Goal: Task Accomplishment & Management: Manage account settings

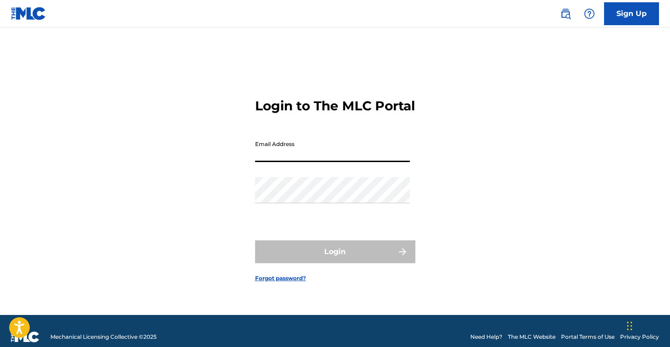
click at [286, 161] on input "Email Address" at bounding box center [332, 149] width 155 height 26
type input "[EMAIL_ADDRESS][DOMAIN_NAME]"
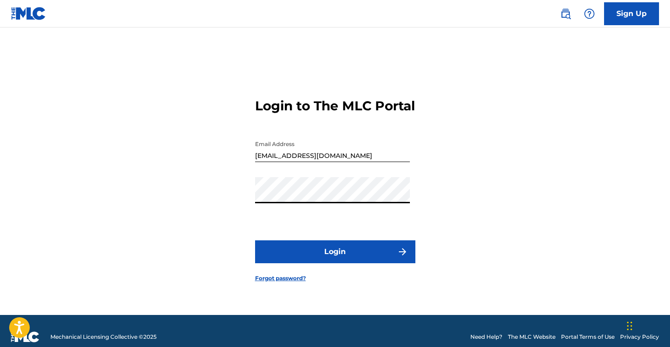
click at [309, 263] on button "Login" at bounding box center [335, 252] width 160 height 23
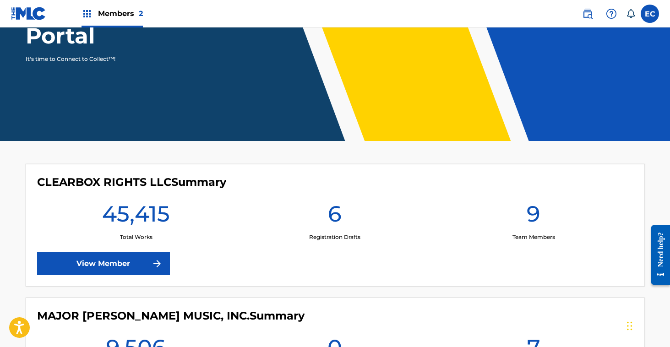
scroll to position [131, 0]
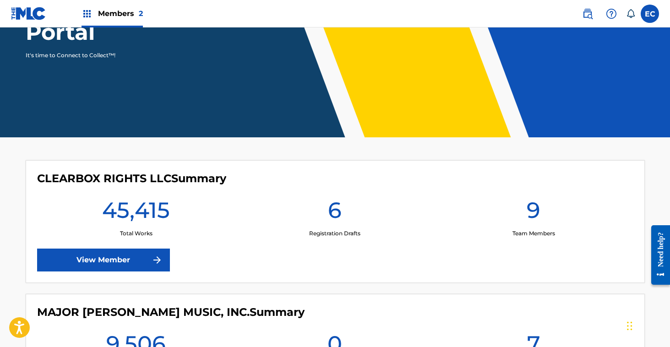
click at [120, 265] on link "View Member" at bounding box center [103, 260] width 133 height 23
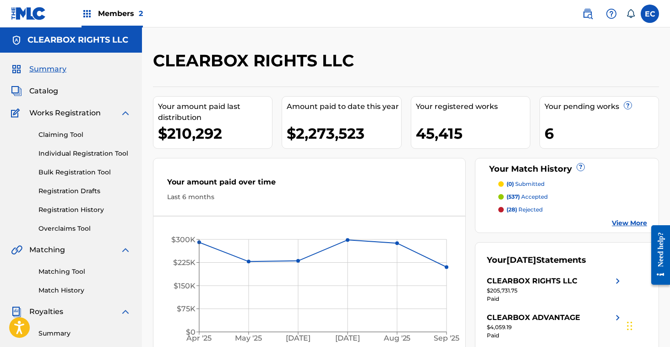
click at [589, 15] on img at bounding box center [587, 13] width 11 height 11
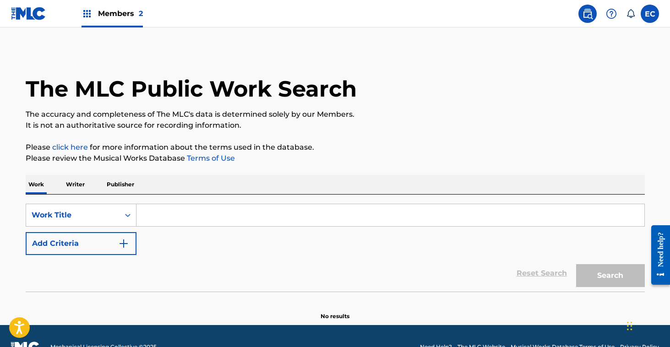
click at [291, 220] on input "Search Form" at bounding box center [391, 215] width 508 height 22
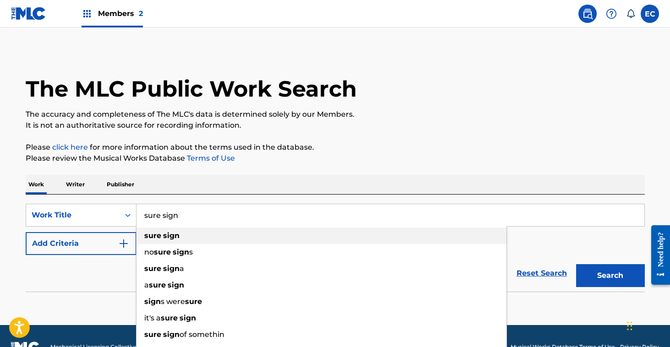
type input "sure sign"
click at [223, 239] on div "sure sign" at bounding box center [322, 236] width 370 height 16
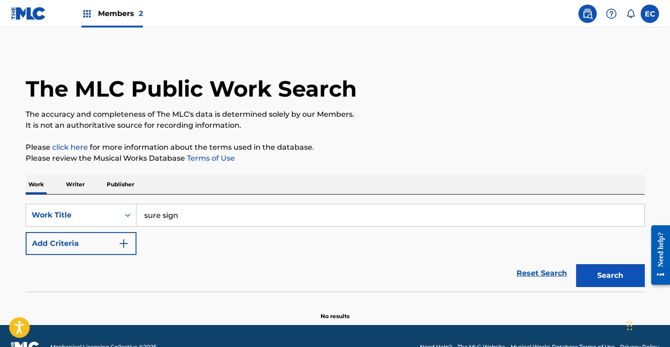
click at [97, 250] on button "Add Criteria" at bounding box center [81, 243] width 111 height 23
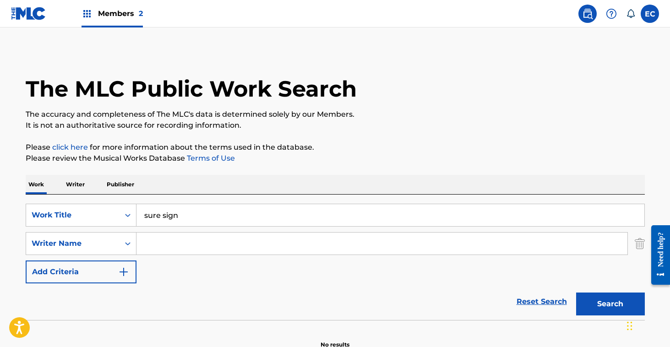
click at [208, 249] on input "Search Form" at bounding box center [382, 244] width 491 height 22
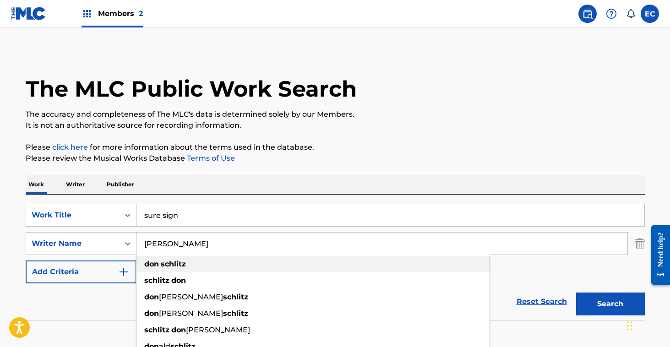
type input "don schlitz"
click at [216, 263] on div "don schlitz" at bounding box center [313, 264] width 353 height 16
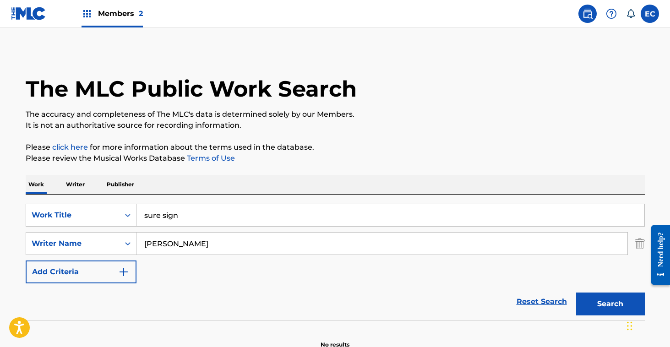
click at [624, 300] on button "Search" at bounding box center [610, 304] width 69 height 23
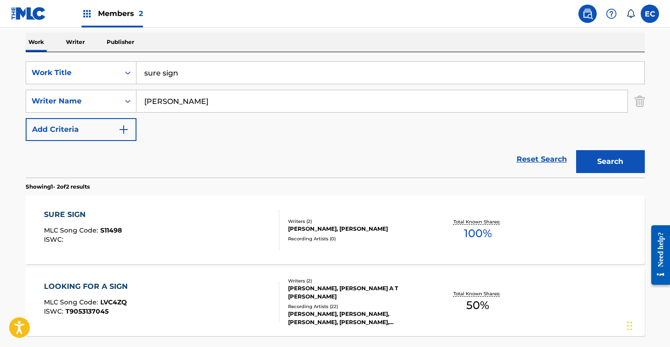
scroll to position [143, 0]
click at [82, 214] on div "SURE SIGN" at bounding box center [83, 214] width 78 height 11
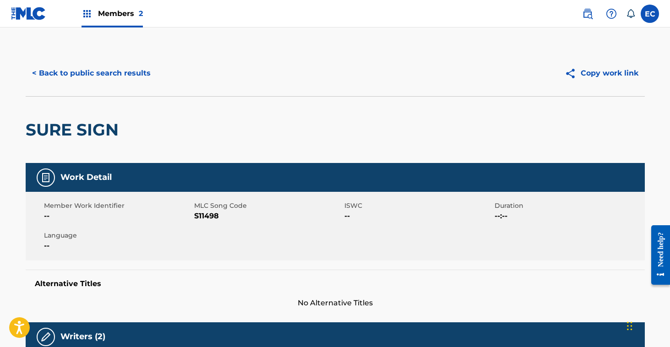
click at [117, 75] on button "< Back to public search results" at bounding box center [91, 73] width 131 height 23
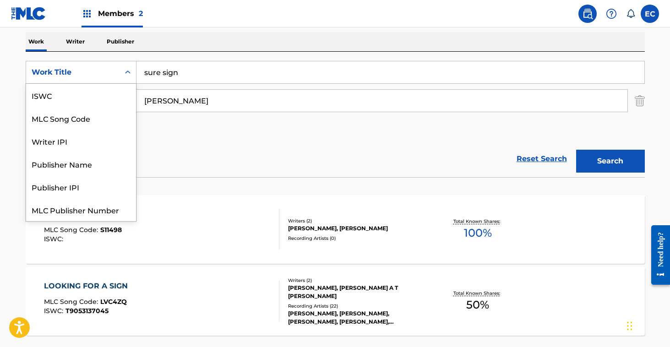
click at [84, 67] on div "Work Title" at bounding box center [73, 72] width 82 height 11
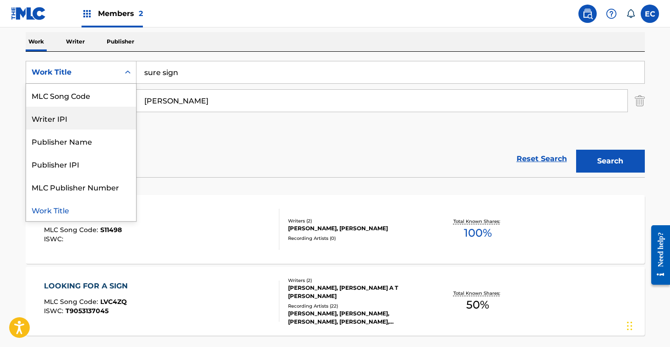
scroll to position [0, 0]
click at [74, 117] on div "MLC Song Code" at bounding box center [81, 118] width 110 height 23
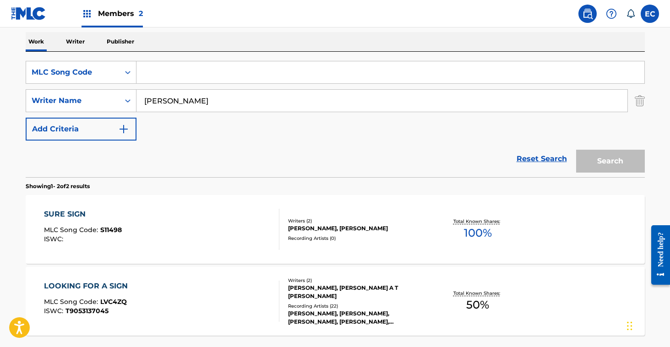
click at [175, 71] on input "Search Form" at bounding box center [391, 72] width 508 height 22
paste input "H3397P"
type input "H3397P"
drag, startPoint x: 214, startPoint y: 104, endPoint x: 116, endPoint y: 102, distance: 98.1
click at [116, 102] on div "SearchWithCriteria88803205-edaf-4db5-bc7b-a65f4fee126d Writer Name don schlitz" at bounding box center [335, 100] width 619 height 23
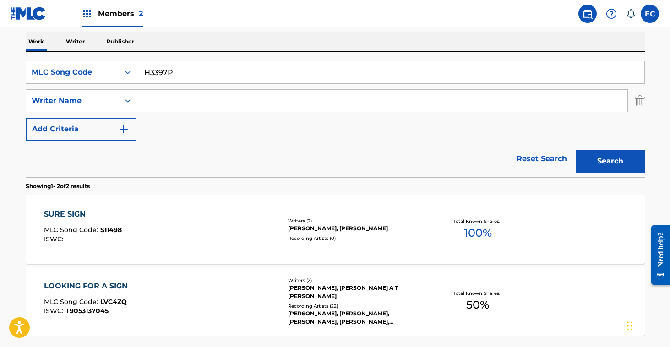
click at [608, 156] on button "Search" at bounding box center [610, 161] width 69 height 23
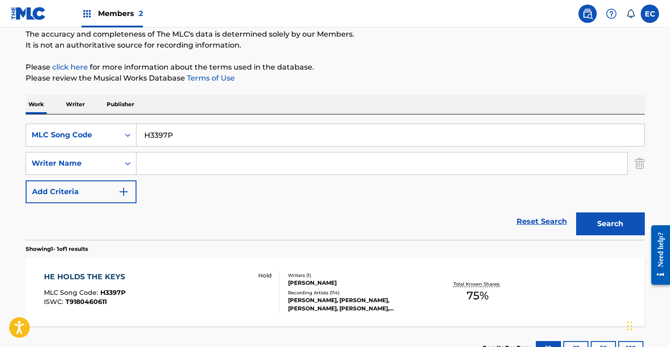
scroll to position [143, 0]
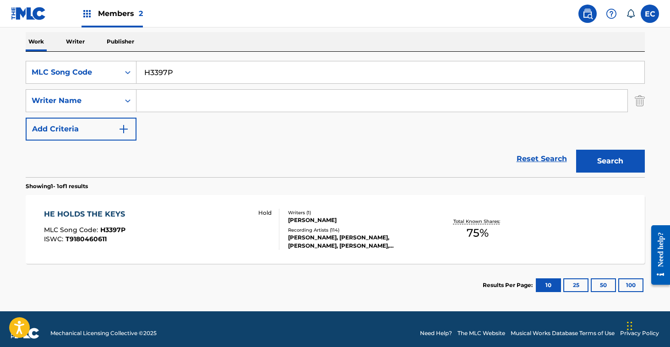
click at [115, 209] on div "HE HOLDS THE KEYS" at bounding box center [87, 214] width 86 height 11
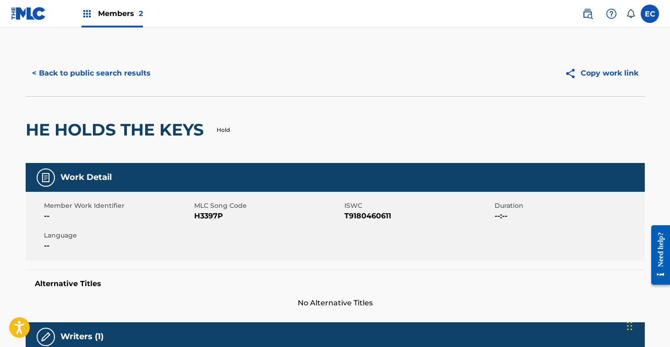
scroll to position [3, 0]
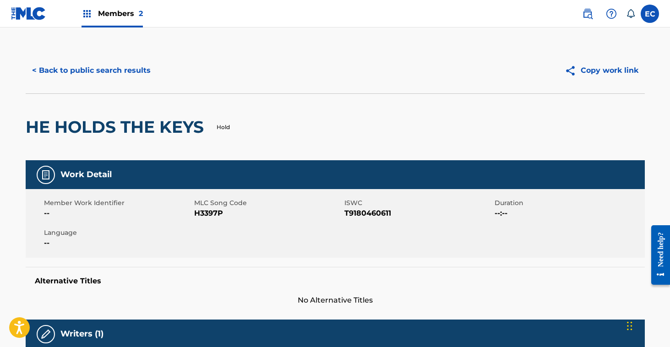
click at [585, 111] on div "HE HOLDS THE KEYS Hold" at bounding box center [335, 126] width 619 height 67
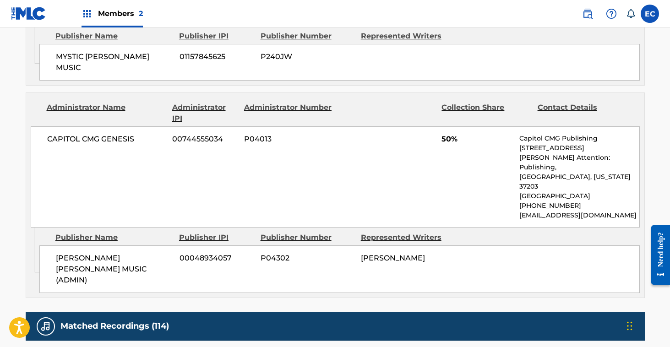
scroll to position [552, 0]
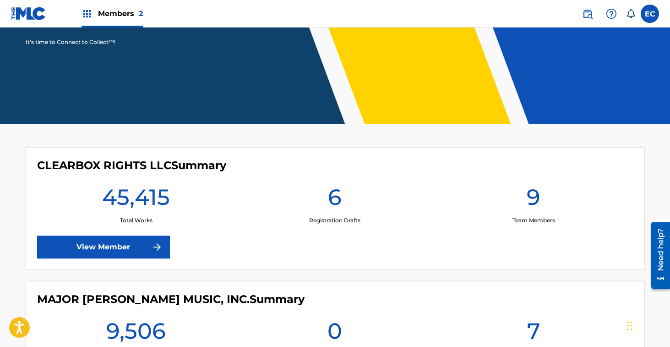
scroll to position [145, 0]
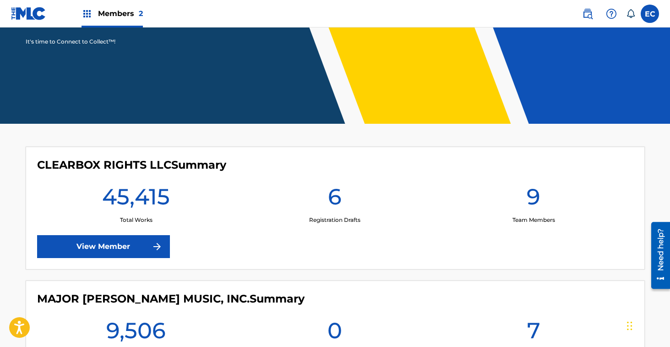
click at [115, 239] on link "View Member" at bounding box center [103, 246] width 133 height 23
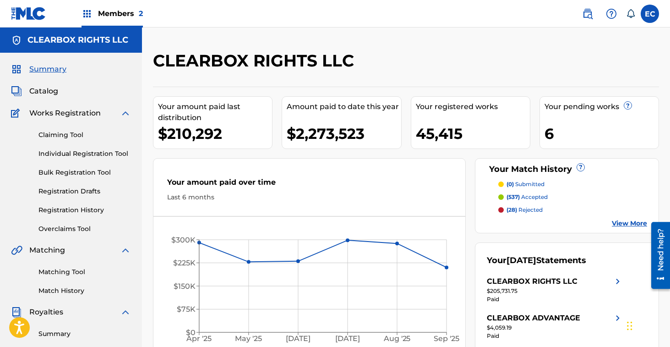
click at [590, 19] on link at bounding box center [588, 14] width 18 height 18
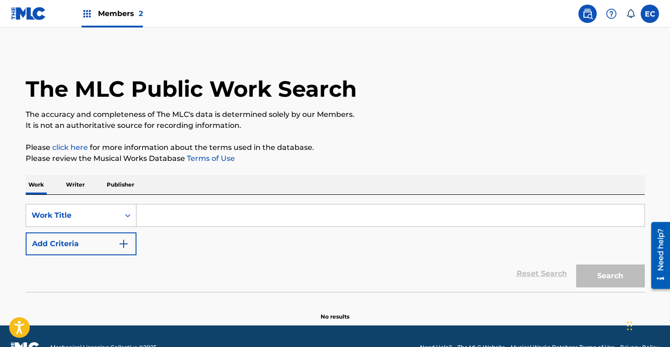
click at [108, 221] on div "Work Title" at bounding box center [81, 215] width 111 height 23
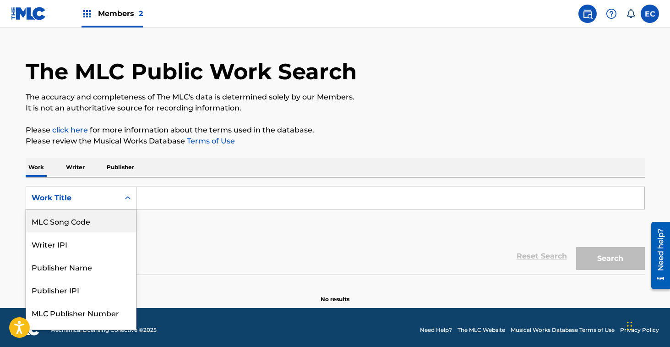
scroll to position [18, 0]
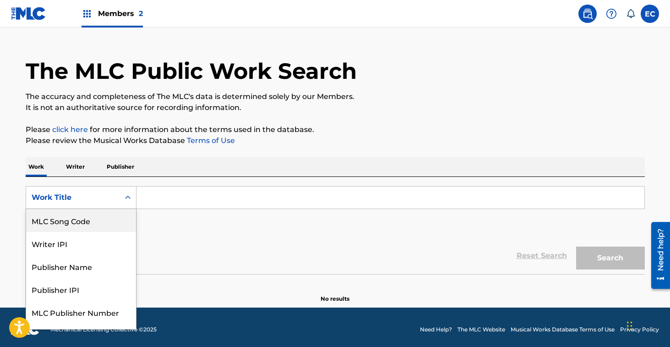
click at [73, 218] on div "MLC Song Code" at bounding box center [81, 220] width 110 height 23
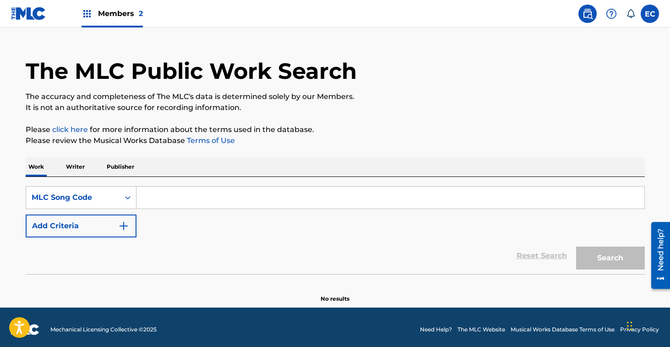
click at [158, 194] on input "Search Form" at bounding box center [391, 197] width 508 height 22
paste input "H3397P"
type input "H3397P"
click at [607, 249] on button "Search" at bounding box center [610, 257] width 69 height 23
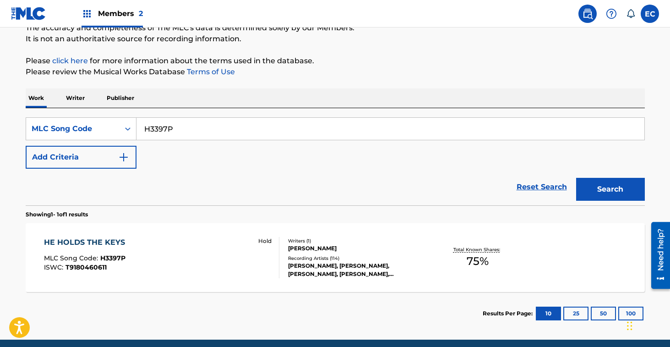
scroll to position [93, 0]
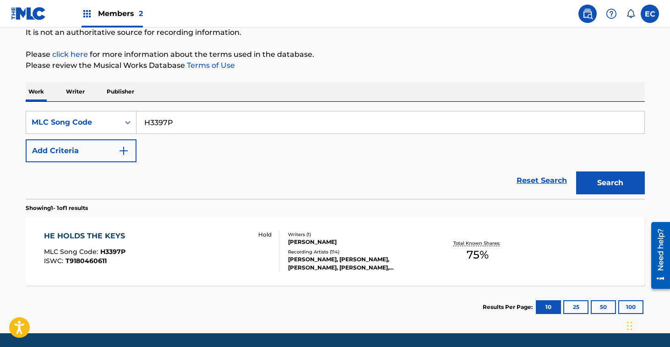
click at [95, 238] on div "HE HOLDS THE KEYS" at bounding box center [87, 235] width 86 height 11
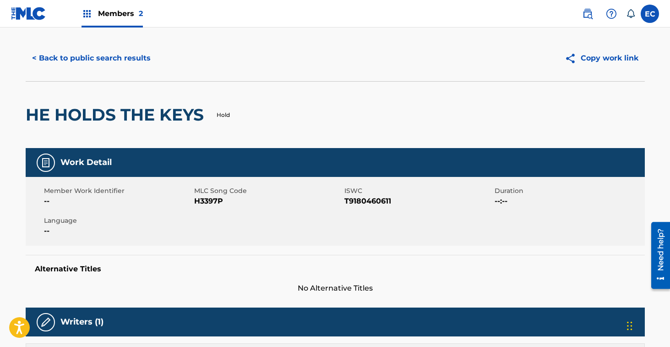
scroll to position [20, 0]
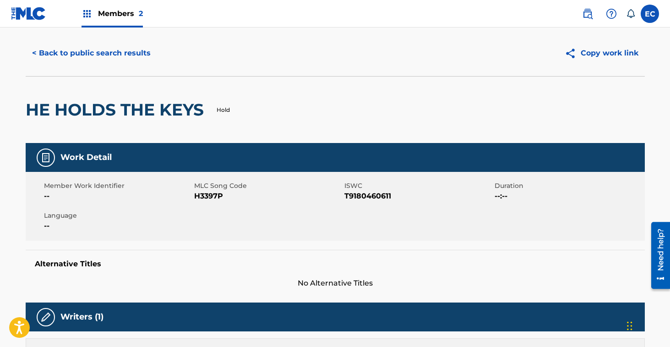
click at [111, 54] on button "< Back to public search results" at bounding box center [91, 53] width 131 height 23
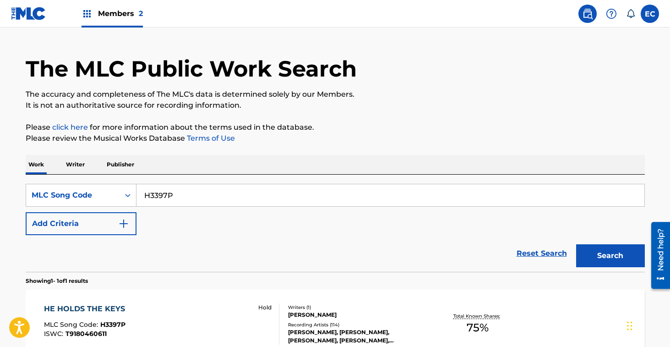
scroll to position [93, 0]
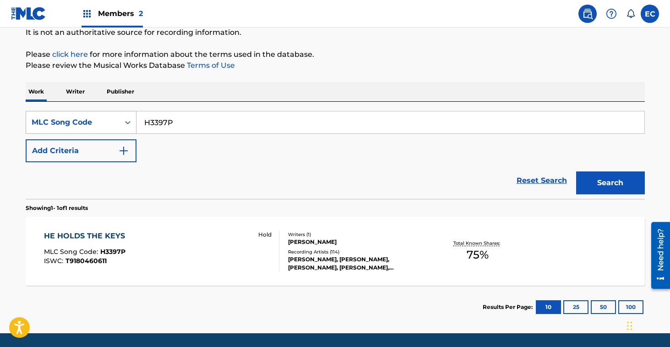
click at [96, 130] on div "MLC Song Code" at bounding box center [72, 122] width 93 height 17
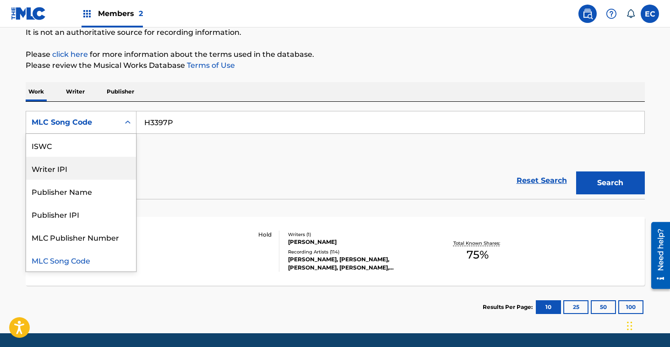
scroll to position [0, 0]
click at [172, 179] on div "Reset Search Search" at bounding box center [335, 180] width 619 height 37
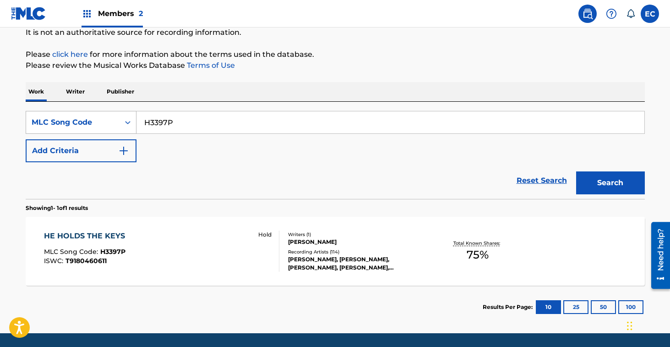
click at [92, 125] on div "MLC Song Code" at bounding box center [73, 122] width 82 height 11
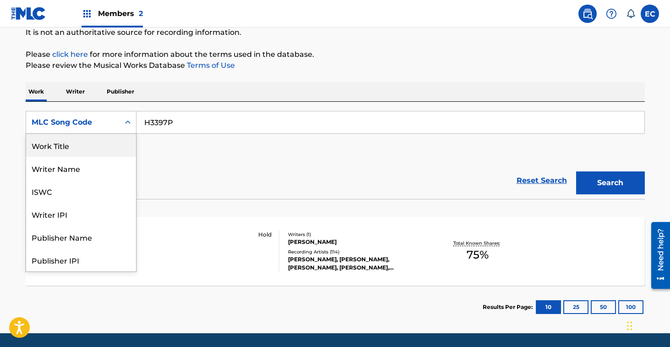
click at [93, 139] on div "Work Title" at bounding box center [81, 145] width 110 height 23
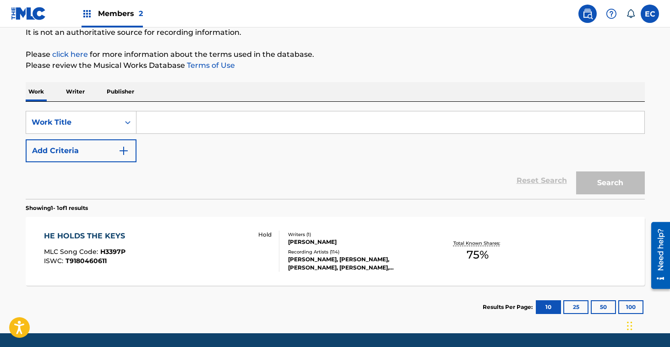
click at [185, 122] on input "Search Form" at bounding box center [391, 122] width 508 height 22
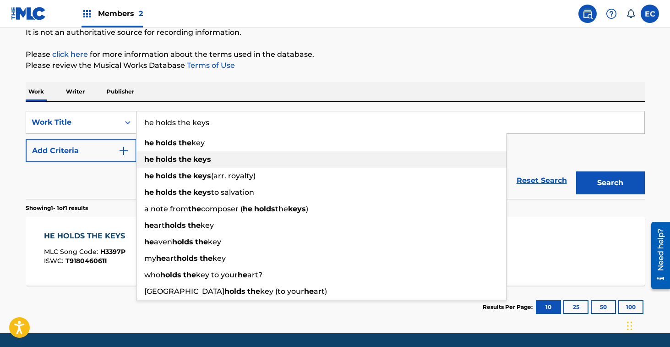
type input "he holds the keys"
click at [212, 160] on div "he holds the keys" at bounding box center [322, 159] width 370 height 16
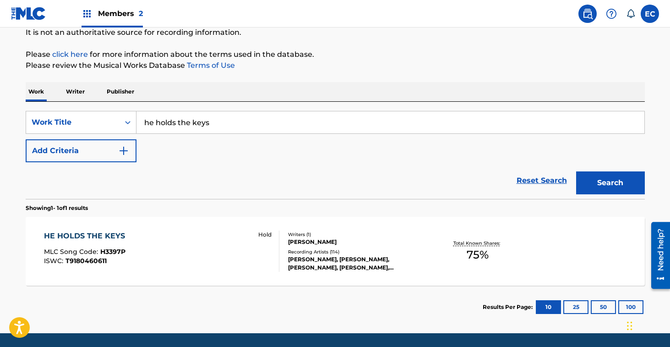
click at [78, 155] on button "Add Criteria" at bounding box center [81, 150] width 111 height 23
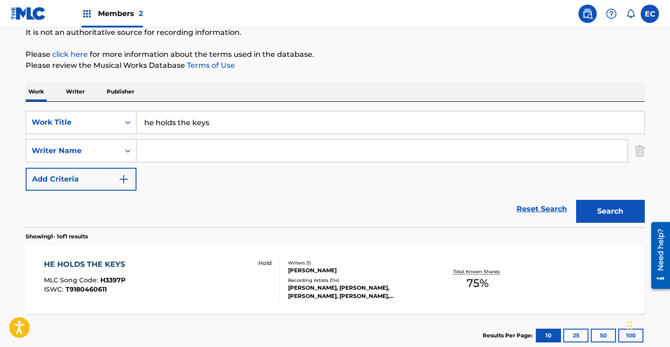
click at [196, 154] on input "Search Form" at bounding box center [382, 151] width 491 height 22
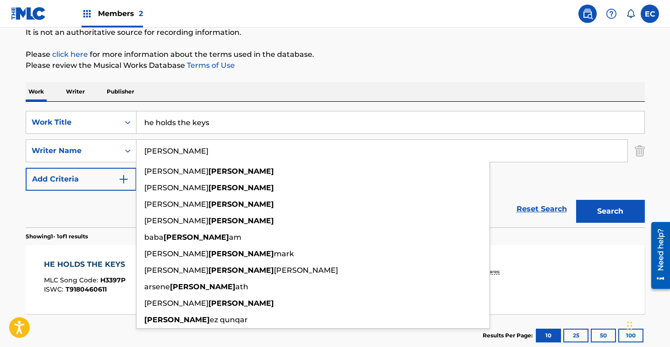
type input "[PERSON_NAME]"
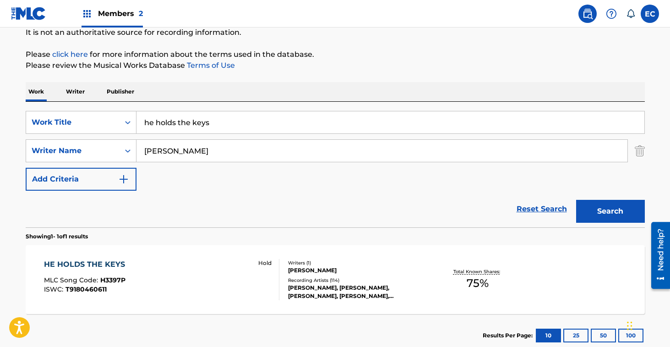
click at [522, 185] on div "SearchWithCriteria4fa9cfb8-8607-43ed-9f51-1f6a030c1e40 Work Title he holds the …" at bounding box center [335, 151] width 619 height 80
click at [597, 212] on button "Search" at bounding box center [610, 211] width 69 height 23
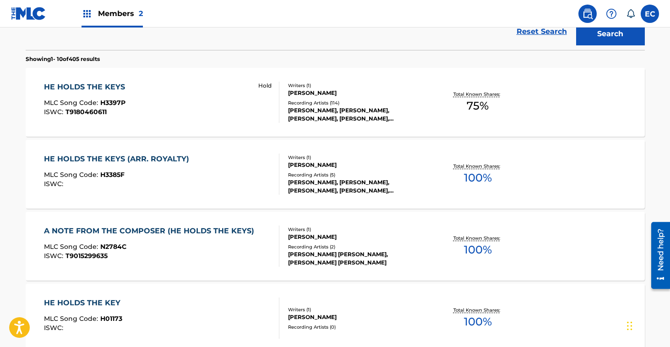
scroll to position [275, 0]
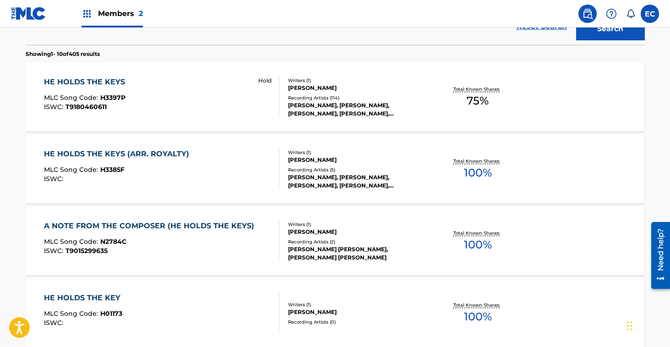
click at [75, 81] on div "HE HOLDS THE KEYS" at bounding box center [87, 82] width 86 height 11
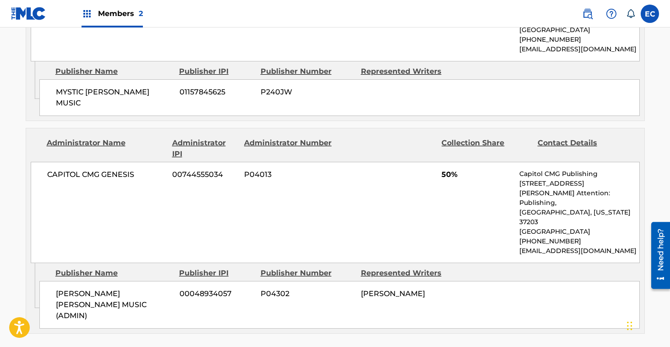
scroll to position [523, 0]
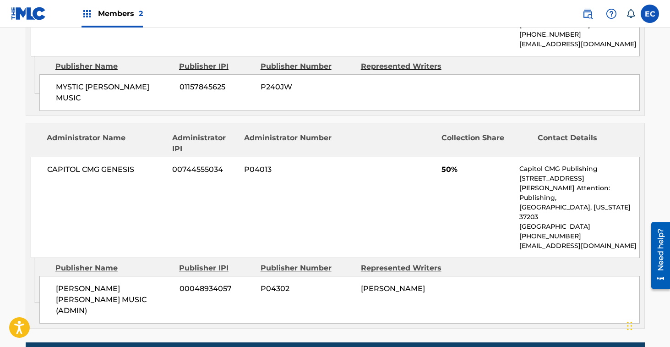
click at [38, 132] on div "Administrator Name Administrator IPI Administrator Number Collection Share Cont…" at bounding box center [335, 143] width 609 height 22
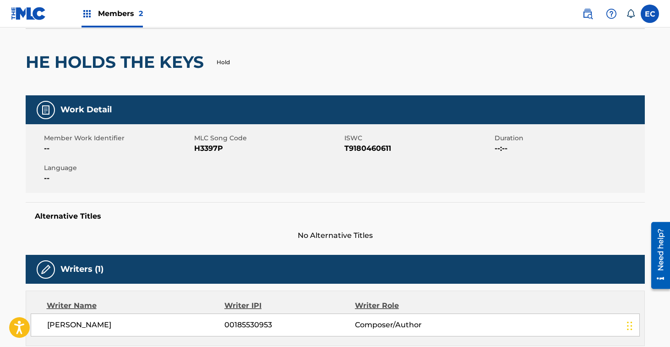
scroll to position [0, 0]
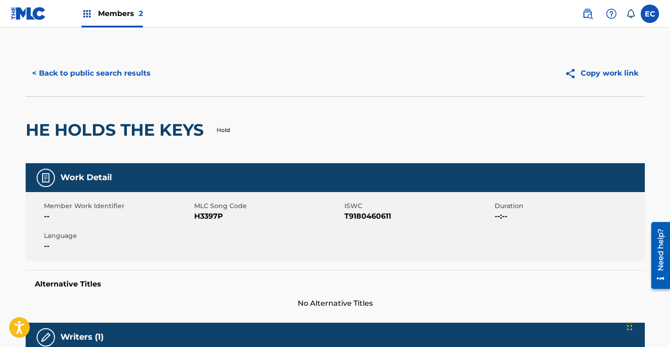
click at [73, 65] on button "< Back to public search results" at bounding box center [91, 73] width 131 height 23
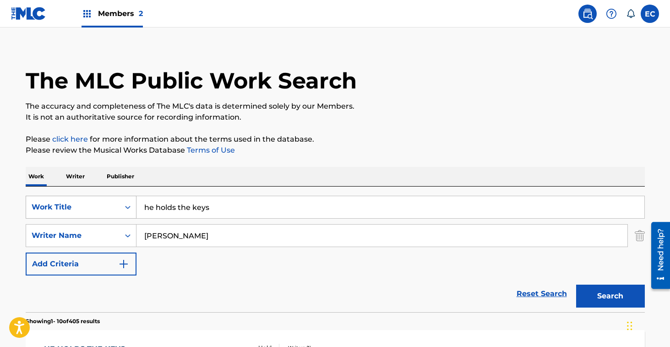
click at [93, 215] on div "Work Title" at bounding box center [72, 206] width 93 height 17
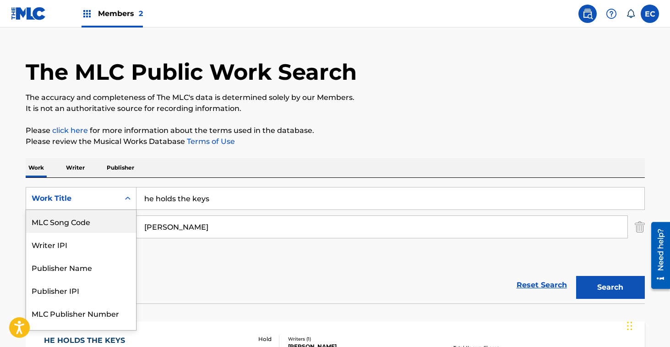
scroll to position [18, 0]
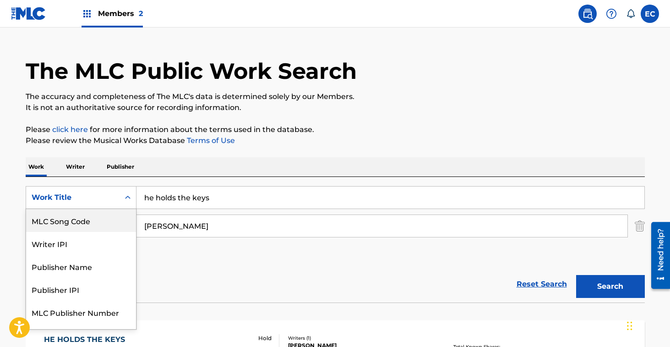
click at [88, 219] on div "MLC Song Code" at bounding box center [81, 220] width 110 height 23
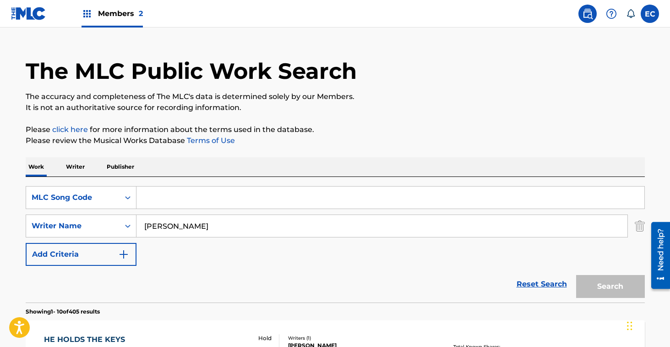
click at [159, 195] on input "Search Form" at bounding box center [391, 197] width 508 height 22
paste input "H3392K"
type input "H3392K"
click at [641, 228] on img "Search Form" at bounding box center [640, 225] width 10 height 23
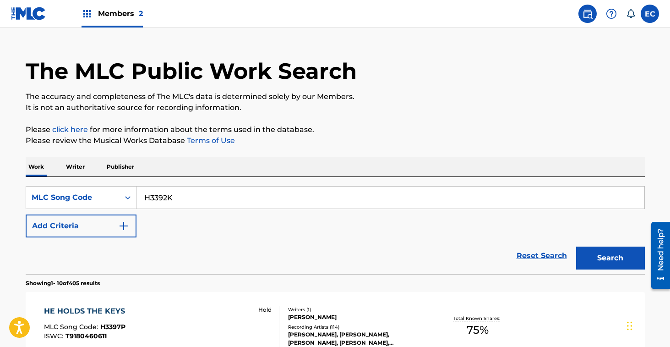
click at [619, 253] on button "Search" at bounding box center [610, 257] width 69 height 23
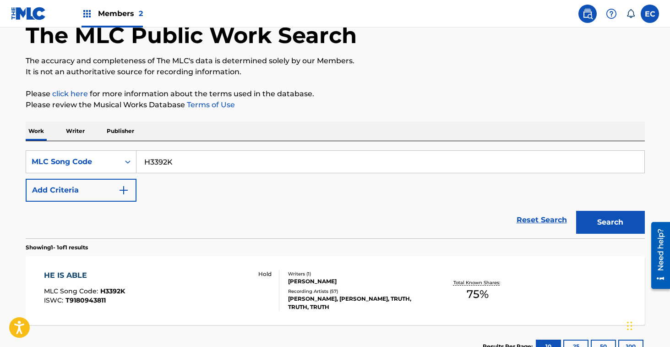
scroll to position [123, 0]
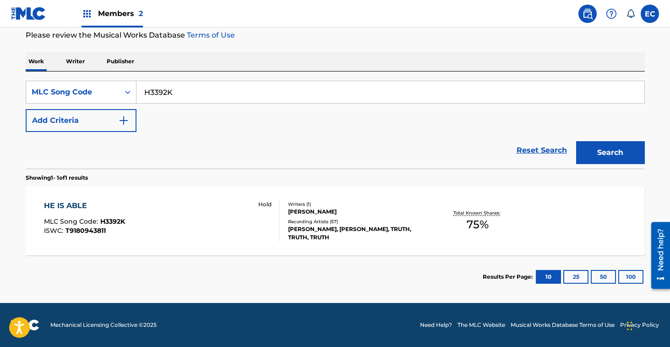
click at [63, 206] on div "HE IS ABLE" at bounding box center [84, 205] width 81 height 11
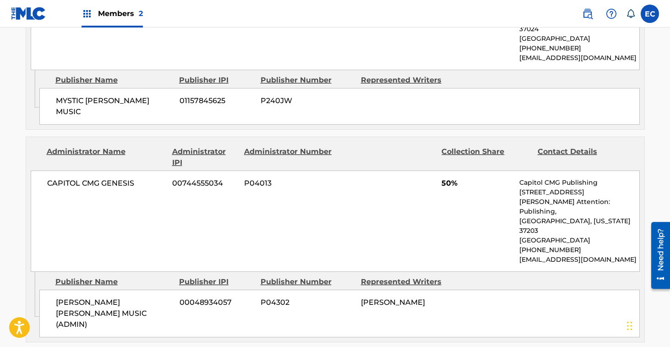
scroll to position [510, 0]
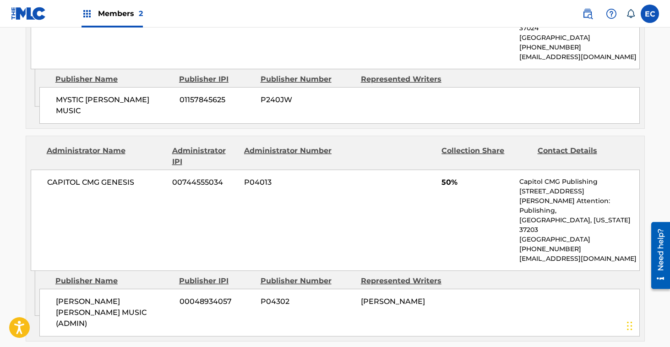
click at [34, 145] on div "Administrator Name Administrator IPI Administrator Number Collection Share Cont…" at bounding box center [335, 156] width 609 height 22
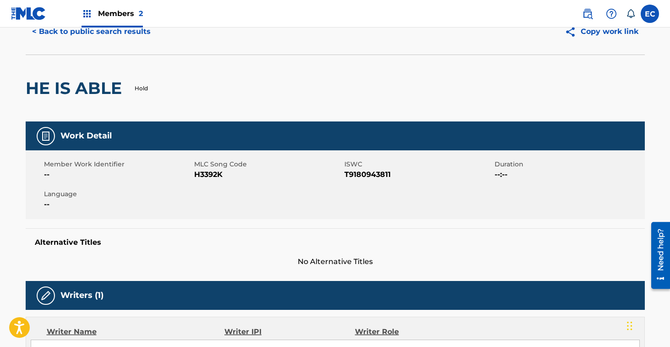
scroll to position [0, 0]
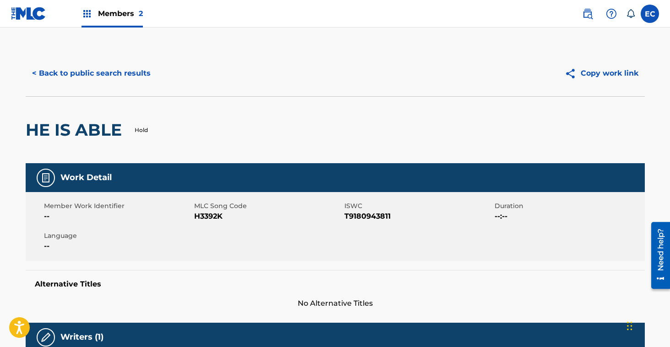
click at [87, 74] on button "< Back to public search results" at bounding box center [91, 73] width 131 height 23
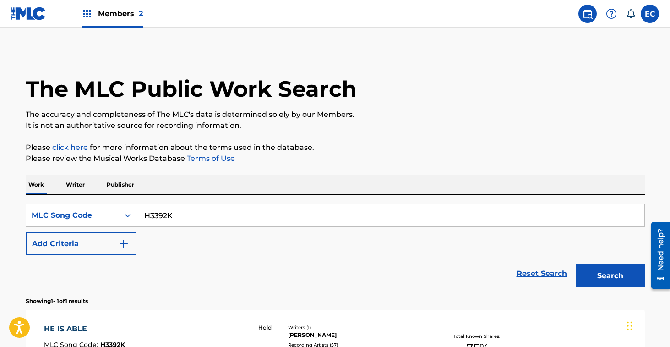
scroll to position [99, 0]
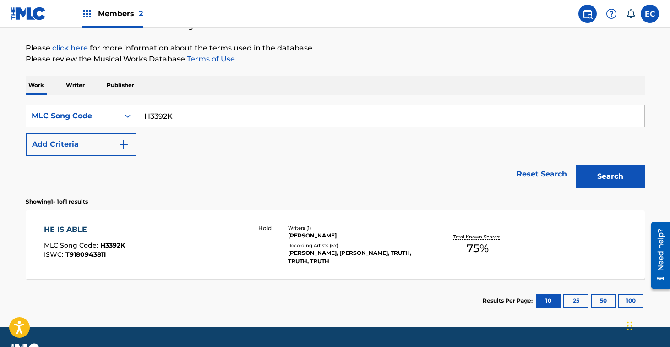
click at [157, 118] on input "H3392K" at bounding box center [391, 116] width 508 height 22
paste input "N2788T"
type input "N2788T"
click at [610, 172] on button "Search" at bounding box center [610, 176] width 69 height 23
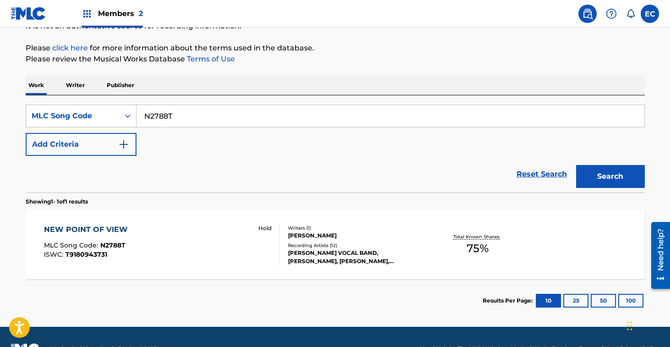
click at [104, 232] on div "NEW POINT OF VIEW" at bounding box center [88, 229] width 88 height 11
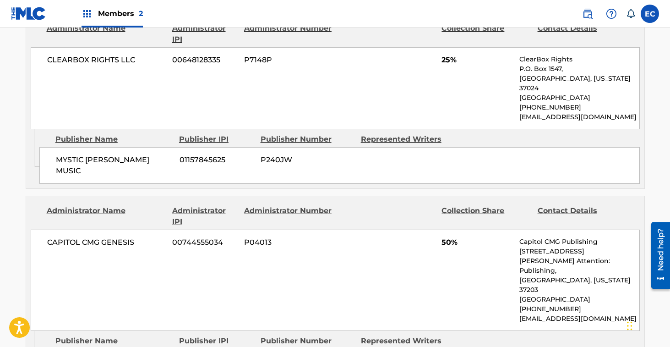
scroll to position [449, 0]
click at [55, 173] on div "Publishers (2) Total shares: 75 % Administrator Name Administrator IPI Administ…" at bounding box center [335, 190] width 619 height 424
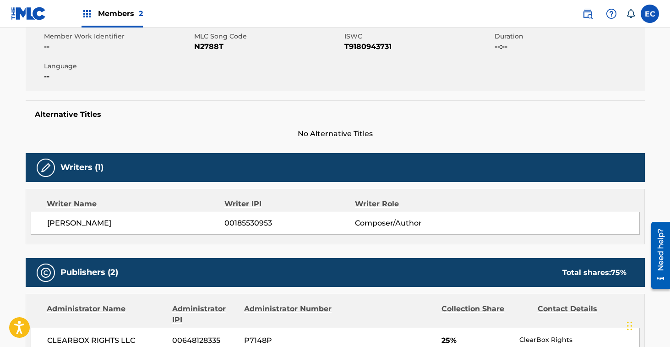
scroll to position [0, 0]
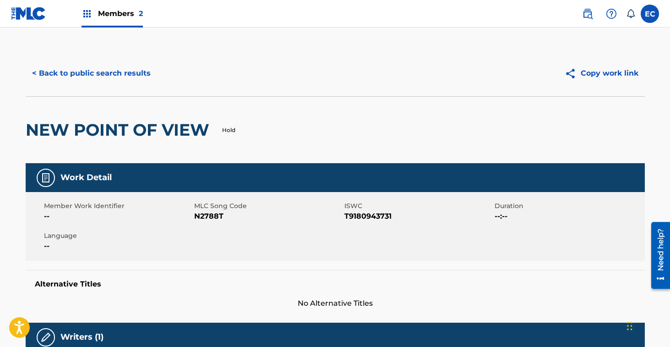
click at [80, 64] on button "< Back to public search results" at bounding box center [91, 73] width 131 height 23
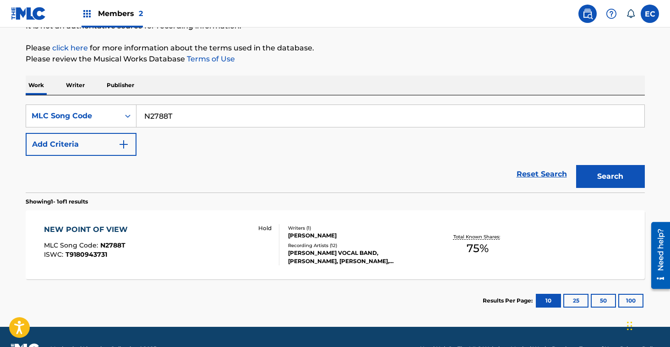
click at [160, 117] on input "N2788T" at bounding box center [391, 116] width 508 height 22
paste input "P4288G"
type input "P4288G"
click at [606, 178] on button "Search" at bounding box center [610, 176] width 69 height 23
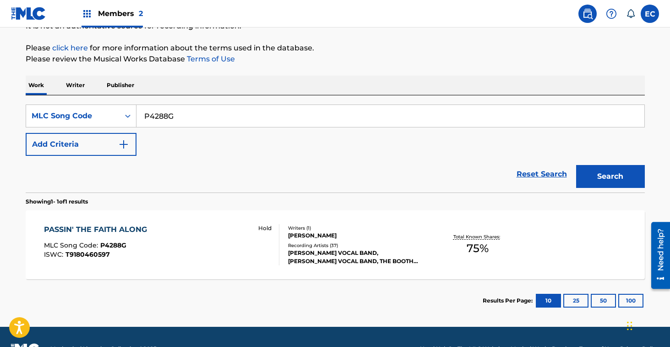
click at [127, 222] on div "PASSIN' THE FAITH ALONG MLC Song Code : P4288G ISWC : T9180460597 Hold Writers …" at bounding box center [335, 244] width 619 height 69
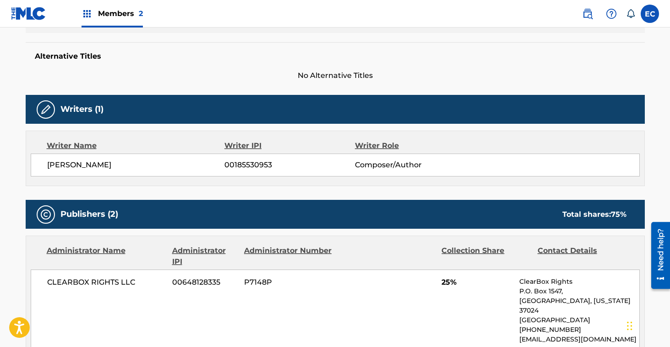
scroll to position [221, 0]
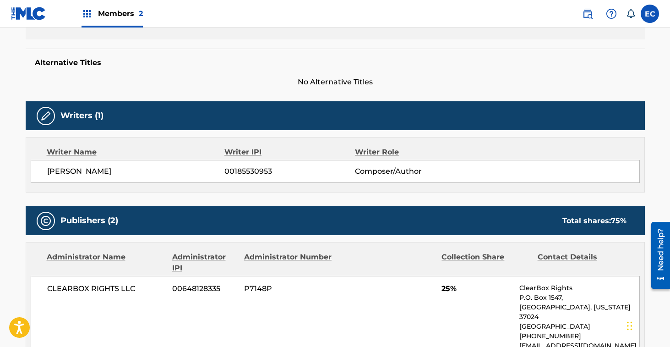
click at [78, 83] on span "No Alternative Titles" at bounding box center [335, 82] width 619 height 11
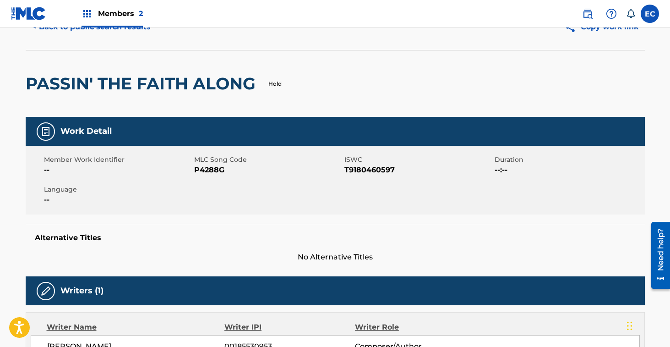
scroll to position [0, 0]
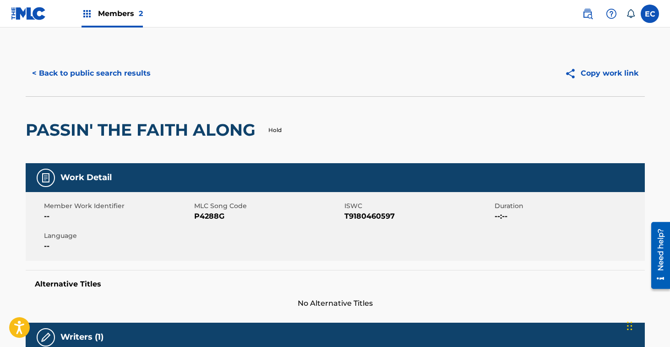
click at [91, 66] on button "< Back to public search results" at bounding box center [91, 73] width 131 height 23
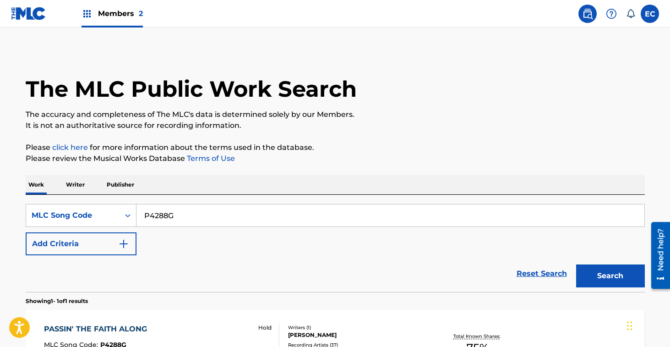
scroll to position [99, 0]
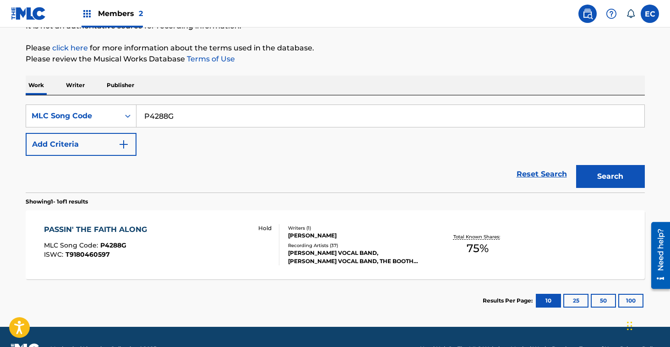
click at [166, 117] on input "P4288G" at bounding box center [391, 116] width 508 height 22
paste input "R2650H"
type input "R2650H"
click at [591, 178] on button "Search" at bounding box center [610, 176] width 69 height 23
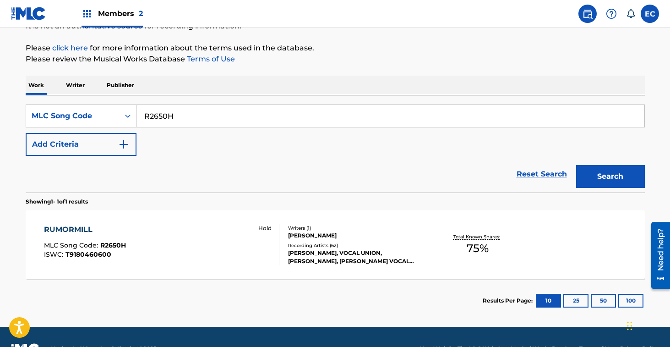
click at [71, 225] on div "RUMORMILL" at bounding box center [85, 229] width 82 height 11
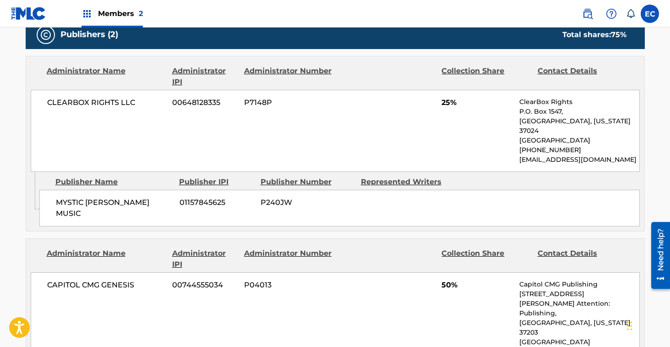
scroll to position [484, 0]
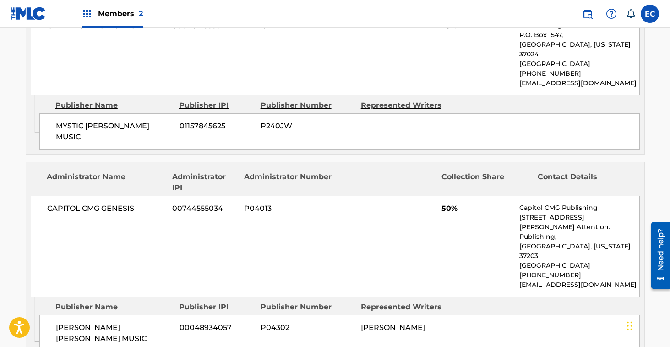
click at [94, 162] on div "Administrator Name Administrator IPI Administrator Number Collection Share Cont…" at bounding box center [335, 229] width 619 height 135
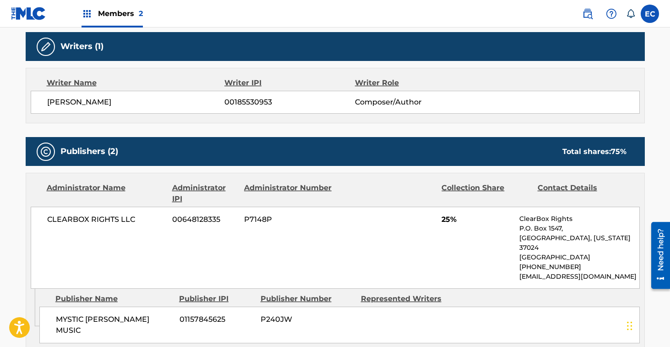
scroll to position [0, 0]
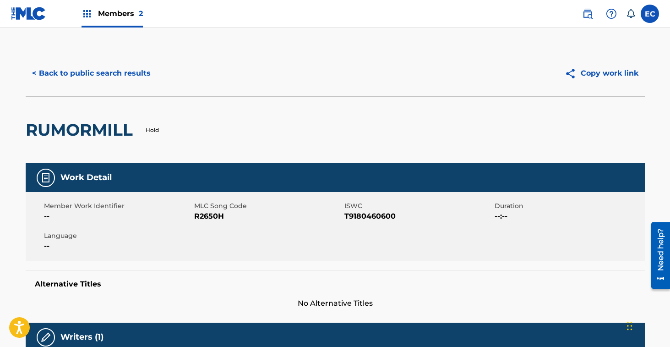
click at [87, 74] on button "< Back to public search results" at bounding box center [91, 73] width 131 height 23
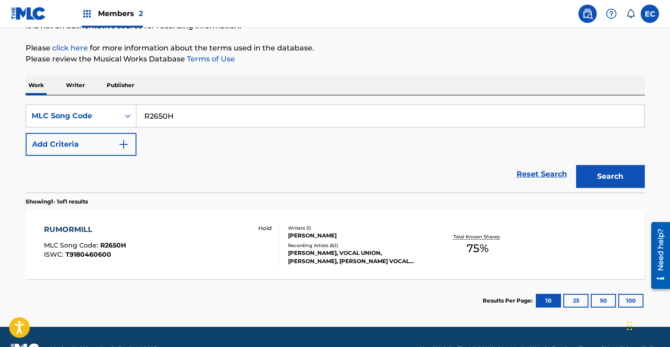
click at [149, 116] on input "R2650H" at bounding box center [391, 116] width 508 height 22
paste input "F2824W"
type input "F2824W"
click at [605, 181] on button "Search" at bounding box center [610, 176] width 69 height 23
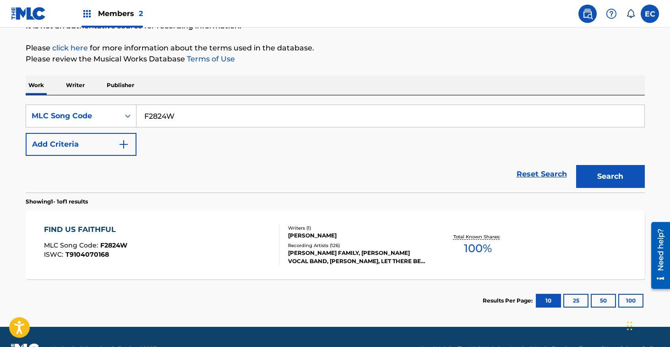
scroll to position [123, 0]
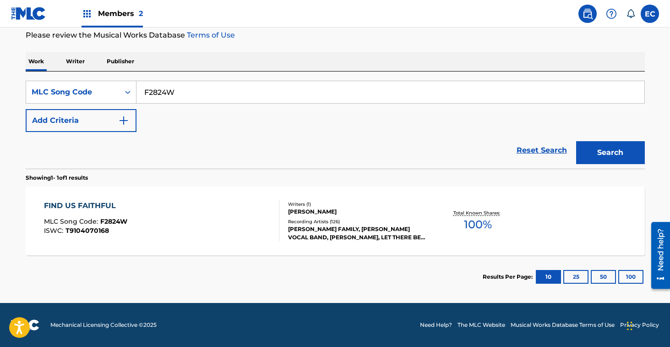
click at [109, 204] on div "FIND US FAITHFUL" at bounding box center [85, 205] width 83 height 11
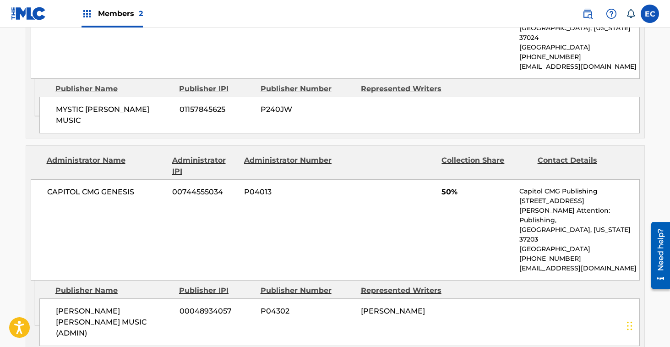
scroll to position [502, 0]
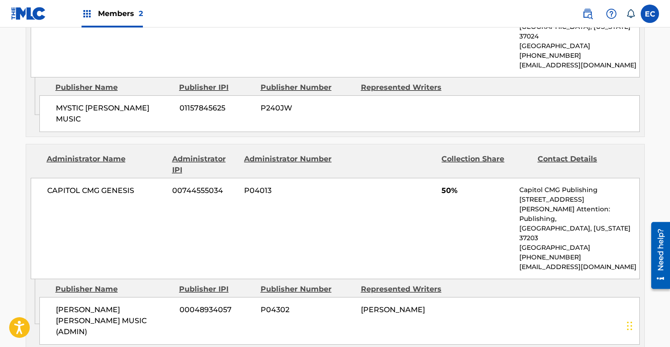
click at [59, 120] on div "Publishers (2) Total shares: 100 % Administrator Name Administrator IPI Adminis…" at bounding box center [335, 138] width 619 height 424
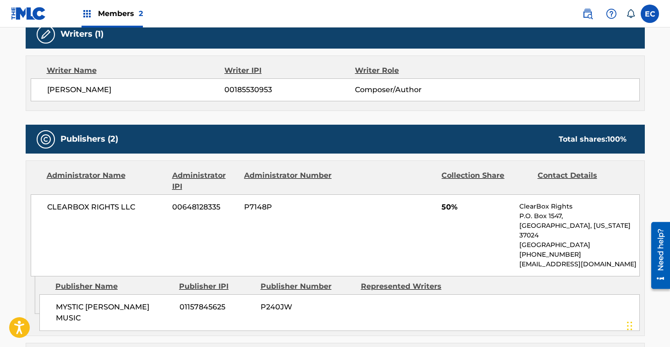
scroll to position [0, 0]
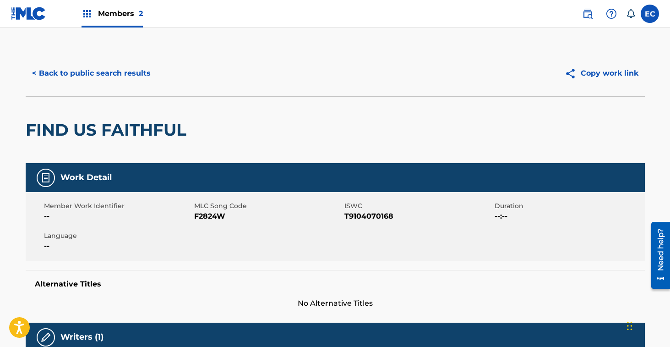
click at [99, 67] on button "< Back to public search results" at bounding box center [91, 73] width 131 height 23
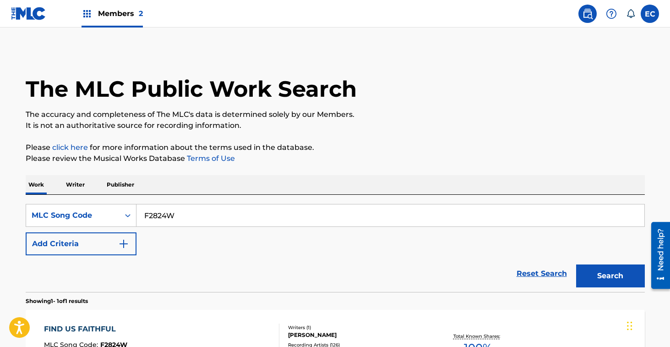
scroll to position [99, 0]
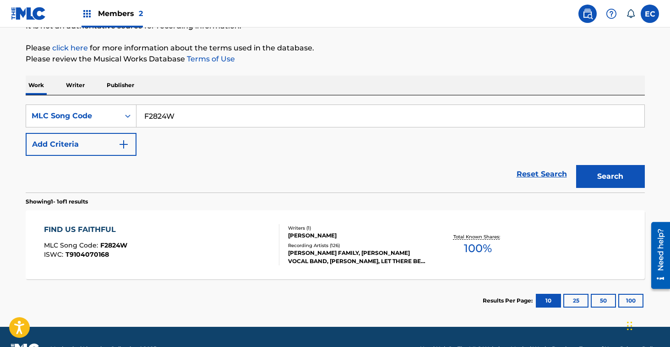
click at [151, 119] on input "F2824W" at bounding box center [391, 116] width 508 height 22
paste input "EA7HGW"
type input "EA7HGW"
click at [620, 176] on button "Search" at bounding box center [610, 176] width 69 height 23
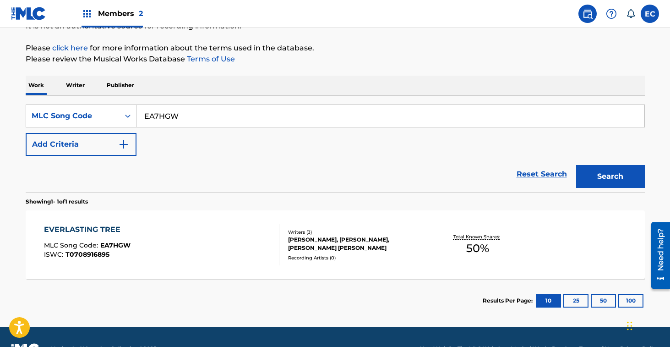
scroll to position [123, 0]
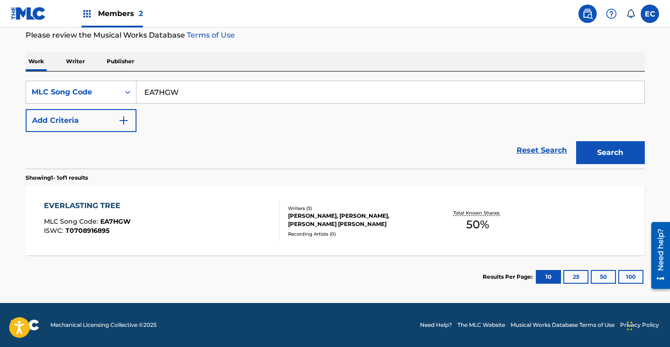
click at [120, 206] on div "EVERLASTING TREE" at bounding box center [87, 205] width 87 height 11
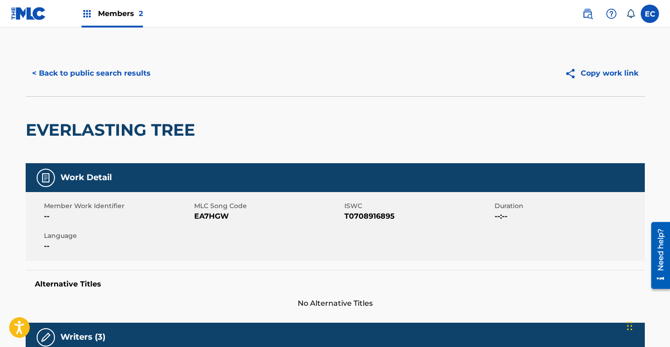
click at [97, 71] on button "< Back to public search results" at bounding box center [91, 73] width 131 height 23
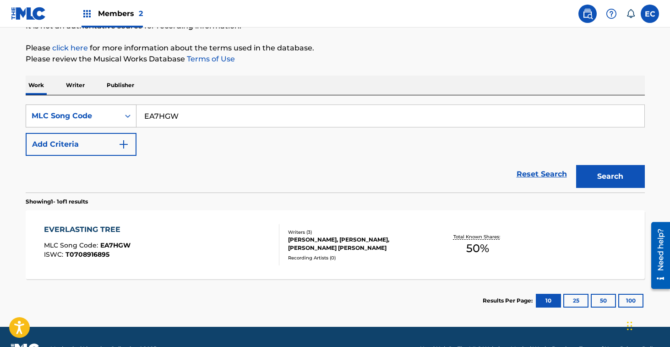
click at [99, 120] on div "MLC Song Code" at bounding box center [73, 115] width 82 height 11
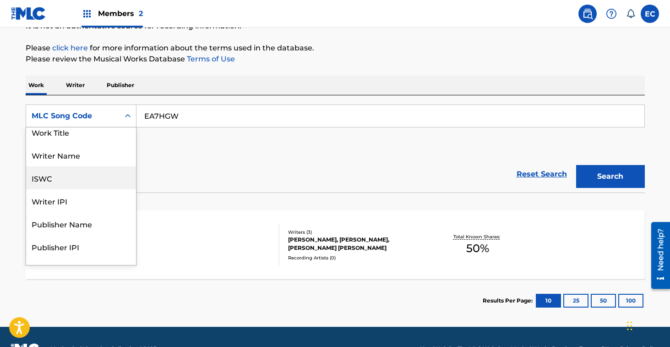
scroll to position [0, 0]
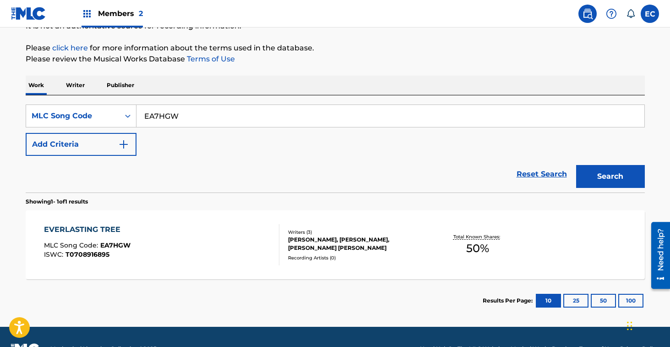
click at [113, 200] on section "Showing 1 - 1 of 1 results" at bounding box center [335, 198] width 619 height 13
click at [166, 119] on input "EA7HGW" at bounding box center [391, 116] width 508 height 22
paste input "31454"
type input "E31454"
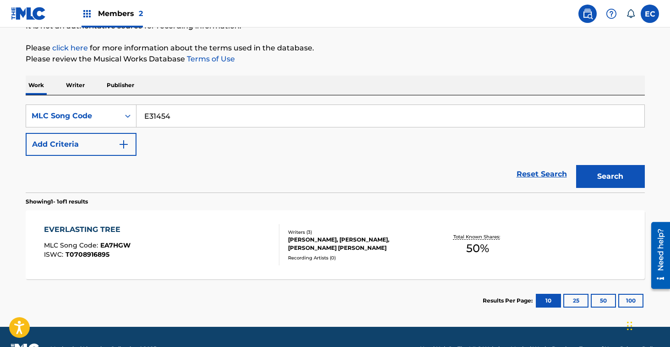
click at [617, 175] on button "Search" at bounding box center [610, 176] width 69 height 23
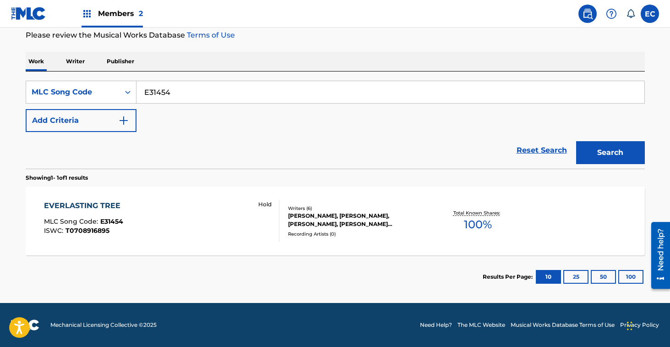
click at [96, 204] on div "EVERLASTING TREE" at bounding box center [84, 205] width 81 height 11
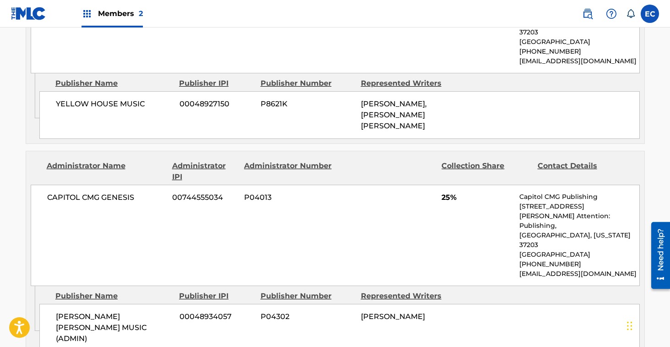
scroll to position [778, 0]
click at [39, 160] on div "Administrator Name Administrator IPI Administrator Number Collection Share Cont…" at bounding box center [335, 171] width 609 height 22
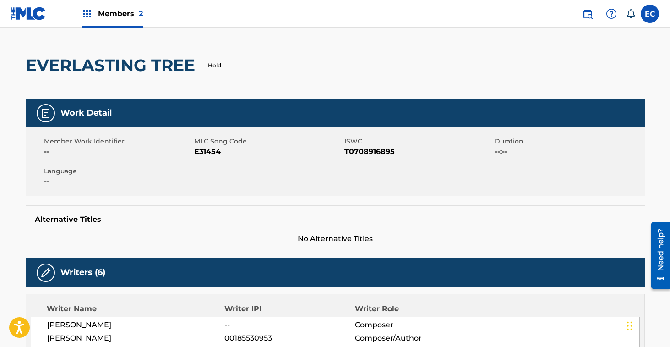
scroll to position [48, 0]
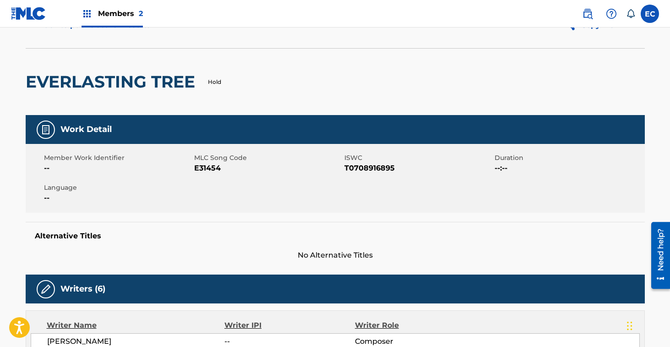
click at [203, 166] on span "E31454" at bounding box center [268, 168] width 148 height 11
copy span "E31454"
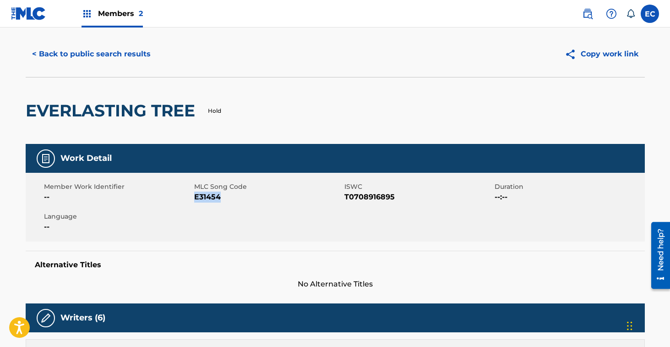
scroll to position [0, 0]
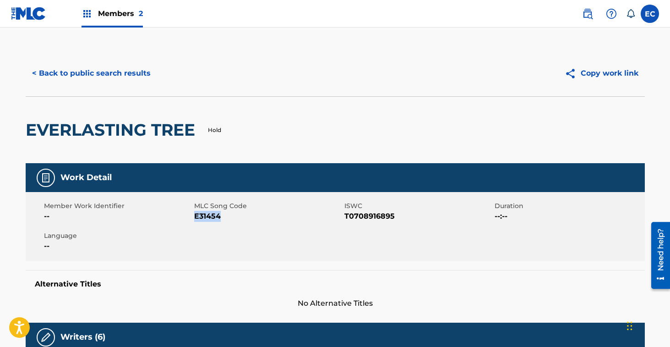
click at [122, 74] on button "< Back to public search results" at bounding box center [91, 73] width 131 height 23
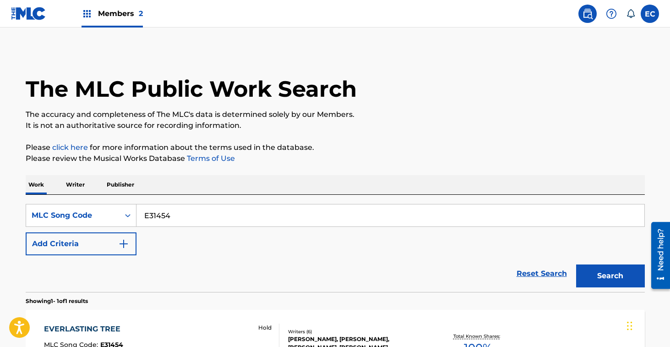
scroll to position [99, 0]
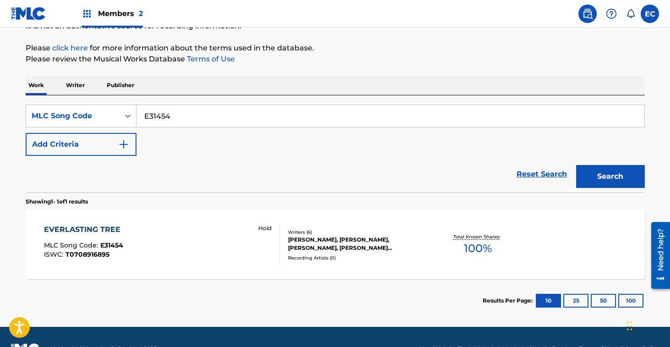
click at [155, 114] on input "E31454" at bounding box center [391, 116] width 508 height 22
paste input "LE2AHK"
click at [616, 180] on button "Search" at bounding box center [610, 176] width 69 height 23
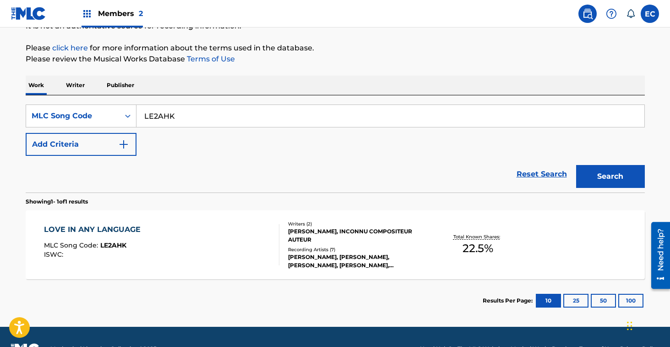
scroll to position [123, 0]
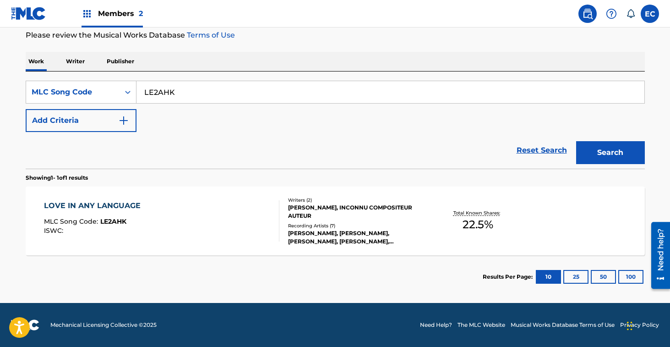
click at [139, 153] on div "Reset Search Search" at bounding box center [335, 150] width 619 height 37
click at [164, 94] on input "LE2AHK" at bounding box center [391, 92] width 508 height 22
paste input "5066S"
type input "L5066S"
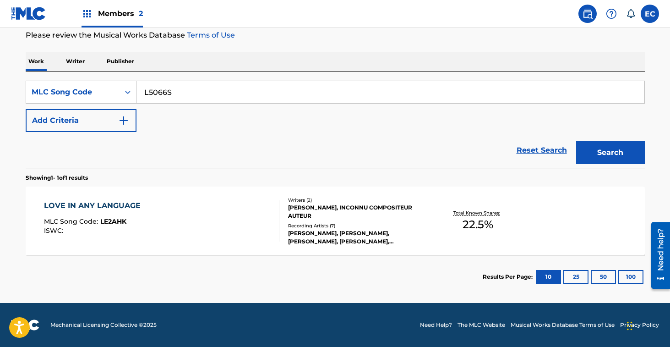
click at [576, 141] on button "Search" at bounding box center [610, 152] width 69 height 23
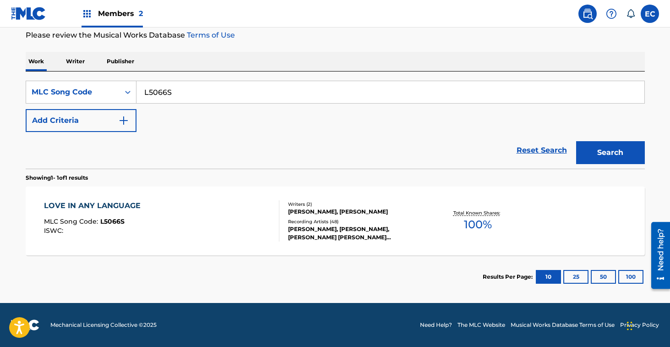
click at [109, 208] on div "LOVE IN ANY LANGUAGE" at bounding box center [94, 205] width 101 height 11
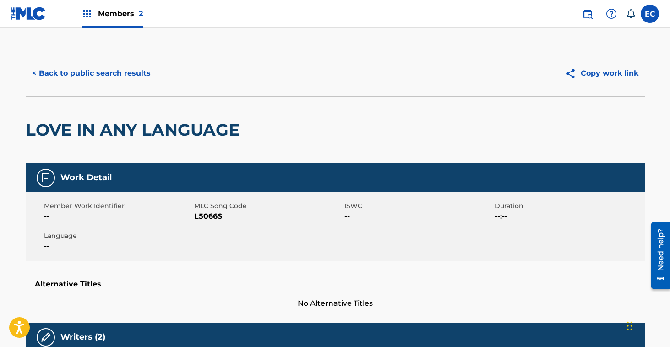
click at [208, 213] on span "L5066S" at bounding box center [268, 216] width 148 height 11
copy span "L5066S"
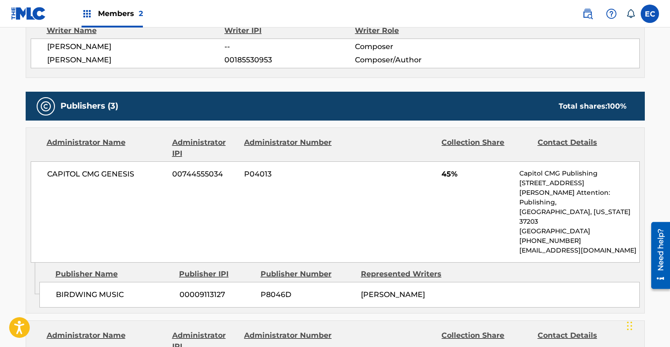
scroll to position [345, 0]
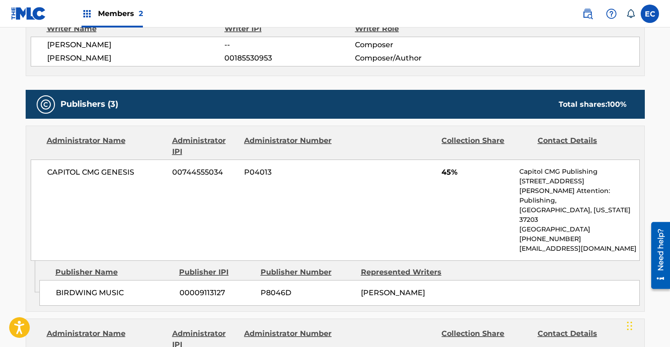
click at [32, 148] on div "Administrator Name Administrator IPI Administrator Number Collection Share Cont…" at bounding box center [335, 146] width 609 height 22
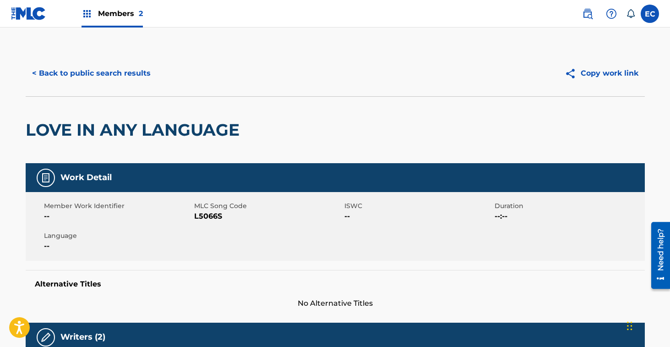
click at [94, 71] on button "< Back to public search results" at bounding box center [91, 73] width 131 height 23
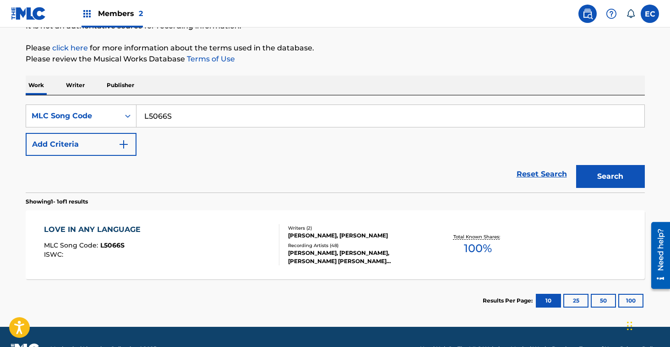
click at [158, 116] on input "L5066S" at bounding box center [391, 116] width 508 height 22
paste input "WB8Z02"
click at [588, 175] on button "Search" at bounding box center [610, 176] width 69 height 23
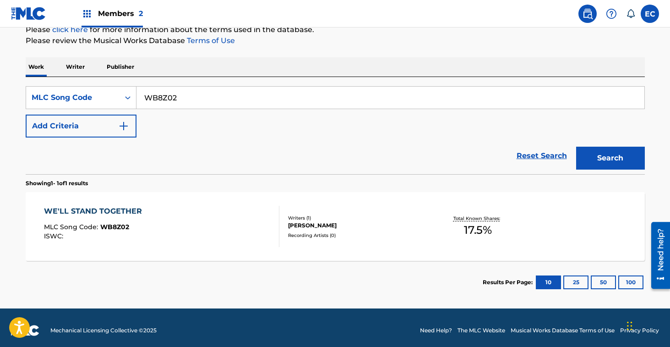
scroll to position [123, 0]
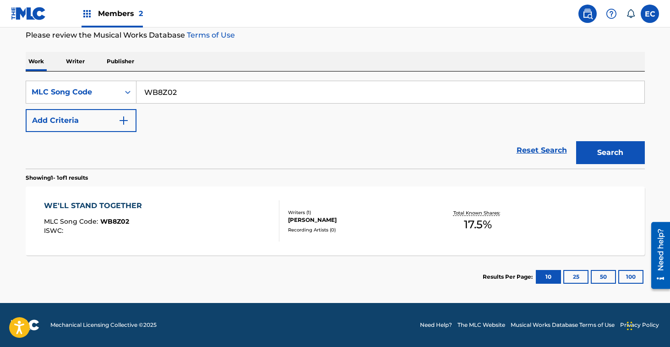
click at [131, 159] on div "Reset Search Search" at bounding box center [335, 150] width 619 height 37
click at [163, 93] on input "WB8Z02" at bounding box center [391, 92] width 508 height 22
paste input "2SOF"
click at [576, 141] on button "Search" at bounding box center [610, 152] width 69 height 23
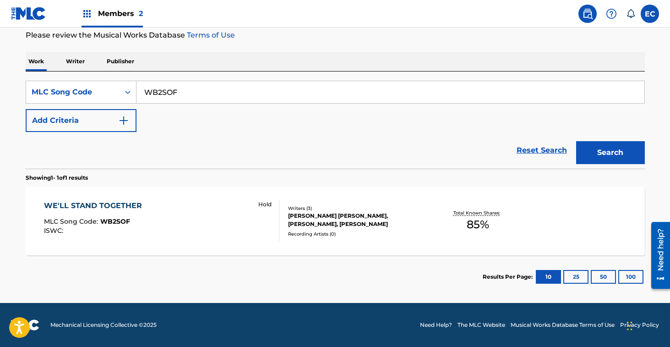
click at [113, 158] on div "Reset Search Search" at bounding box center [335, 150] width 619 height 37
click at [167, 93] on input "WB2SOF" at bounding box center [391, 92] width 508 height 22
paste input "14559"
click at [158, 93] on input "W1455" at bounding box center [391, 92] width 508 height 22
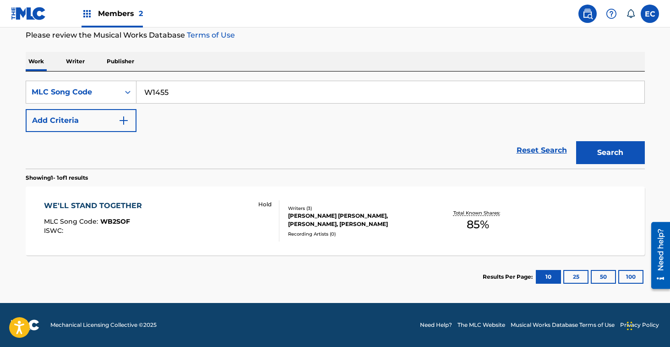
click at [158, 93] on input "W1455" at bounding box center [391, 92] width 508 height 22
paste input "9"
type input "W14559"
click at [576, 141] on button "Search" at bounding box center [610, 152] width 69 height 23
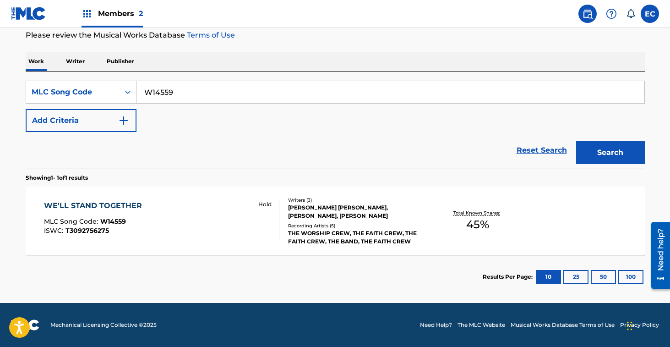
click at [86, 204] on div "WE'LL STAND TOGETHER" at bounding box center [95, 205] width 103 height 11
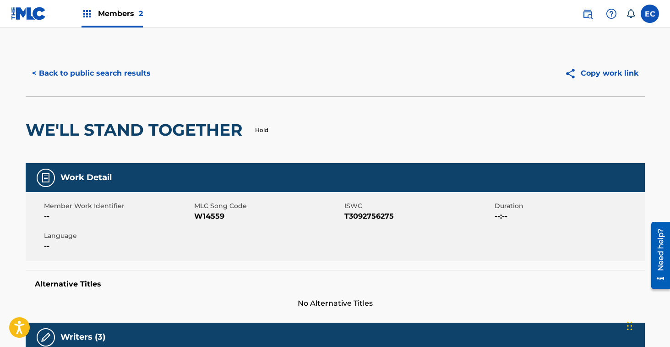
click at [108, 64] on button "< Back to public search results" at bounding box center [91, 73] width 131 height 23
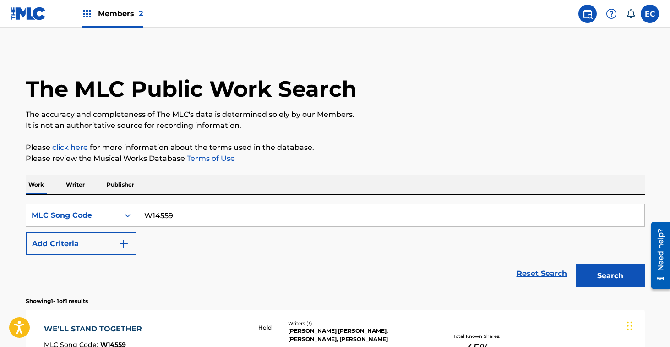
scroll to position [99, 0]
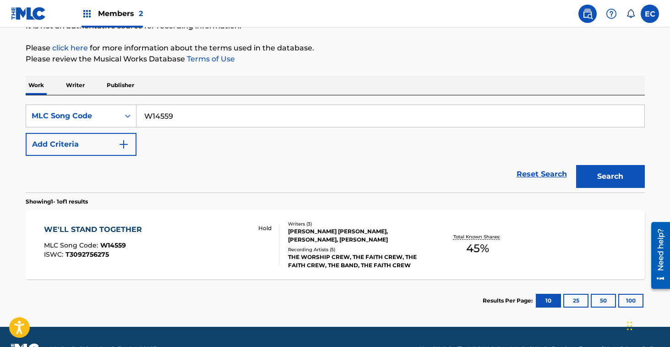
click at [149, 151] on div "SearchWithCriteria9325ab7e-ca38-47e1-955b-073ee93c7f9b MLC Song Code W14559 Add…" at bounding box center [335, 129] width 619 height 51
click at [152, 116] on input "W14559" at bounding box center [391, 116] width 508 height 22
paste input "B2SOF"
type input "WB2SOF"
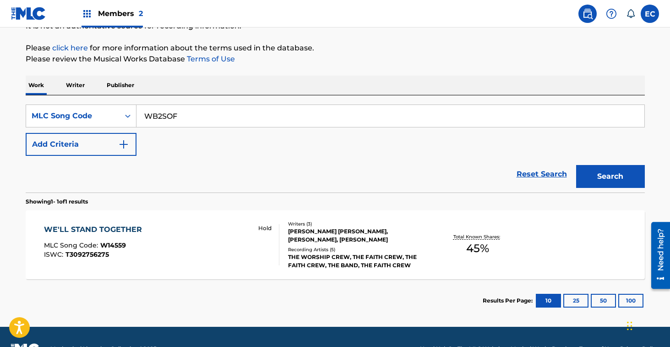
click at [576, 165] on button "Search" at bounding box center [610, 176] width 69 height 23
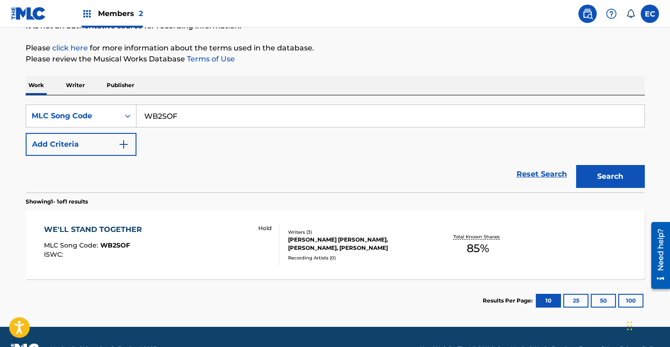
click at [103, 230] on div "WE'LL STAND TOGETHER" at bounding box center [95, 229] width 103 height 11
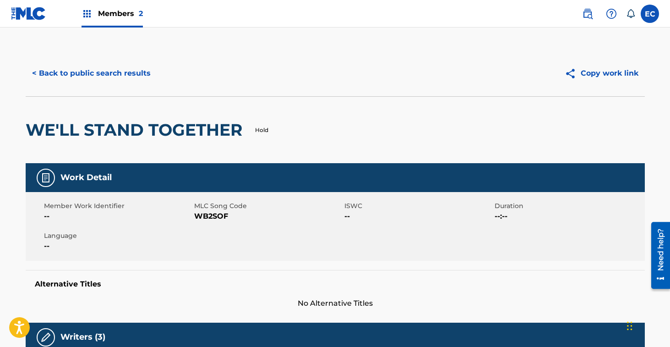
click at [211, 216] on span "WB2SOF" at bounding box center [268, 216] width 148 height 11
copy span "WB2SOF"
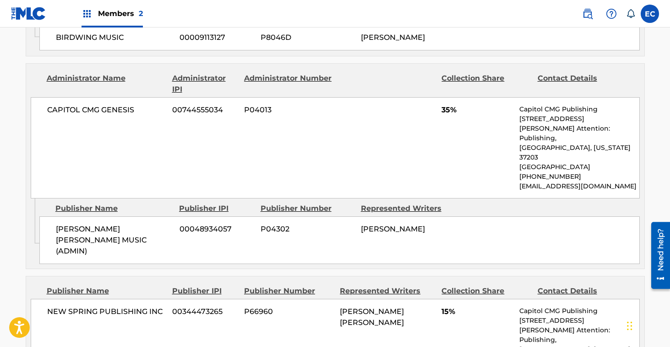
scroll to position [613, 0]
click at [98, 156] on div "CAPITOL CMG GENESIS 00744555034 P04013 35% Capitol CMG Publishing [STREET_ADDRE…" at bounding box center [335, 148] width 609 height 101
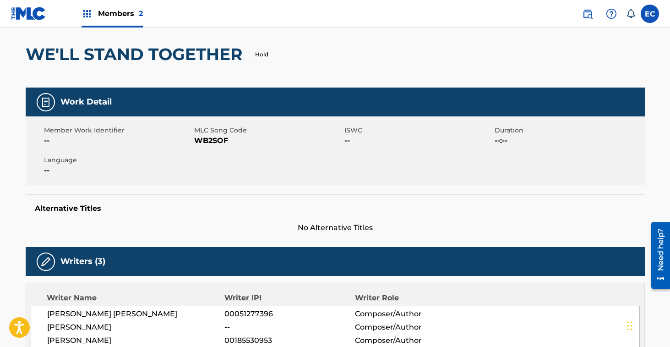
scroll to position [0, 0]
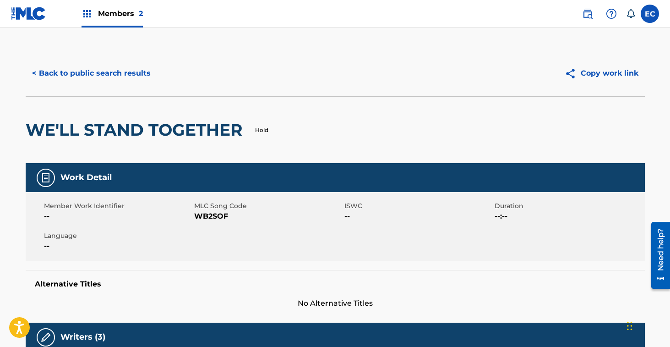
click at [95, 74] on button "< Back to public search results" at bounding box center [91, 73] width 131 height 23
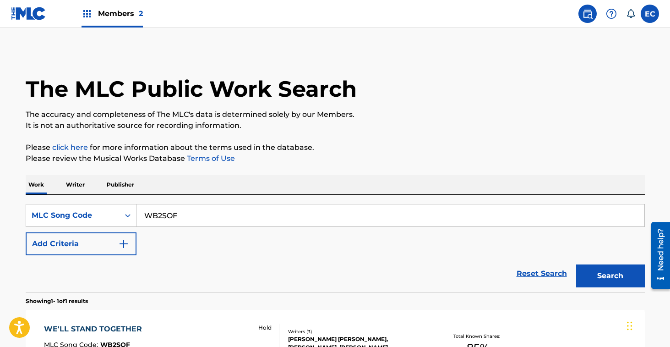
scroll to position [99, 0]
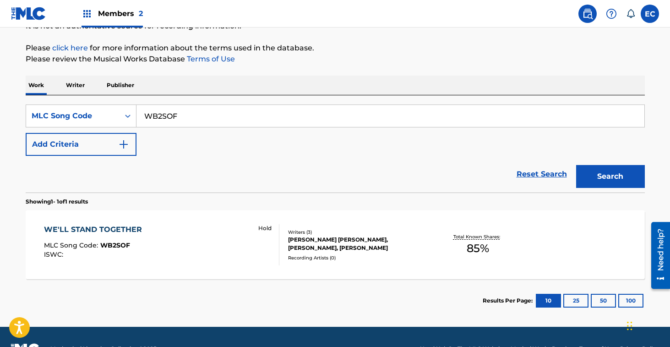
click at [162, 115] on input "WB2SOF" at bounding box center [391, 116] width 508 height 22
paste input "YD6O19"
click at [576, 165] on button "Search" at bounding box center [610, 176] width 69 height 23
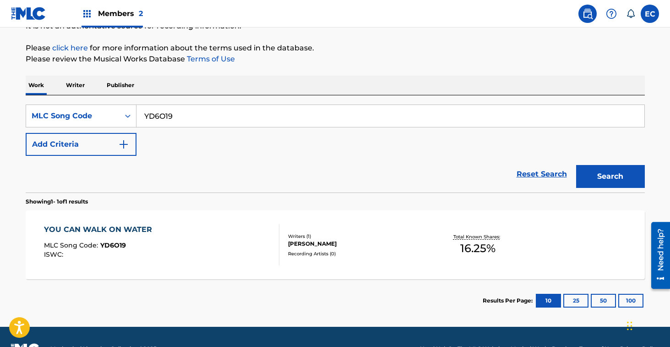
click at [154, 121] on input "YD6O19" at bounding box center [391, 116] width 508 height 22
paste input "1465N"
click at [576, 165] on button "Search" at bounding box center [610, 176] width 69 height 23
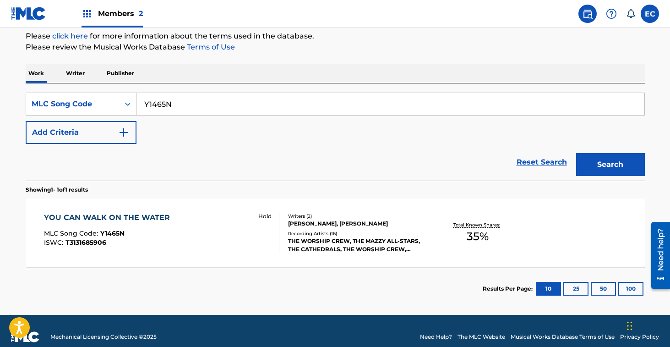
scroll to position [123, 0]
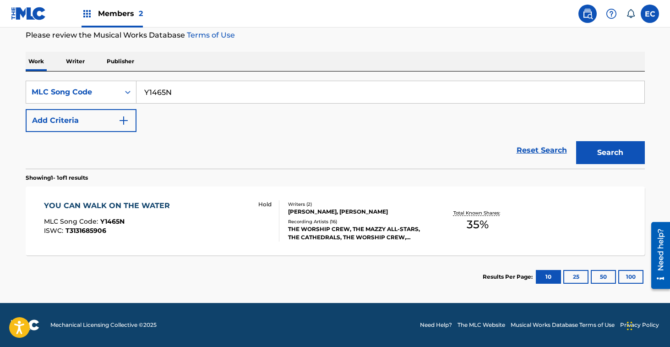
click at [80, 147] on div "Reset Search Search" at bounding box center [335, 150] width 619 height 37
click at [162, 91] on input "Y1465N" at bounding box center [391, 92] width 508 height 22
paste input "25872"
type input "Y25872"
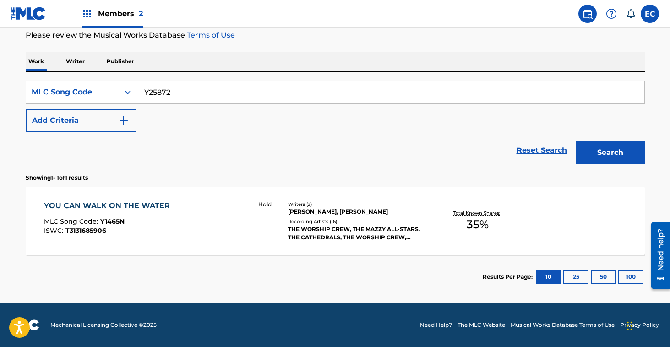
click at [576, 141] on button "Search" at bounding box center [610, 152] width 69 height 23
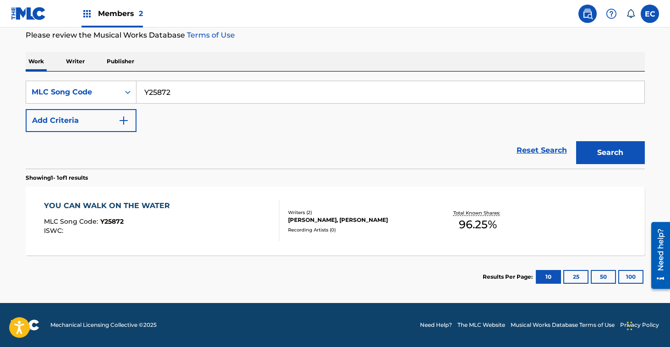
click at [122, 201] on div "YOU CAN WALK ON THE WATER" at bounding box center [109, 205] width 131 height 11
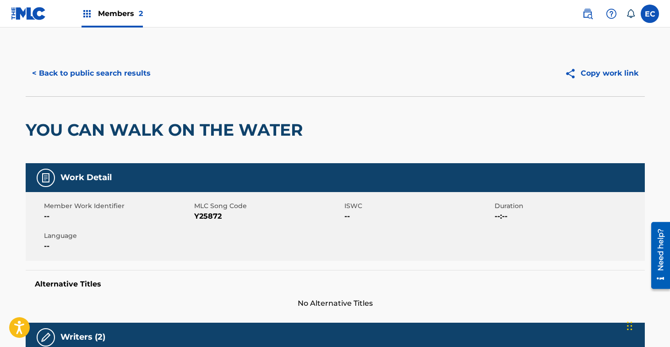
click at [209, 216] on span "Y25872" at bounding box center [268, 216] width 148 height 11
copy span "Y25872"
click at [111, 222] on div "Member Work Identifier -- MLC Song Code Y25872 ISWC -- Duration --:-- Language …" at bounding box center [335, 226] width 619 height 69
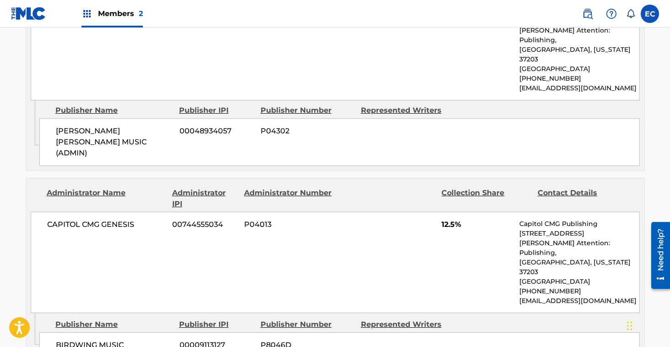
scroll to position [504, 0]
click at [149, 188] on div "Administrator Name" at bounding box center [106, 199] width 119 height 22
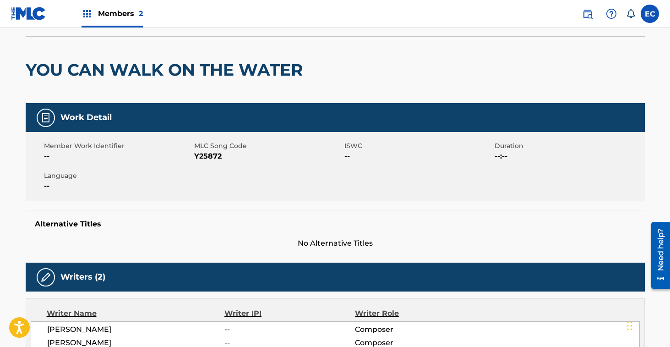
scroll to position [0, 0]
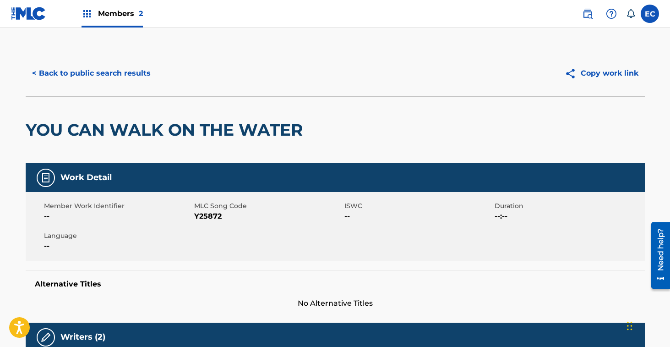
click at [207, 217] on span "Y25872" at bounding box center [268, 216] width 148 height 11
copy span "Y25872"
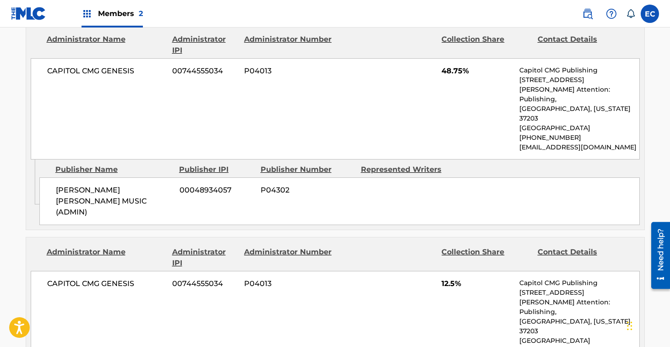
scroll to position [463, 0]
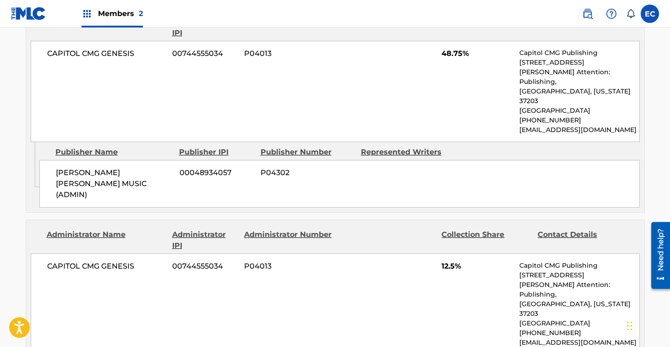
click at [30, 111] on div "Administrator Name Administrator IPI Administrator Number Collection Share Cont…" at bounding box center [335, 74] width 619 height 135
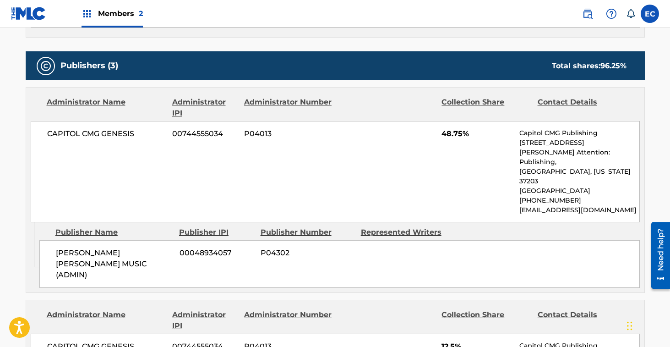
scroll to position [0, 0]
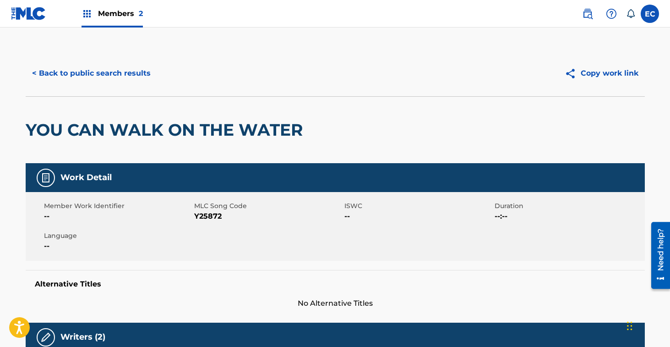
click at [97, 69] on button "< Back to public search results" at bounding box center [91, 73] width 131 height 23
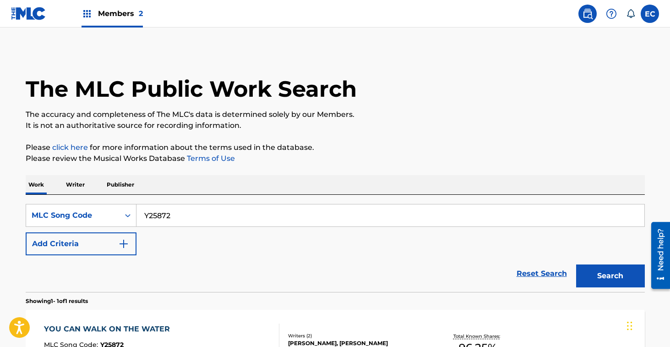
scroll to position [99, 0]
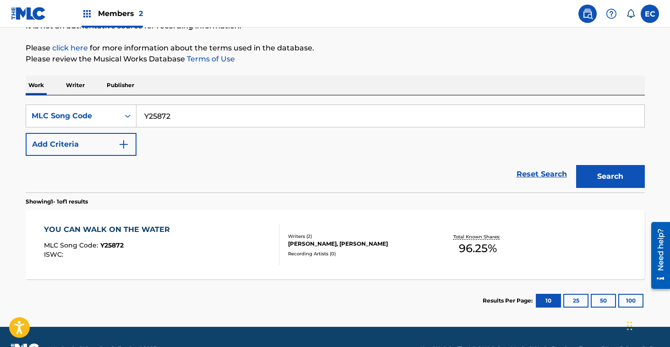
click at [146, 166] on div "Reset Search Search" at bounding box center [335, 174] width 619 height 37
click at [163, 118] on input "Y25872" at bounding box center [391, 116] width 508 height 22
paste input "HB6JJY"
type input "HB6JJY"
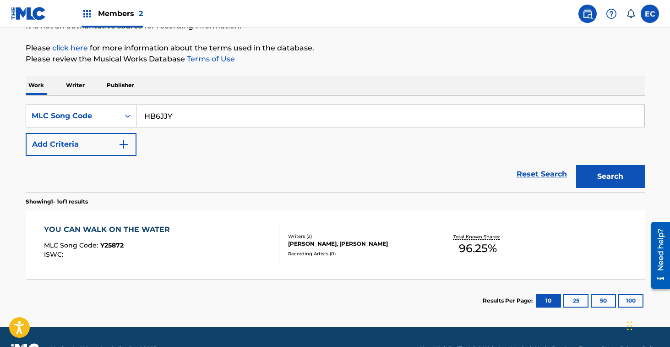
click at [576, 165] on button "Search" at bounding box center [610, 176] width 69 height 23
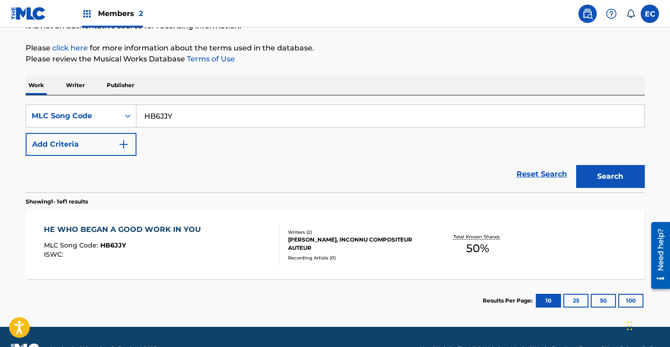
scroll to position [123, 0]
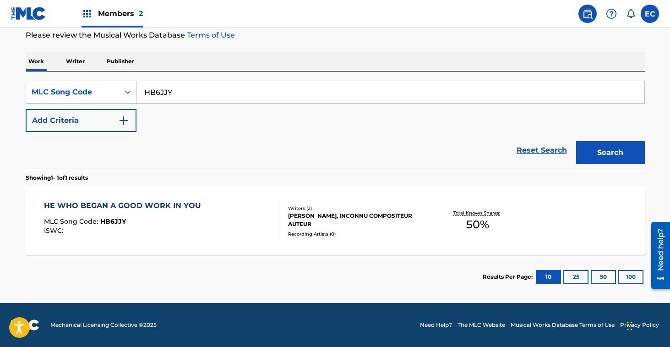
click at [169, 208] on div "HE WHO BEGAN A GOOD WORK IN YOU" at bounding box center [125, 205] width 162 height 11
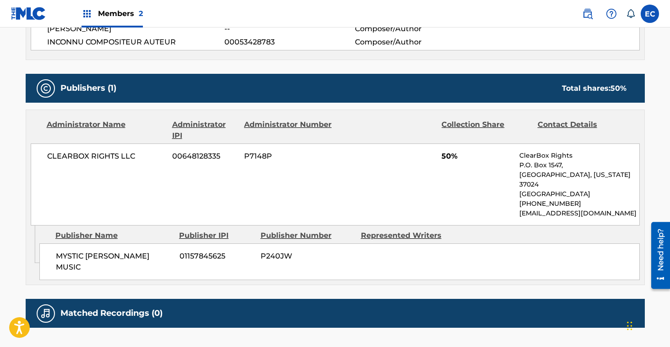
scroll to position [359, 0]
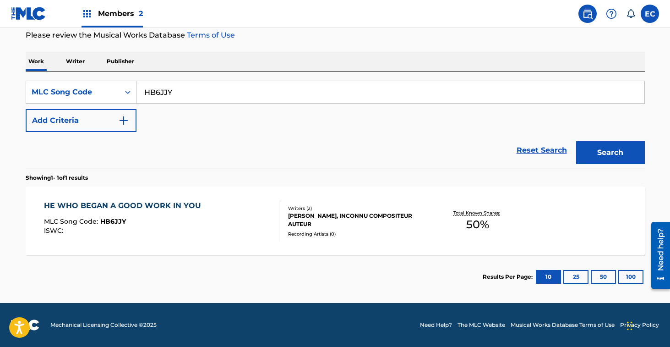
scroll to position [123, 0]
click at [130, 142] on div "Reset Search Search" at bounding box center [335, 150] width 619 height 37
click at [157, 94] on input "HB6JJY" at bounding box center [391, 92] width 508 height 22
paste input "3385D"
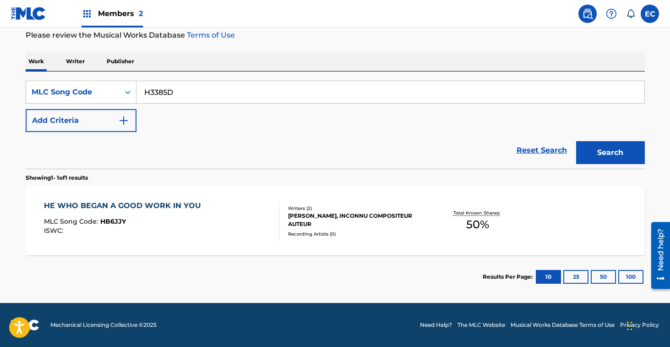
type input "H3385D"
click at [576, 141] on button "Search" at bounding box center [610, 152] width 69 height 23
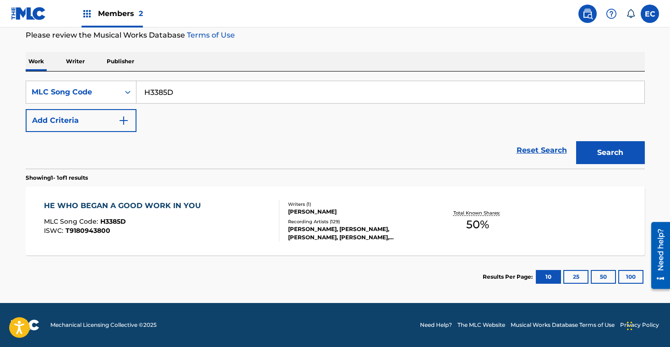
click at [150, 199] on div "HE WHO BEGAN A GOOD WORK IN YOU MLC Song Code : H3385D ISWC : T9180943800 Write…" at bounding box center [335, 220] width 619 height 69
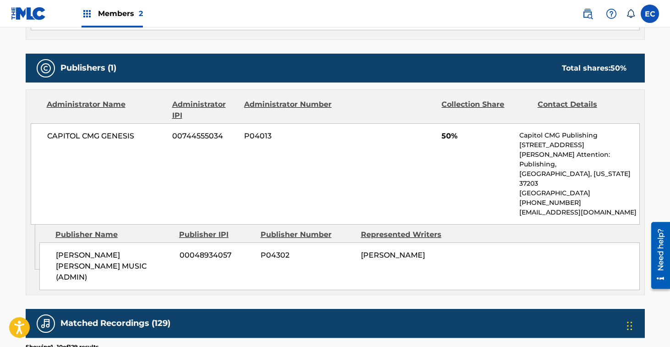
scroll to position [374, 0]
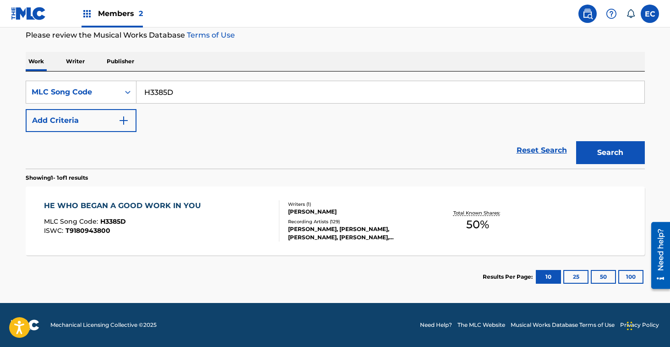
scroll to position [123, 0]
click at [137, 147] on div "Reset Search Search" at bounding box center [335, 150] width 619 height 37
click at [159, 93] on input "H3385D" at bounding box center [391, 92] width 508 height 22
paste input "01495"
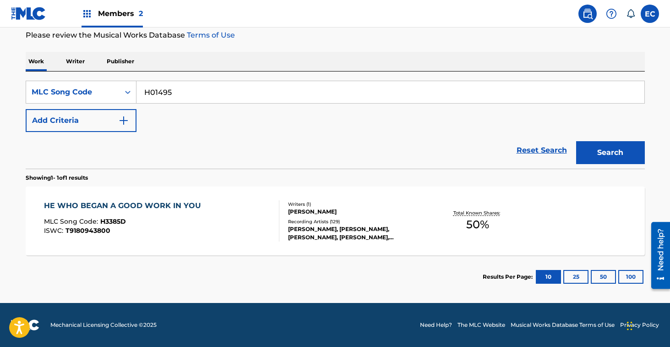
type input "H01495"
click at [576, 141] on button "Search" at bounding box center [610, 152] width 69 height 23
click at [132, 204] on div "HE WHO BEGAN A GOOD WORK" at bounding box center [109, 205] width 131 height 11
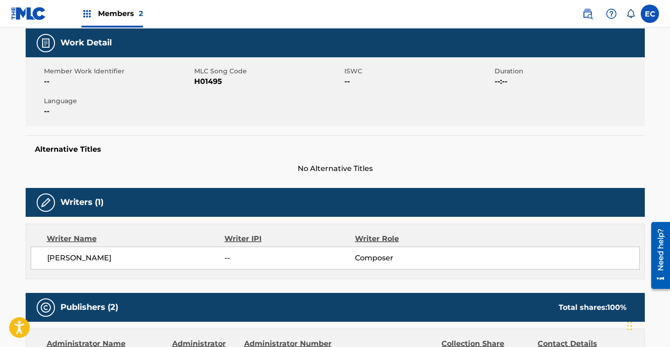
scroll to position [134, 0]
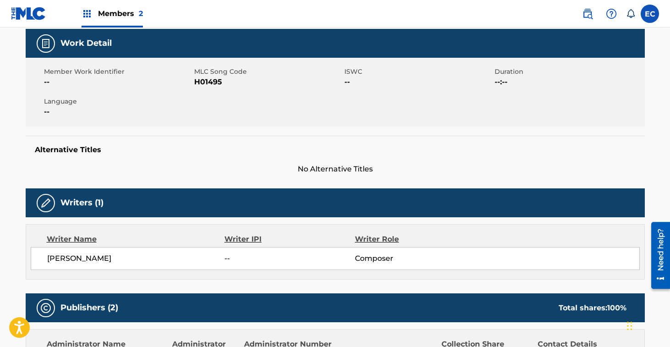
click at [213, 81] on span "H01495" at bounding box center [268, 82] width 148 height 11
copy span "H01495"
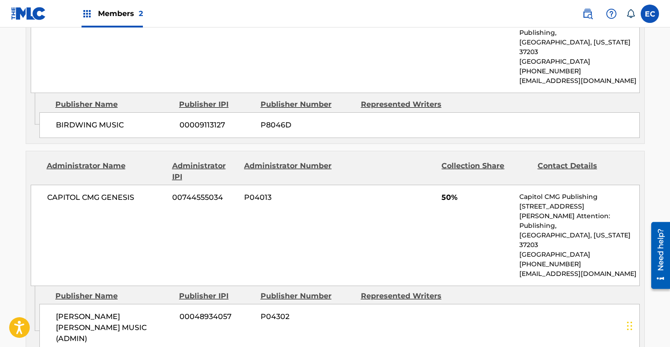
scroll to position [512, 0]
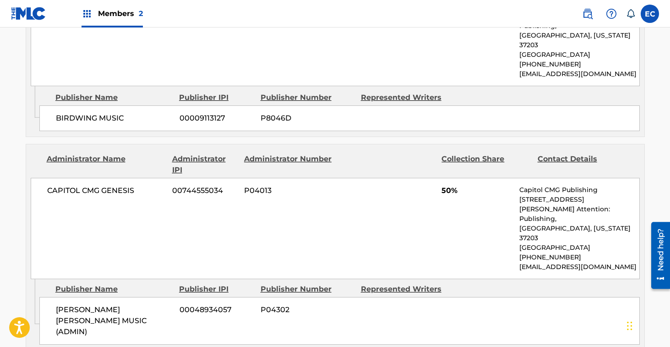
click at [45, 128] on div "Publishers (2) Total shares: 100 % Administrator Name Administrator IPI Adminis…" at bounding box center [335, 132] width 619 height 434
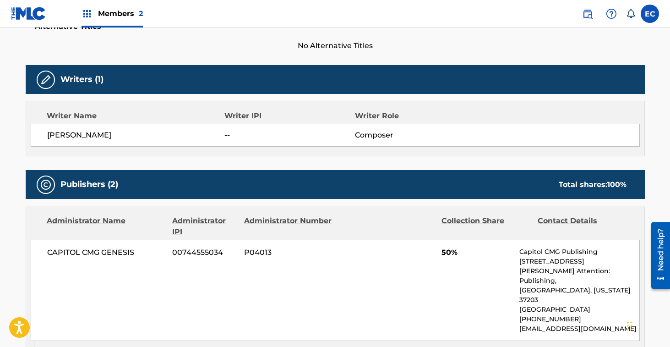
scroll to position [0, 0]
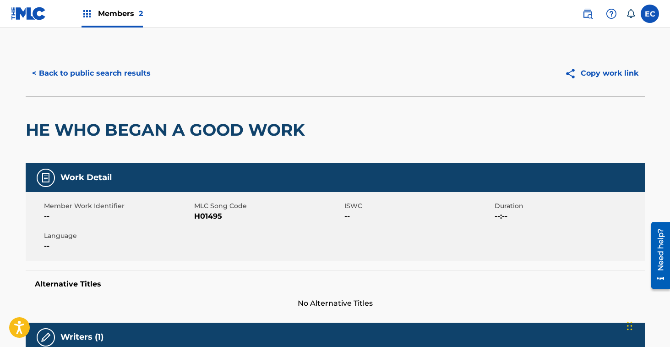
click at [101, 78] on button "< Back to public search results" at bounding box center [91, 73] width 131 height 23
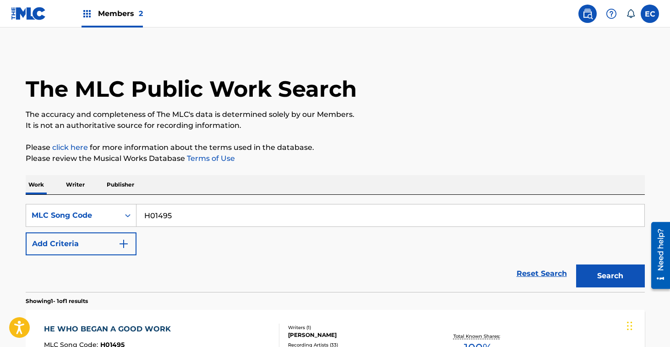
scroll to position [99, 0]
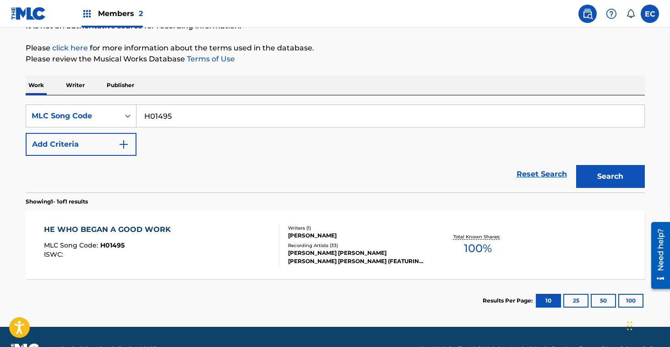
click at [117, 181] on div "Reset Search Search" at bounding box center [335, 174] width 619 height 37
click at [164, 119] on input "H01495" at bounding box center [391, 116] width 508 height 22
paste input "B76T0"
type input "HB76T0"
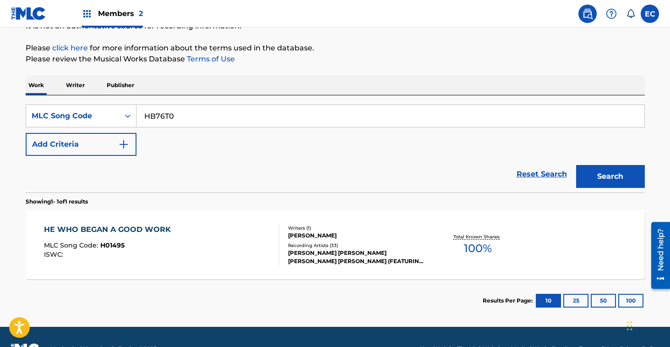
click at [576, 165] on button "Search" at bounding box center [610, 176] width 69 height 23
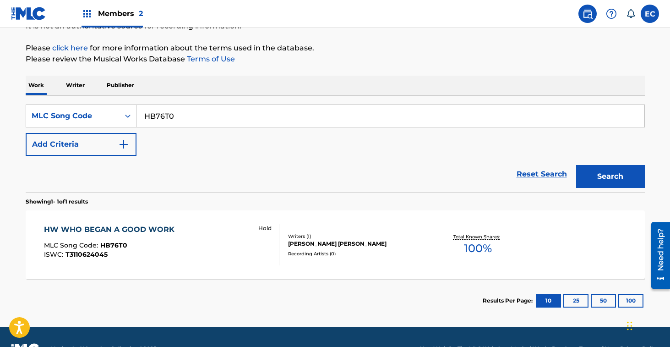
click at [136, 231] on div "HW WHO BEGAN A GOOD WORK" at bounding box center [111, 229] width 135 height 11
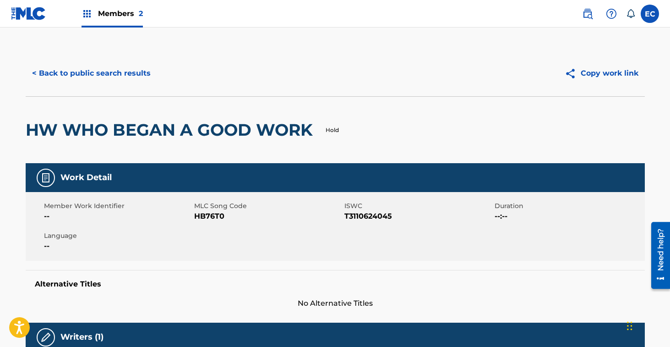
click at [83, 66] on button "< Back to public search results" at bounding box center [91, 73] width 131 height 23
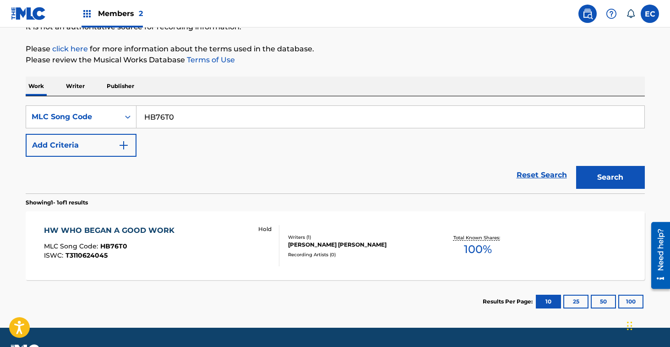
scroll to position [96, 0]
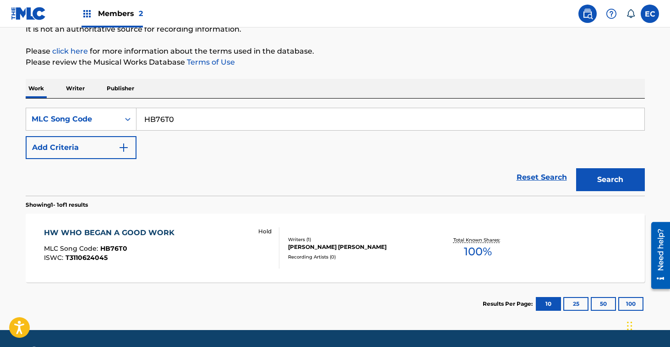
click at [154, 183] on div "Reset Search Search" at bounding box center [335, 177] width 619 height 37
click at [159, 118] on input "HB76T0" at bounding box center [391, 119] width 508 height 22
paste input "6JJY"
type input "HB6JJY"
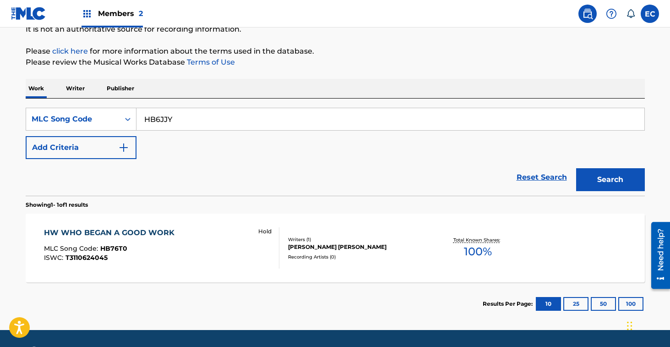
click at [576, 168] on button "Search" at bounding box center [610, 179] width 69 height 23
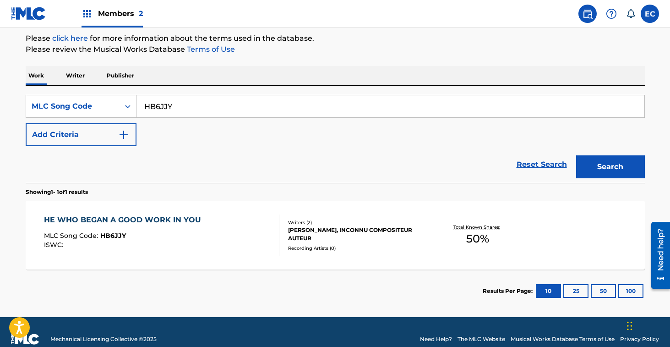
scroll to position [123, 0]
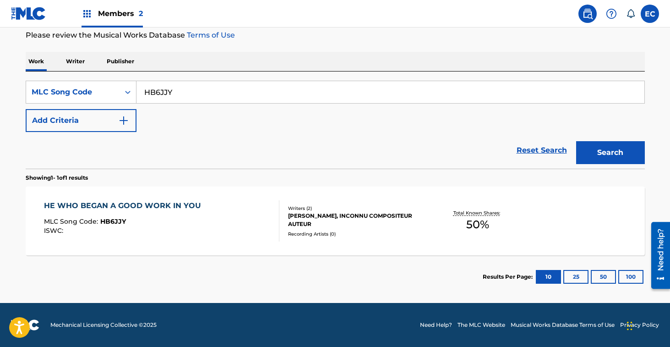
click at [171, 200] on div "HE WHO BEGAN A GOOD WORK IN YOU" at bounding box center [125, 205] width 162 height 11
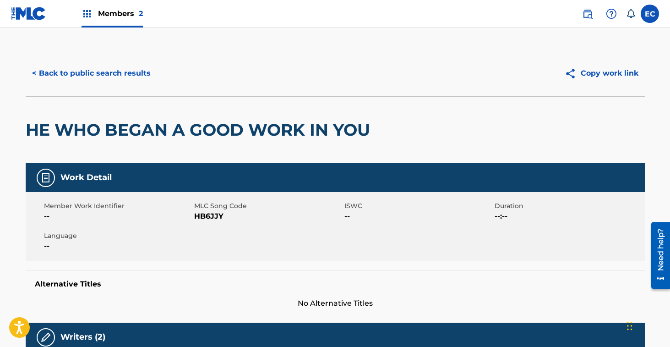
click at [208, 214] on span "HB6JJY" at bounding box center [268, 216] width 148 height 11
copy span "HB6JJY"
click at [138, 90] on div "< Back to public search results Copy work link" at bounding box center [335, 73] width 619 height 46
click at [131, 67] on button "< Back to public search results" at bounding box center [91, 73] width 131 height 23
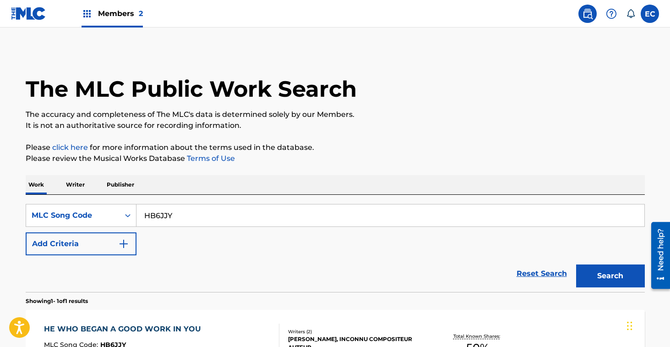
scroll to position [99, 0]
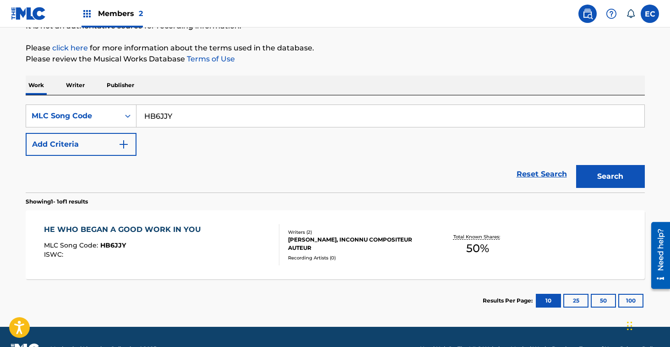
click at [152, 115] on input "HB6JJY" at bounding box center [391, 116] width 508 height 22
paste input "G2845Q"
type input "G2845Q"
click at [576, 165] on button "Search" at bounding box center [610, 176] width 69 height 23
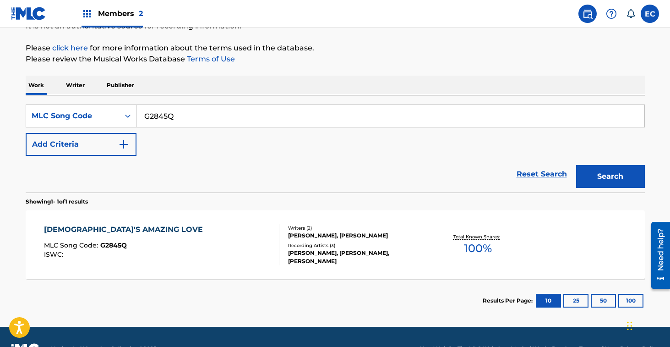
click at [120, 229] on div "[DEMOGRAPHIC_DATA]'S AMAZING LOVE" at bounding box center [126, 229] width 164 height 11
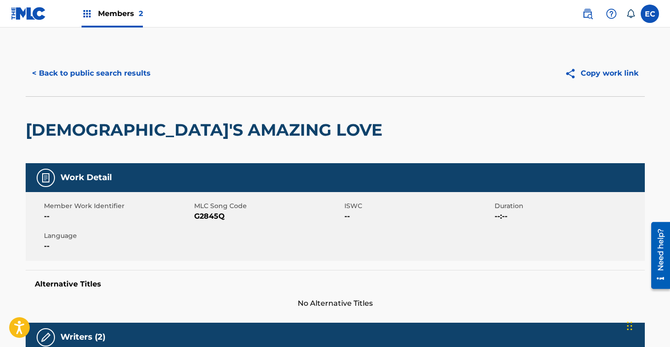
click at [101, 72] on button "< Back to public search results" at bounding box center [91, 73] width 131 height 23
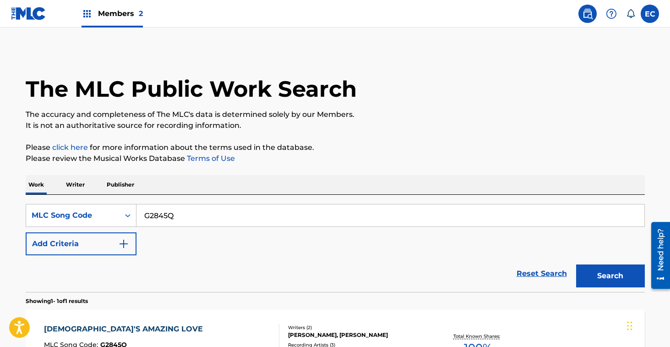
scroll to position [99, 0]
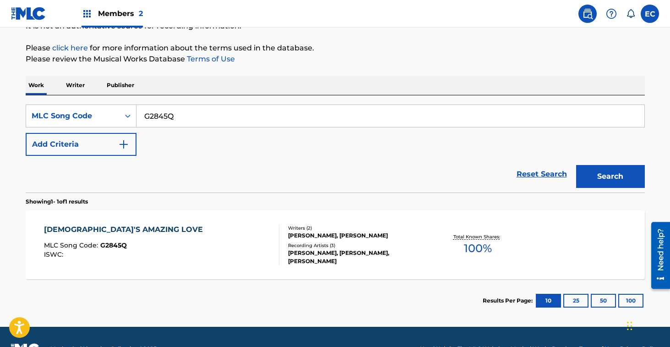
click at [137, 159] on div "Reset Search Search" at bounding box center [335, 174] width 619 height 37
click at [168, 117] on input "G2845Q" at bounding box center [391, 116] width 508 height 22
paste input "00543"
type input "G00543"
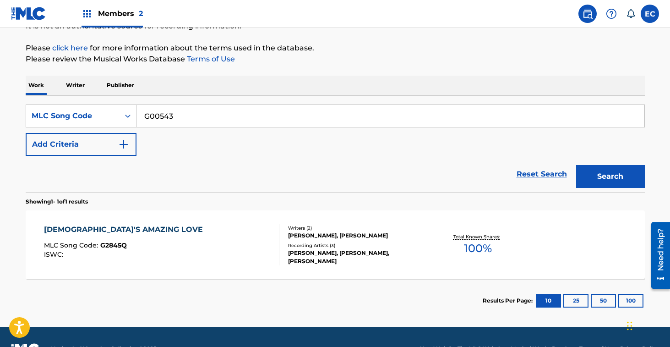
click at [610, 180] on button "Search" at bounding box center [610, 176] width 69 height 23
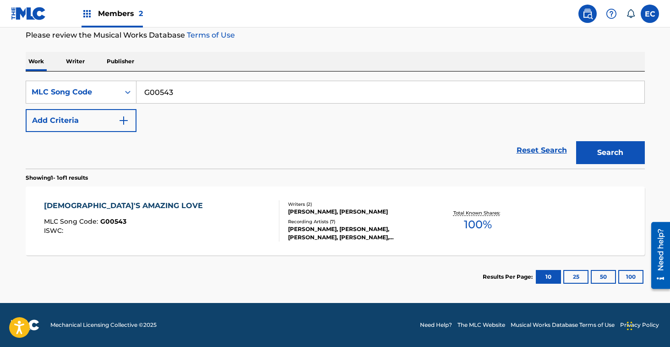
click at [125, 202] on div "[DEMOGRAPHIC_DATA]'S AMAZING LOVE" at bounding box center [126, 205] width 164 height 11
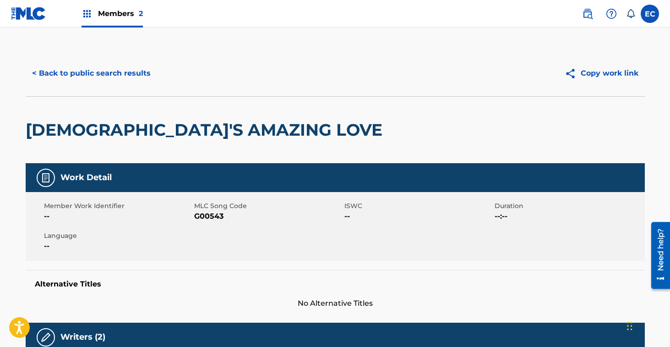
click at [86, 73] on button "< Back to public search results" at bounding box center [91, 73] width 131 height 23
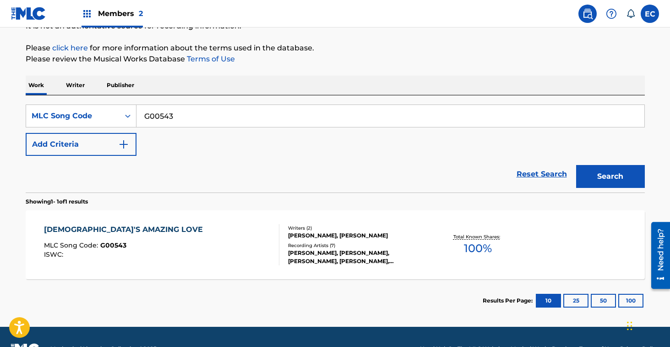
click at [106, 181] on div "Reset Search Search" at bounding box center [335, 174] width 619 height 37
click at [163, 116] on input "G00543" at bounding box center [391, 116] width 508 height 22
paste input "CC0M36"
click at [576, 165] on button "Search" at bounding box center [610, 176] width 69 height 23
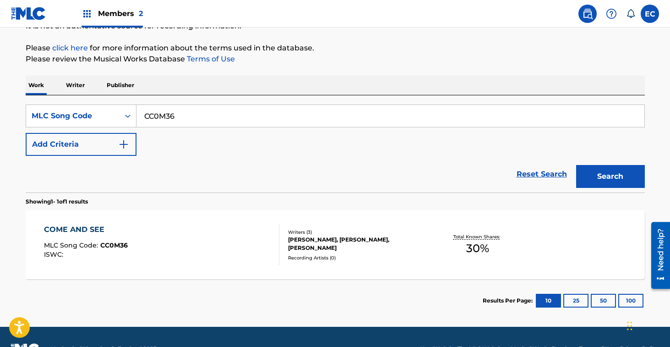
click at [153, 119] on input "CC0M36" at bounding box center [391, 116] width 508 height 22
paste input "5180V"
click at [576, 165] on button "Search" at bounding box center [610, 176] width 69 height 23
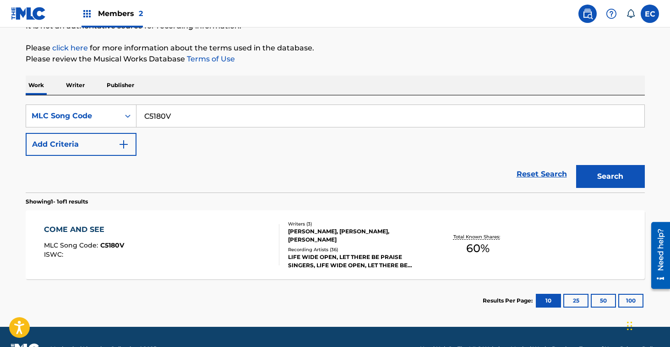
scroll to position [123, 0]
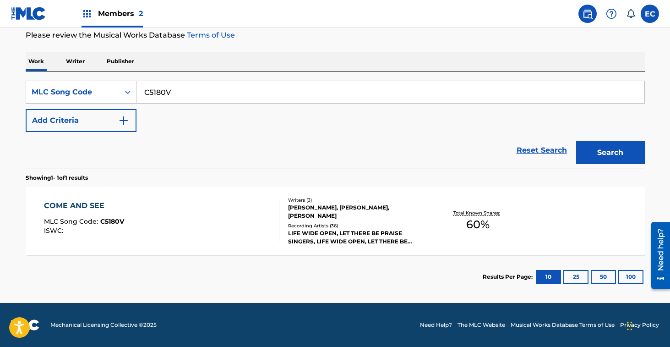
click at [150, 90] on input "C5180V" at bounding box center [391, 92] width 508 height 22
paste input "03057"
type input "C03057"
click at [576, 141] on button "Search" at bounding box center [610, 152] width 69 height 23
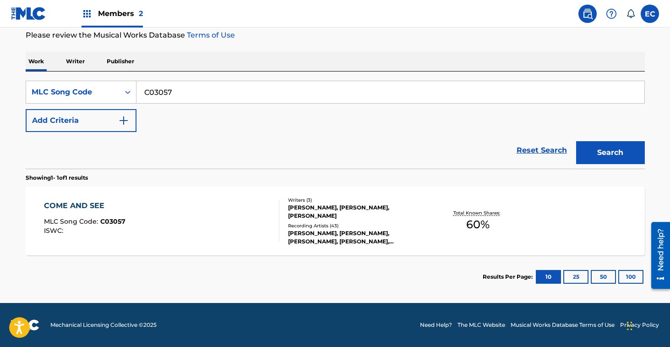
click at [76, 199] on div "COME AND SEE MLC Song Code : C03057 ISWC : Writers ( 3 ) [PERSON_NAME], [PERSON…" at bounding box center [335, 220] width 619 height 69
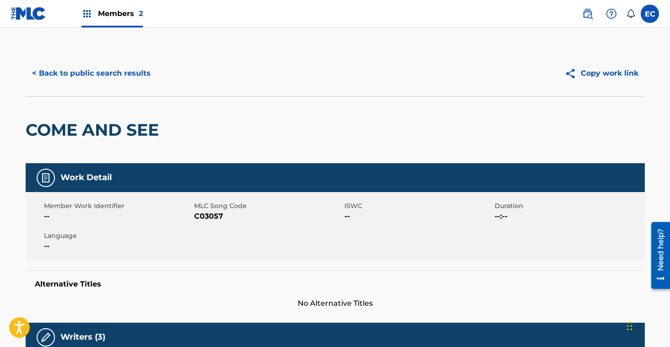
click at [80, 74] on button "< Back to public search results" at bounding box center [91, 73] width 131 height 23
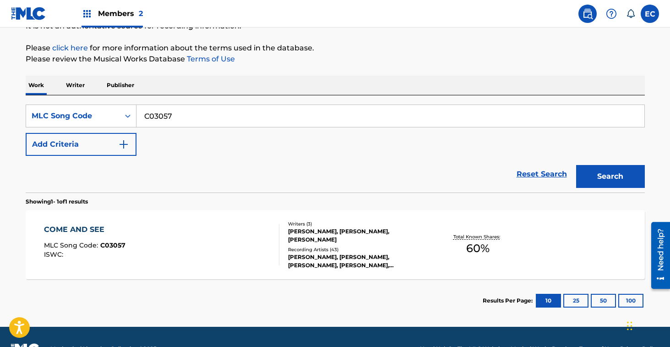
click at [151, 115] on input "C03057" at bounding box center [391, 116] width 508 height 22
paste input "5190D"
type input "C5190D"
click at [576, 165] on button "Search" at bounding box center [610, 176] width 69 height 23
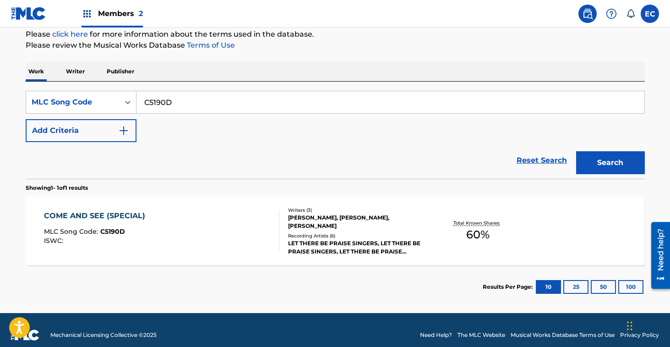
scroll to position [116, 0]
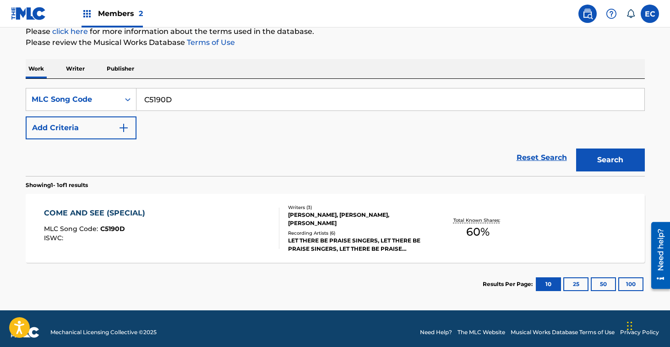
click at [89, 215] on div "COME AND SEE (SPECIAL)" at bounding box center [97, 213] width 106 height 11
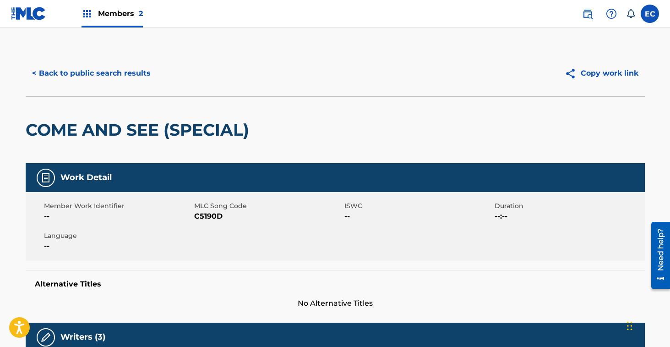
click at [60, 66] on button "< Back to public search results" at bounding box center [91, 73] width 131 height 23
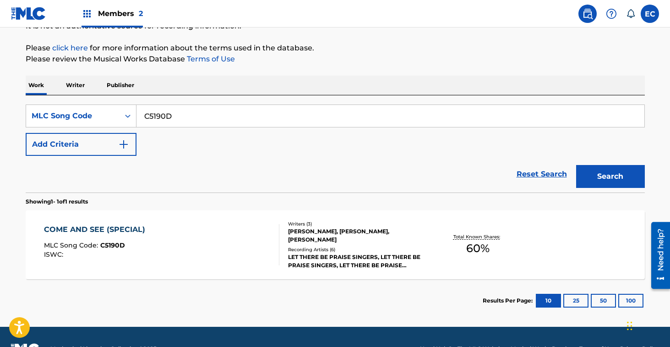
click at [159, 113] on input "C5190D" at bounding box center [391, 116] width 508 height 22
paste input "C0M36"
type input "CC0M36"
click at [576, 165] on button "Search" at bounding box center [610, 176] width 69 height 23
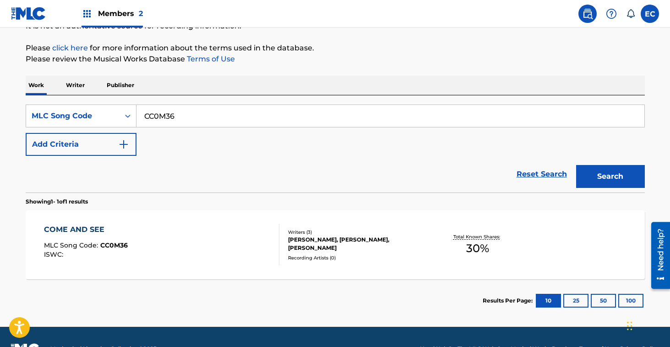
click at [73, 230] on div "COME AND SEE" at bounding box center [86, 229] width 84 height 11
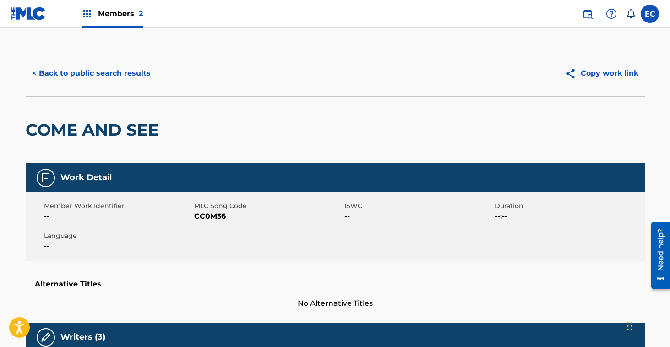
click at [78, 78] on button "< Back to public search results" at bounding box center [91, 73] width 131 height 23
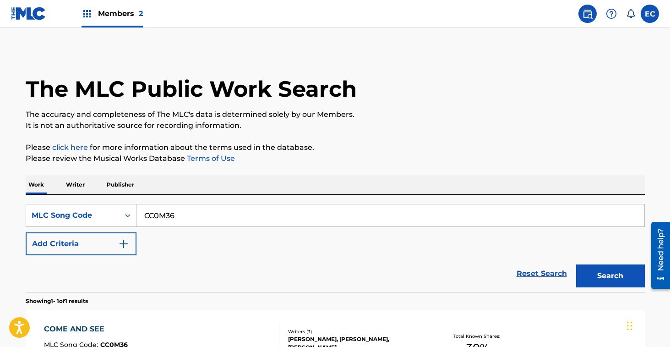
scroll to position [99, 0]
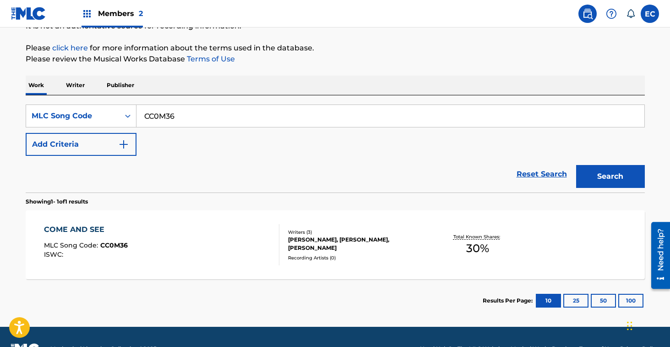
click at [153, 116] on input "CC0M36" at bounding box center [391, 116] width 508 height 22
paste input "5180V"
type input "C5180V"
click at [576, 165] on button "Search" at bounding box center [610, 176] width 69 height 23
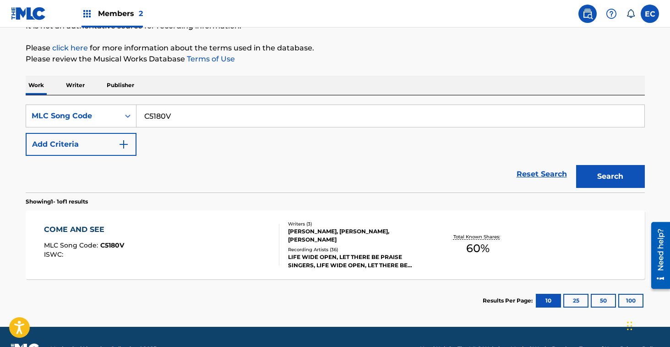
click at [57, 228] on div "COME AND SEE" at bounding box center [84, 229] width 80 height 11
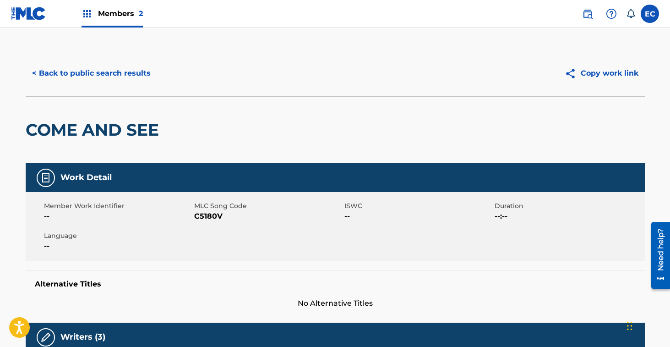
click at [199, 214] on span "C5180V" at bounding box center [268, 216] width 148 height 11
copy span "C5180V"
click at [109, 77] on button "< Back to public search results" at bounding box center [91, 73] width 131 height 23
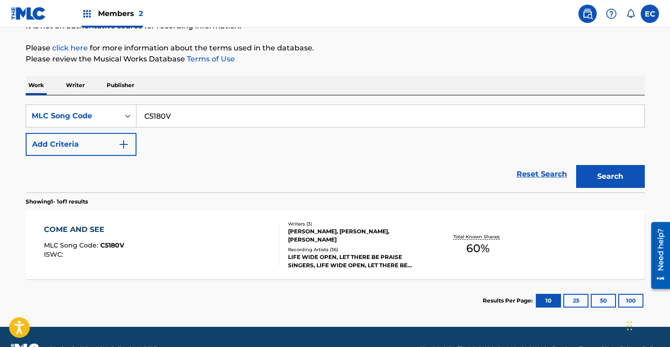
click at [159, 113] on input "C5180V" at bounding box center [391, 116] width 508 height 22
paste input "H3391J"
type input "H3391J"
click at [576, 165] on button "Search" at bounding box center [610, 176] width 69 height 23
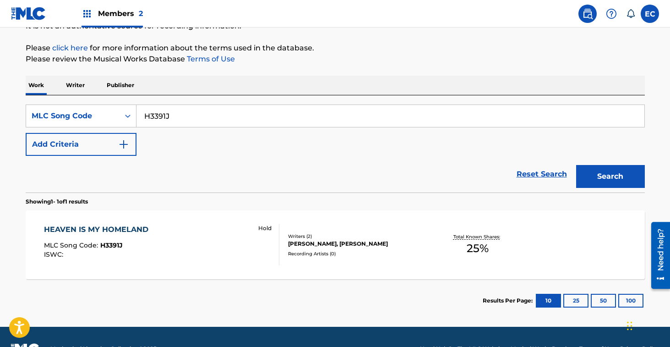
click at [142, 224] on div "HEAVEN IS MY HOMELAND" at bounding box center [98, 229] width 109 height 11
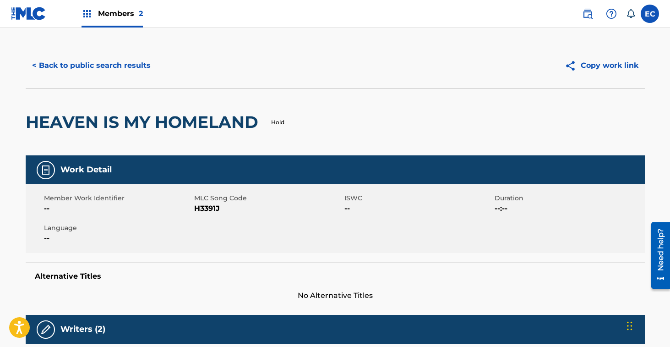
scroll to position [10, 0]
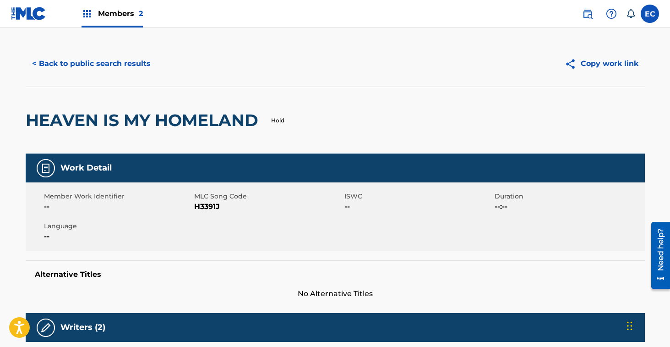
click at [112, 71] on button "< Back to public search results" at bounding box center [91, 63] width 131 height 23
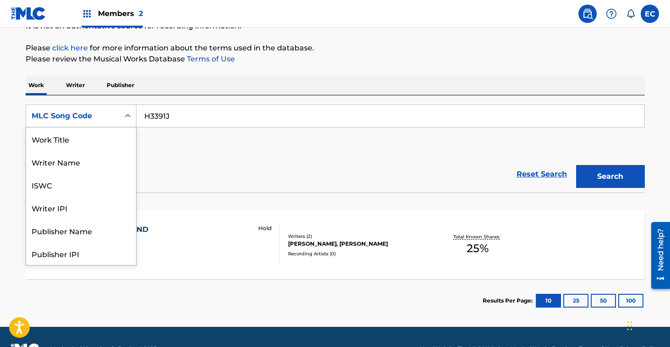
click at [108, 114] on div "MLC Song Code" at bounding box center [73, 115] width 82 height 11
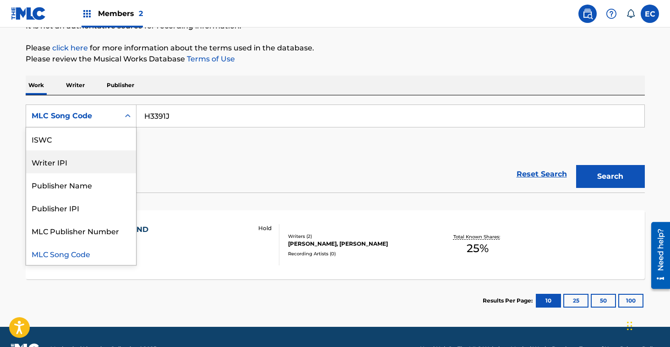
scroll to position [0, 0]
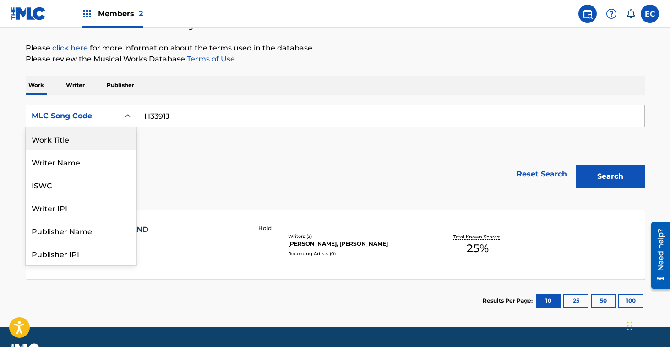
click at [93, 137] on div "Work Title" at bounding box center [81, 138] width 110 height 23
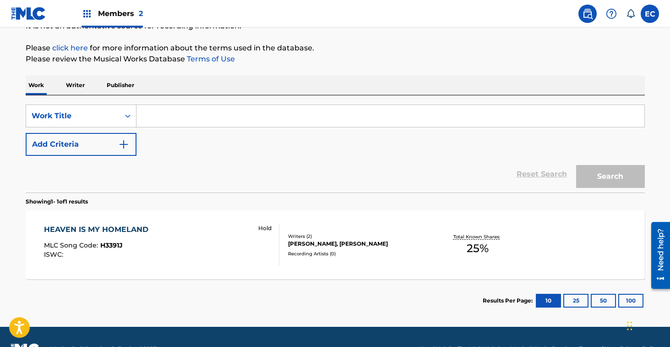
click at [175, 112] on input "Search Form" at bounding box center [391, 116] width 508 height 22
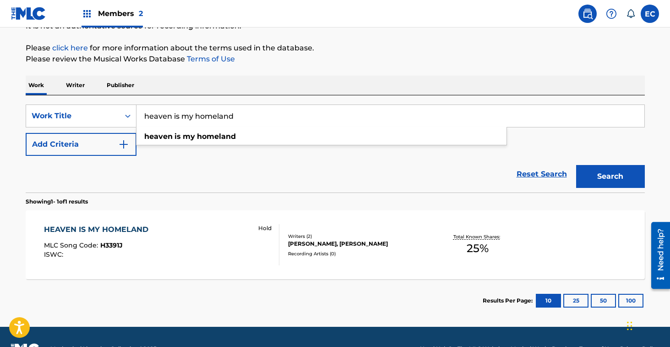
type input "heaven is my homeland"
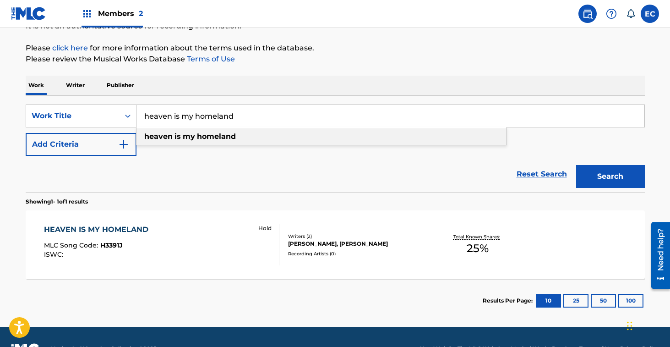
click at [264, 137] on div "heaven is my homeland" at bounding box center [322, 136] width 370 height 16
click at [107, 138] on button "Add Criteria" at bounding box center [81, 144] width 111 height 23
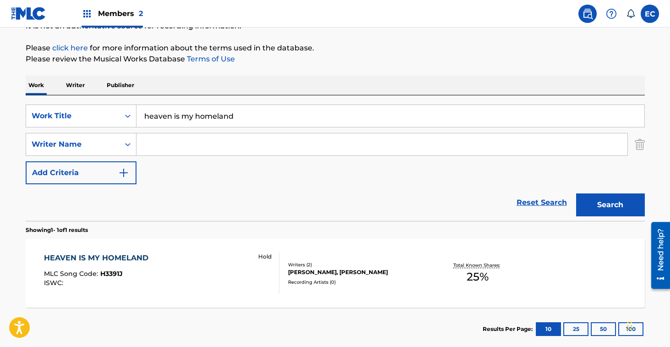
click at [194, 142] on input "Search Form" at bounding box center [382, 144] width 491 height 22
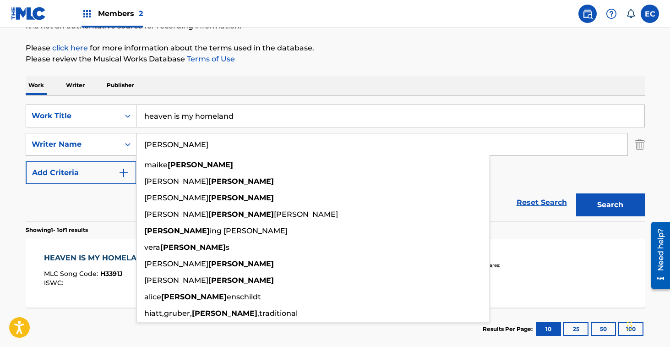
type input "[PERSON_NAME]"
click at [576, 193] on button "Search" at bounding box center [610, 204] width 69 height 23
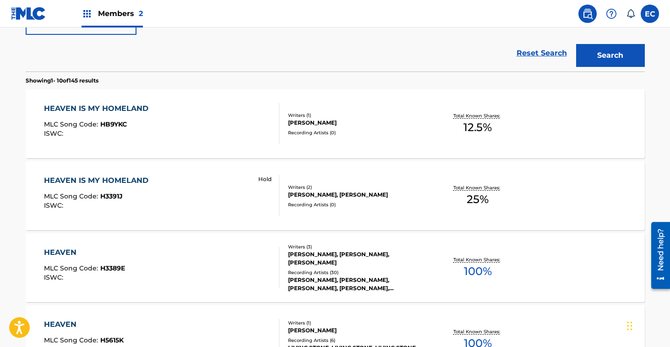
scroll to position [251, 0]
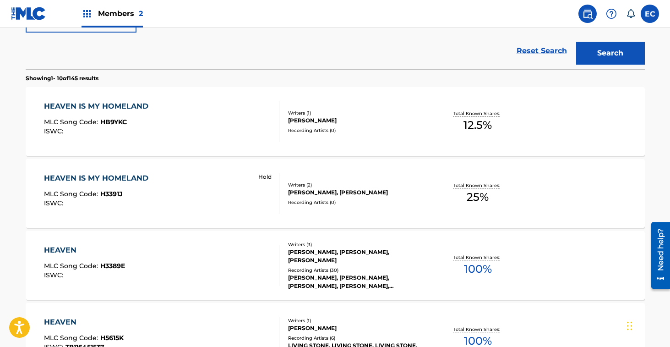
click at [107, 102] on div "HEAVEN IS MY HOMELAND" at bounding box center [98, 106] width 109 height 11
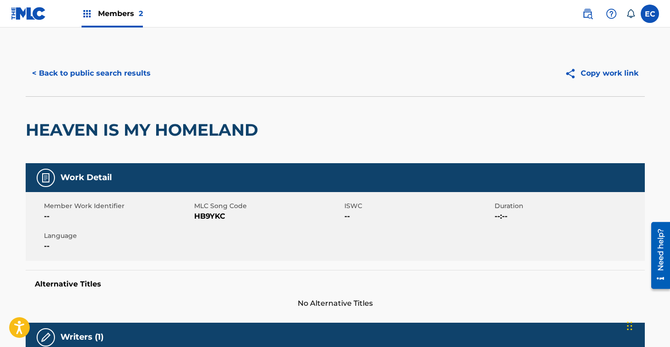
click at [205, 214] on span "HB9YKC" at bounding box center [268, 216] width 148 height 11
copy span "HB9YKC"
click at [115, 71] on button "< Back to public search results" at bounding box center [91, 73] width 131 height 23
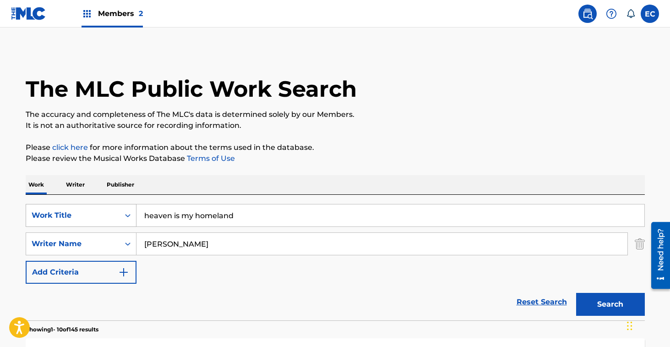
drag, startPoint x: 258, startPoint y: 216, endPoint x: 67, endPoint y: 210, distance: 191.6
click at [67, 210] on div "SearchWithCriteria3bbc51f0-3c3b-447c-85de-ae324baeb608 Work Title heaven is my …" at bounding box center [335, 215] width 619 height 23
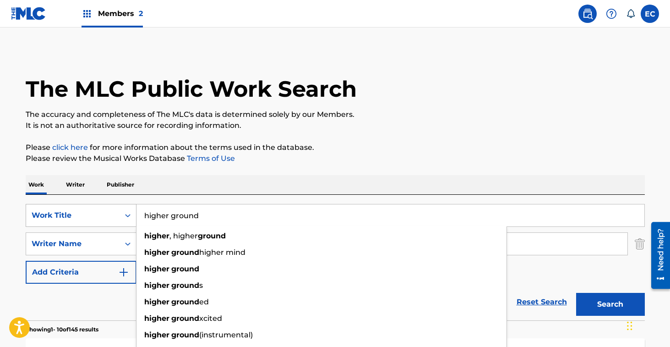
type input "higher ground"
click at [576, 293] on button "Search" at bounding box center [610, 304] width 69 height 23
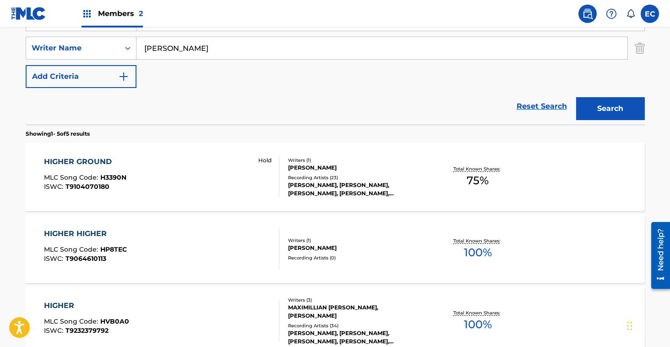
scroll to position [195, 0]
click at [57, 159] on div "HIGHER GROUND" at bounding box center [85, 162] width 82 height 11
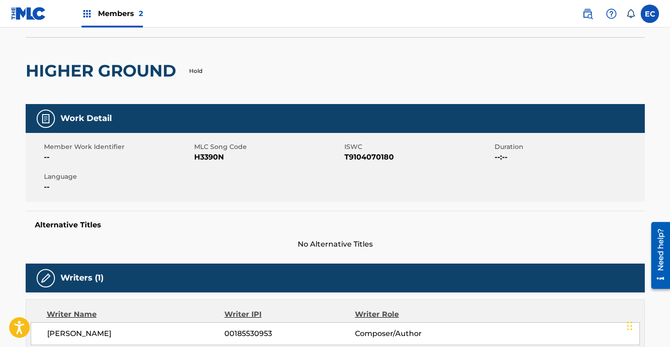
scroll to position [61, 0]
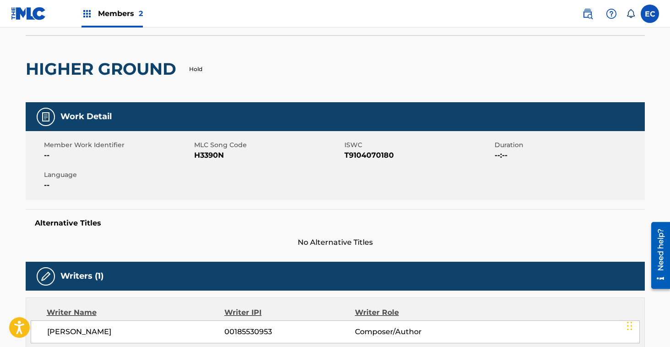
click at [206, 151] on span "H3390N" at bounding box center [268, 155] width 148 height 11
copy span "H3390N"
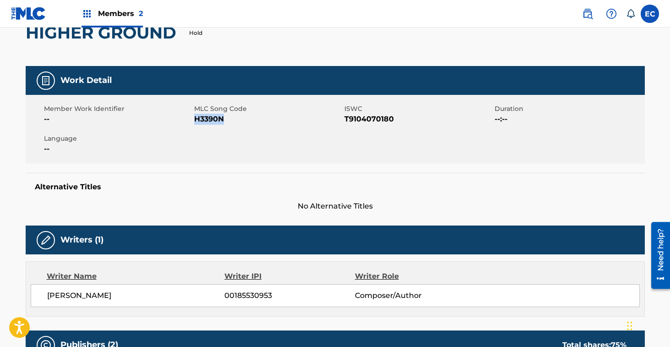
scroll to position [0, 0]
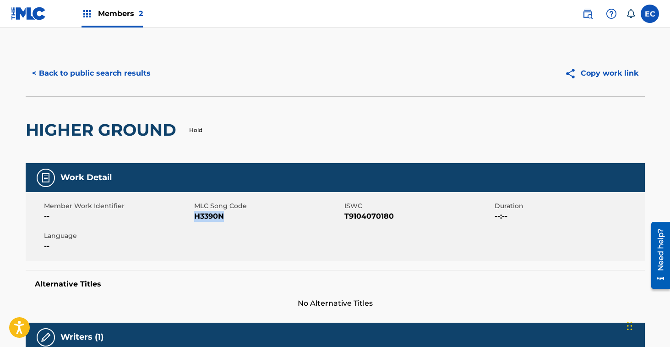
click at [119, 66] on button "< Back to public search results" at bounding box center [91, 73] width 131 height 23
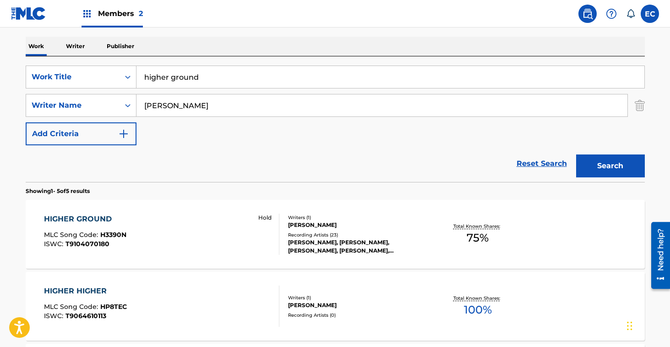
scroll to position [137, 0]
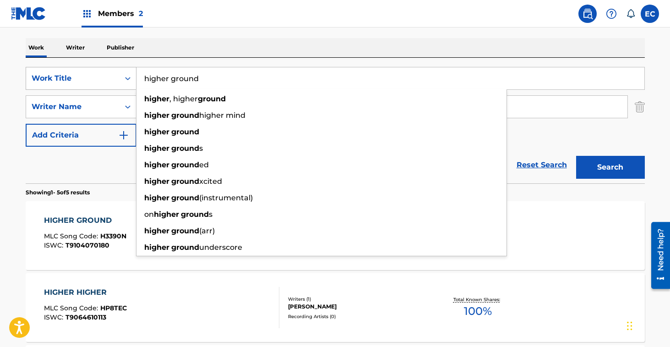
drag, startPoint x: 212, startPoint y: 79, endPoint x: 109, endPoint y: 79, distance: 103.5
click at [109, 79] on div "SearchWithCriteria3bbc51f0-3c3b-447c-85de-ae324baeb608 Work Title higher ground…" at bounding box center [335, 78] width 619 height 23
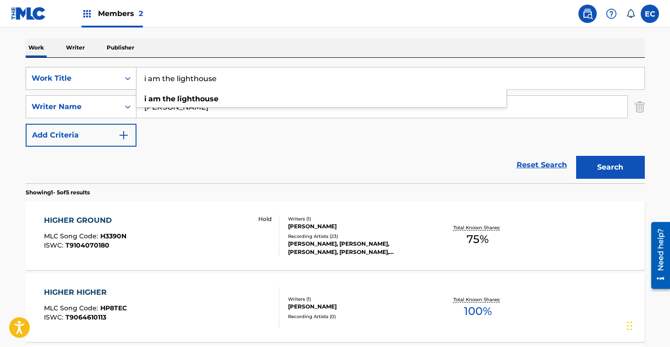
type input "i am the lighthouse"
click at [576, 156] on button "Search" at bounding box center [610, 167] width 69 height 23
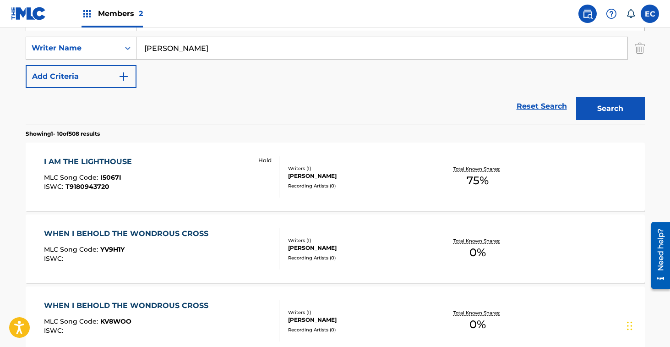
scroll to position [197, 0]
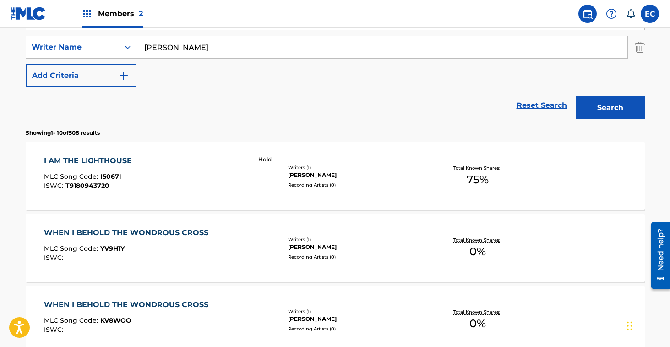
click at [85, 162] on div "I AM THE LIGHTHOUSE" at bounding box center [90, 160] width 93 height 11
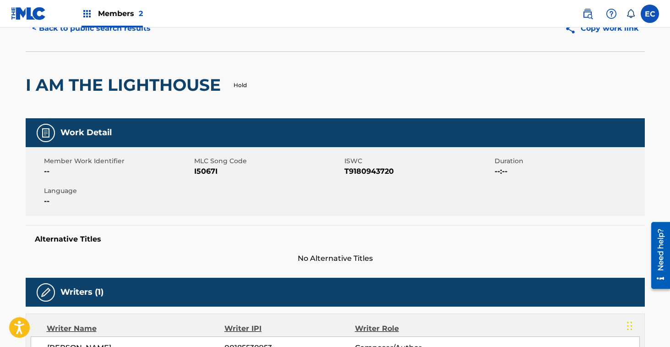
scroll to position [37, 0]
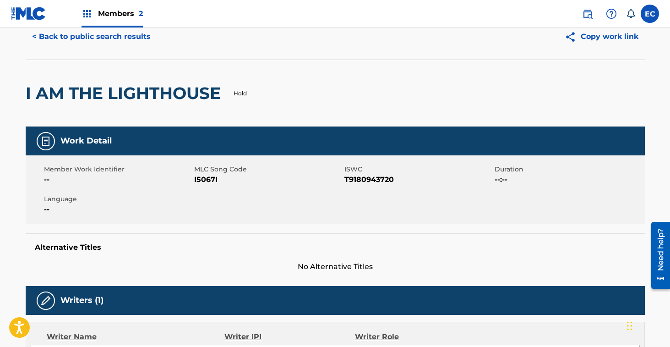
click at [204, 178] on span "I5067I" at bounding box center [268, 179] width 148 height 11
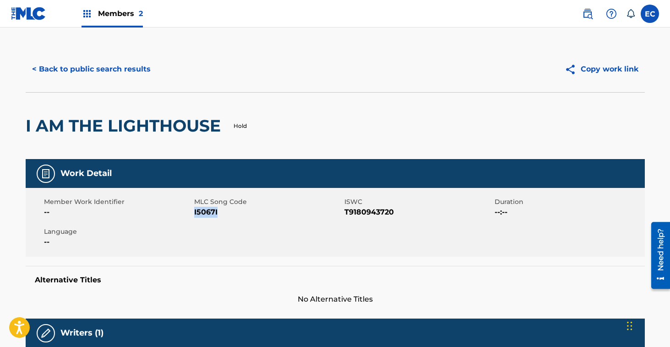
click at [120, 70] on button "< Back to public search results" at bounding box center [91, 69] width 131 height 23
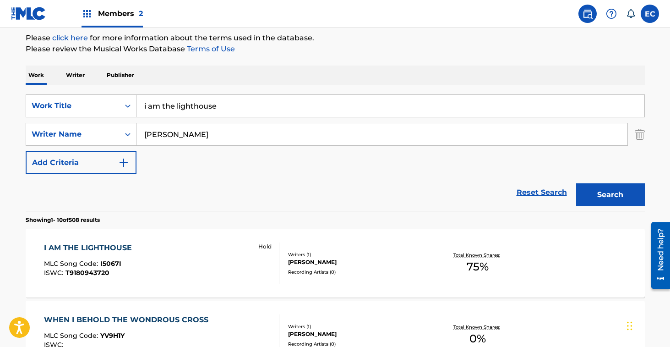
scroll to position [60, 0]
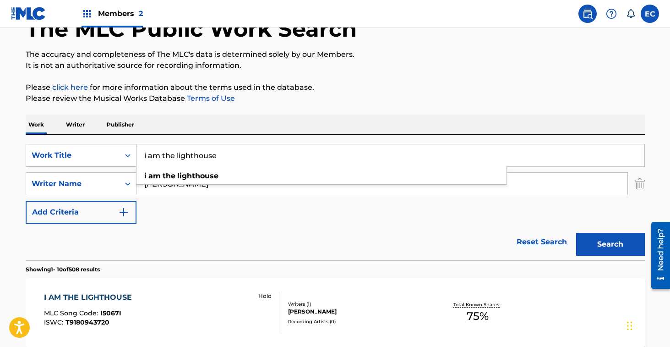
drag, startPoint x: 229, startPoint y: 155, endPoint x: 87, endPoint y: 153, distance: 141.6
click at [87, 153] on div "SearchWithCriteria3bbc51f0-3c3b-447c-85de-ae324baeb608 Work Title i am the ligh…" at bounding box center [335, 155] width 619 height 23
type input "one day we'll know"
click at [576, 233] on button "Search" at bounding box center [610, 244] width 69 height 23
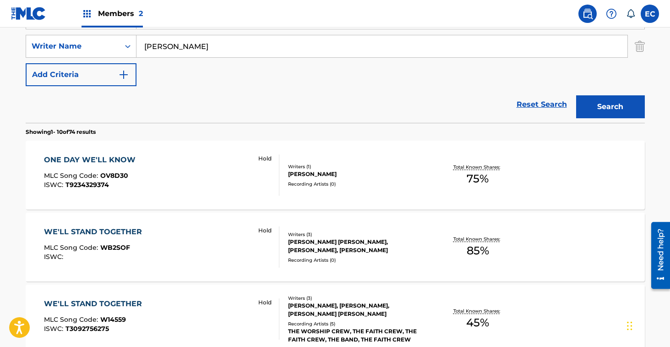
scroll to position [200, 0]
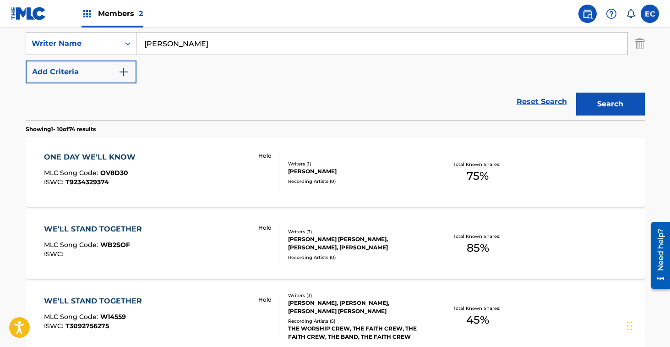
click at [116, 149] on div "ONE DAY WE'LL KNOW MLC Song Code : OV8D30 ISWC : T9234329374 Hold Writers ( 1 )…" at bounding box center [335, 172] width 619 height 69
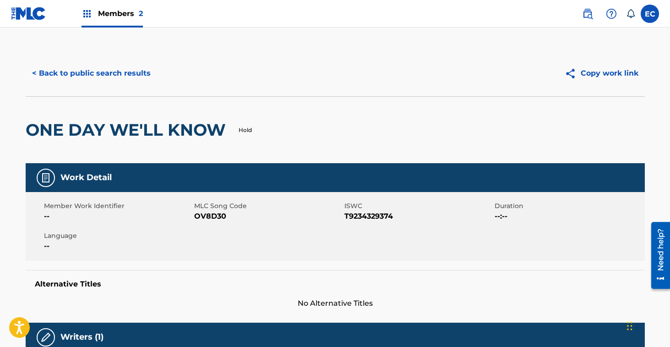
click at [205, 216] on span "OV8D30" at bounding box center [268, 216] width 148 height 11
click at [95, 75] on button "< Back to public search results" at bounding box center [91, 73] width 131 height 23
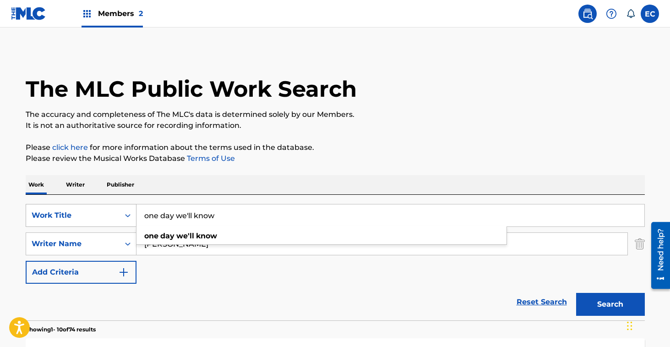
drag, startPoint x: 233, startPoint y: 219, endPoint x: 119, endPoint y: 217, distance: 114.1
click at [119, 217] on div "SearchWithCriteria3bbc51f0-3c3b-447c-85de-ae324baeb608 Work Title one day we'll…" at bounding box center [335, 215] width 619 height 23
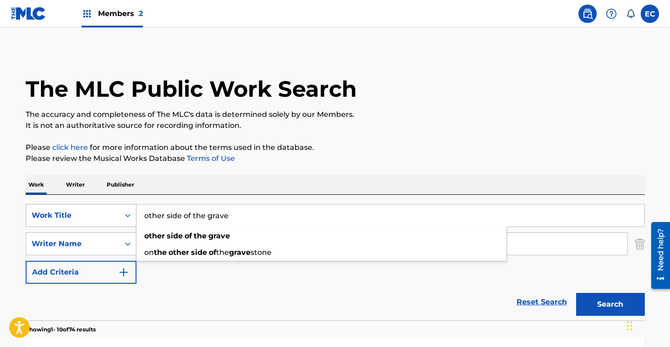
type input "other side of the grave"
click at [576, 293] on button "Search" at bounding box center [610, 304] width 69 height 23
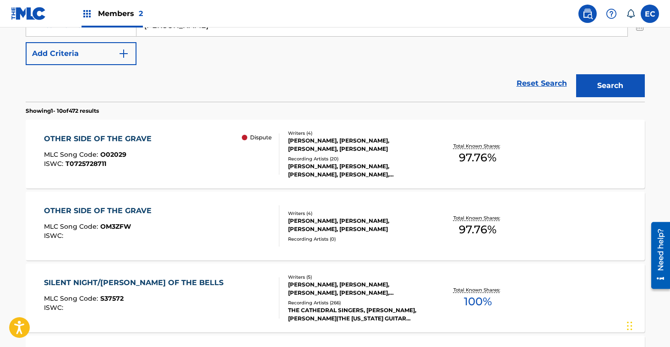
scroll to position [220, 0]
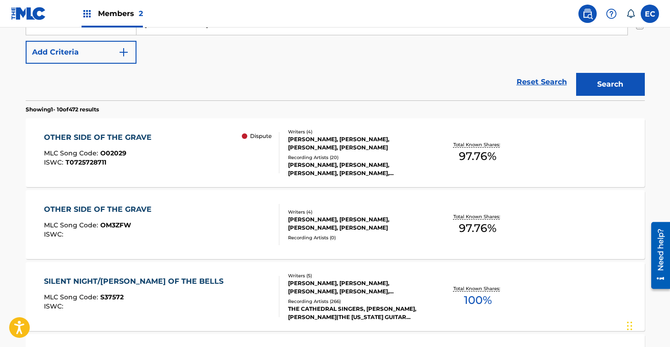
click at [99, 212] on div "OTHER SIDE OF THE GRAVE" at bounding box center [100, 209] width 112 height 11
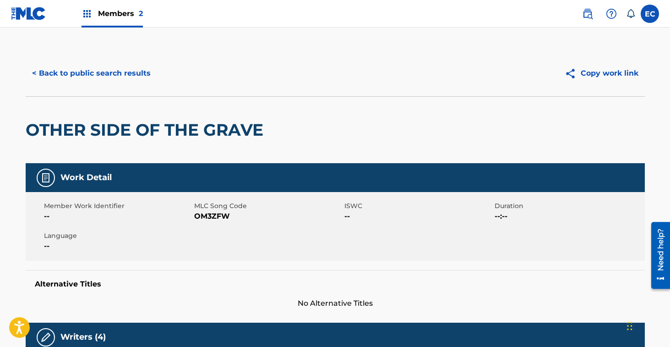
click at [86, 65] on button "< Back to public search results" at bounding box center [91, 73] width 131 height 23
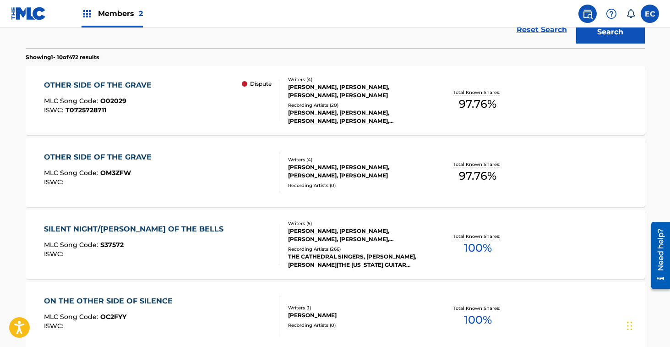
click at [95, 79] on div "OTHER SIDE OF THE GRAVE MLC Song Code : O02029 ISWC : T0725728711 Dispute Write…" at bounding box center [335, 100] width 619 height 69
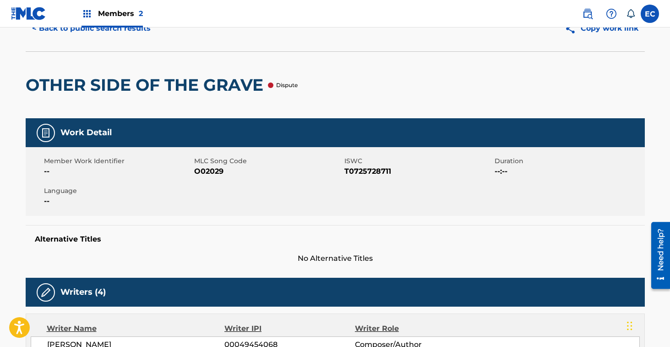
scroll to position [44, 0]
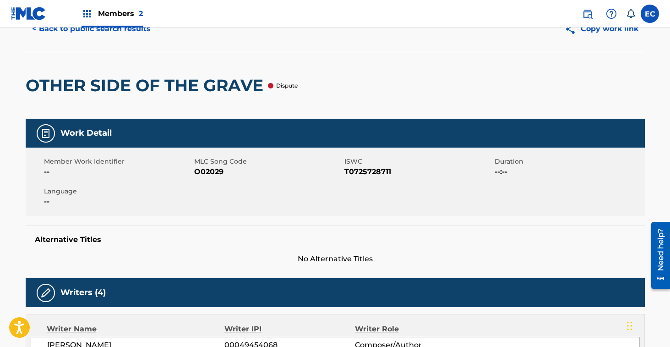
click at [210, 169] on span "O02029" at bounding box center [268, 171] width 148 height 11
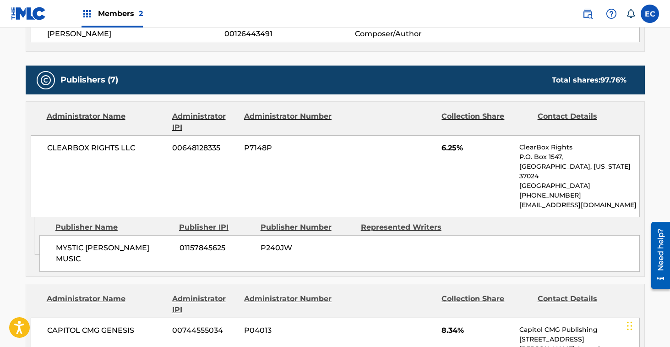
scroll to position [0, 0]
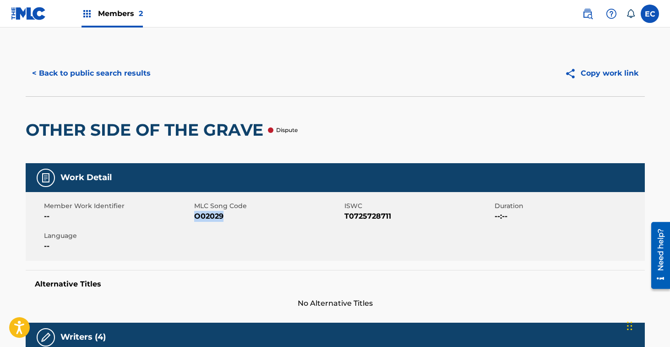
click at [88, 74] on button "< Back to public search results" at bounding box center [91, 73] width 131 height 23
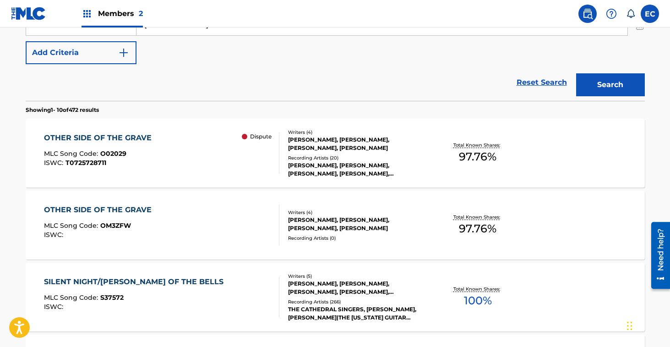
scroll to position [222, 0]
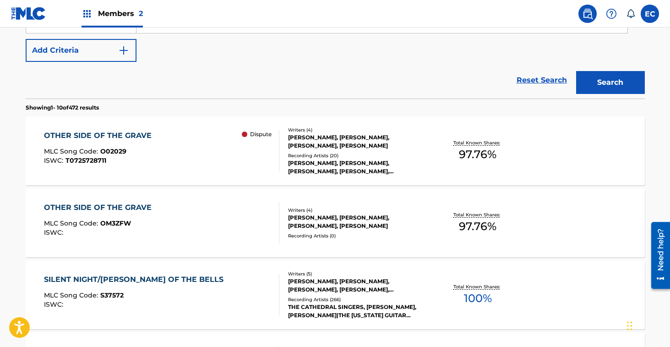
click at [128, 212] on div "OTHER SIDE OF THE GRAVE" at bounding box center [100, 207] width 112 height 11
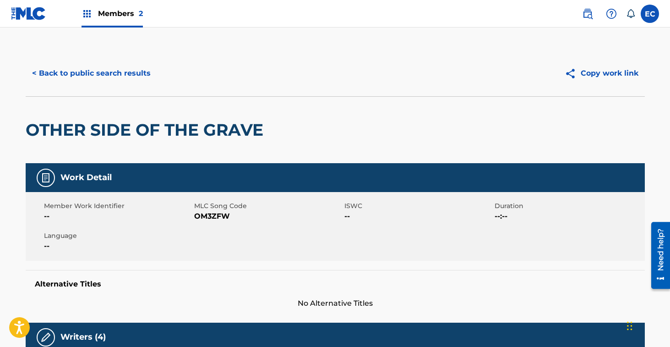
click at [221, 218] on span "OM3ZFW" at bounding box center [268, 216] width 148 height 11
click at [112, 68] on button "< Back to public search results" at bounding box center [91, 73] width 131 height 23
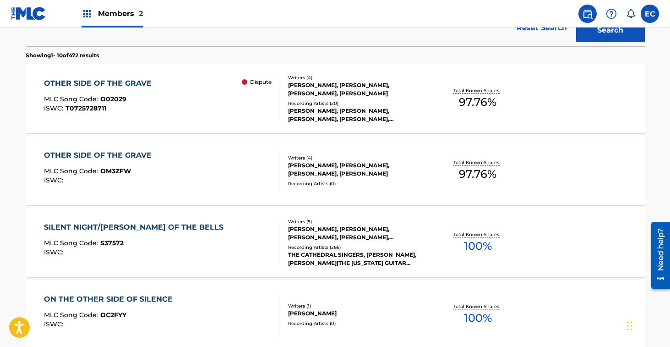
click at [276, 132] on div "OTHER SIDE OF THE GRAVE MLC Song Code : O02029 ISWC : T0725728711 Dispute Write…" at bounding box center [335, 98] width 619 height 69
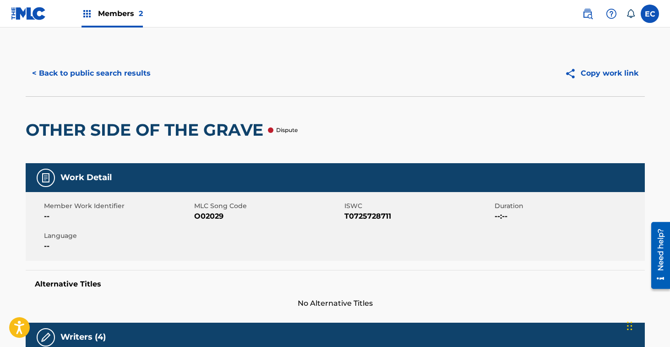
click at [122, 70] on button "< Back to public search results" at bounding box center [91, 73] width 131 height 23
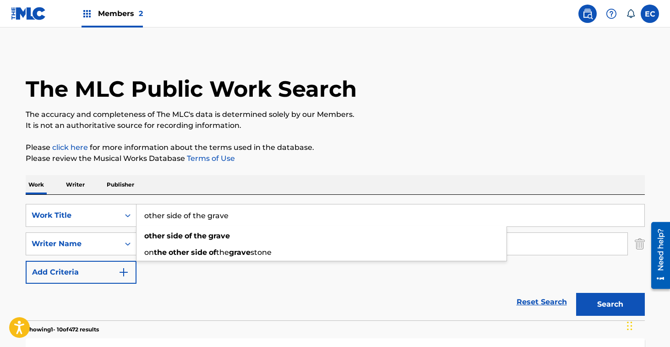
drag, startPoint x: 254, startPoint y: 216, endPoint x: 137, endPoint y: 215, distance: 116.4
click at [137, 215] on input "other side of the grave" at bounding box center [391, 215] width 508 height 22
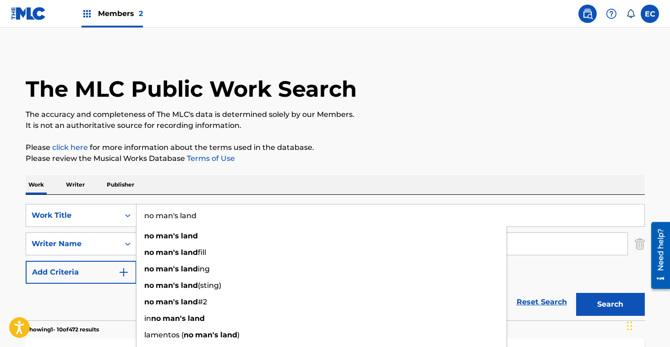
type input "no man's land"
click at [576, 293] on button "Search" at bounding box center [610, 304] width 69 height 23
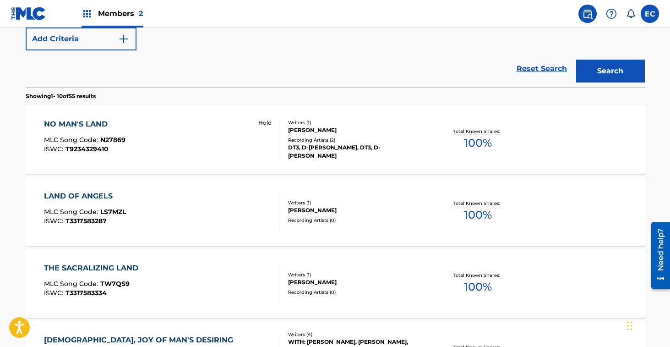
scroll to position [249, 0]
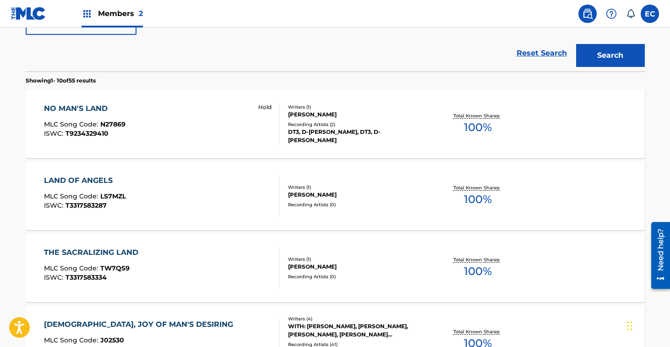
click at [106, 109] on div "NO MAN'S LAND" at bounding box center [85, 108] width 82 height 11
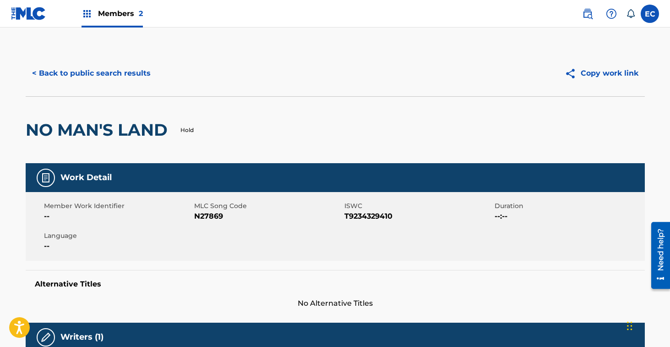
click at [205, 216] on span "N27869" at bounding box center [268, 216] width 148 height 11
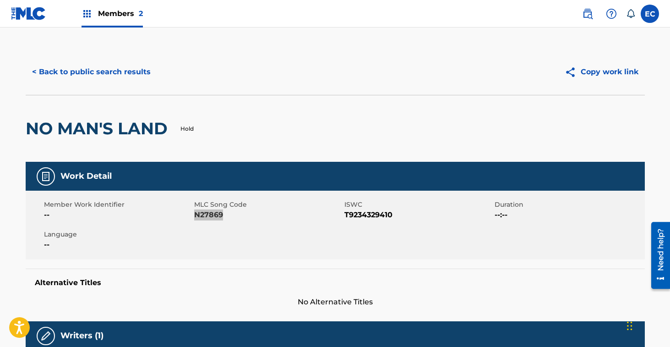
scroll to position [0, 0]
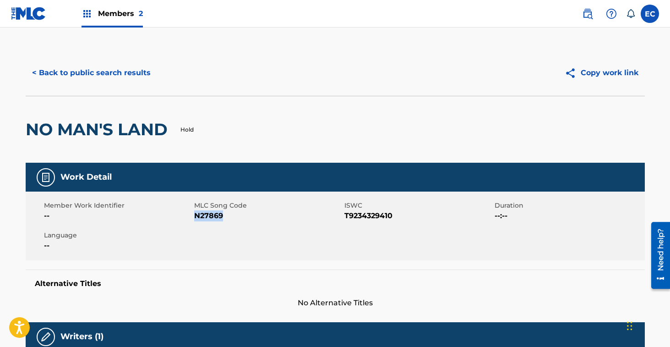
click at [84, 69] on button "< Back to public search results" at bounding box center [91, 72] width 131 height 23
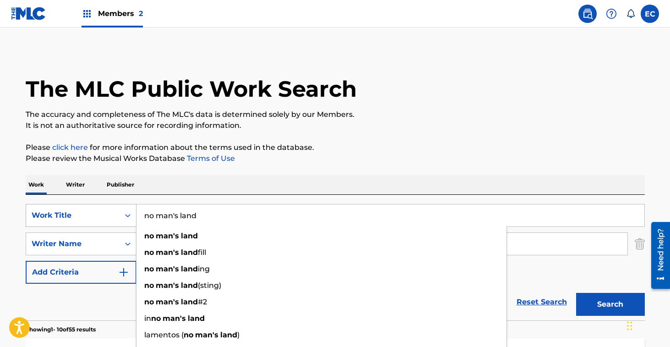
drag, startPoint x: 209, startPoint y: 220, endPoint x: 120, endPoint y: 217, distance: 89.9
click at [120, 217] on div "SearchWithCriteria3bbc51f0-3c3b-447c-85de-ae324baeb608 Work Title no man's land…" at bounding box center [335, 215] width 619 height 23
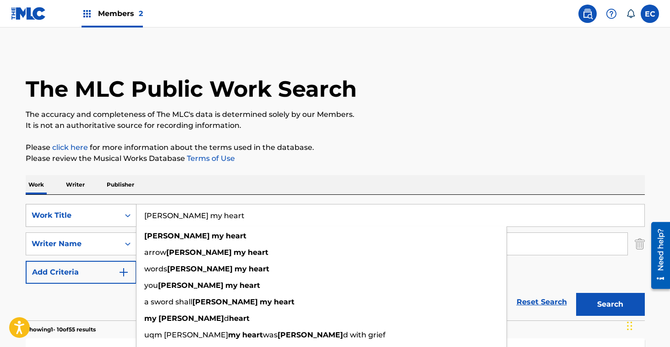
type input "[PERSON_NAME] my heart"
click at [576, 293] on button "Search" at bounding box center [610, 304] width 69 height 23
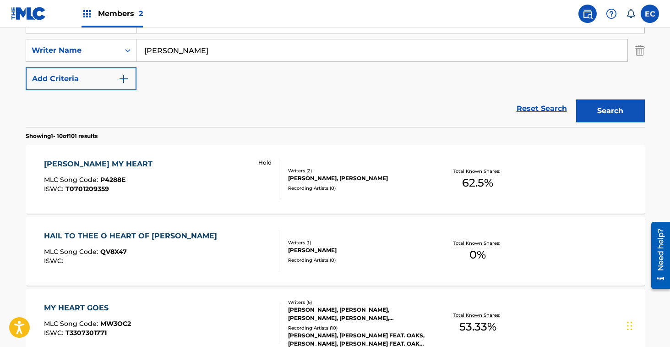
scroll to position [194, 0]
click at [89, 159] on div "[PERSON_NAME] MY HEART" at bounding box center [100, 163] width 113 height 11
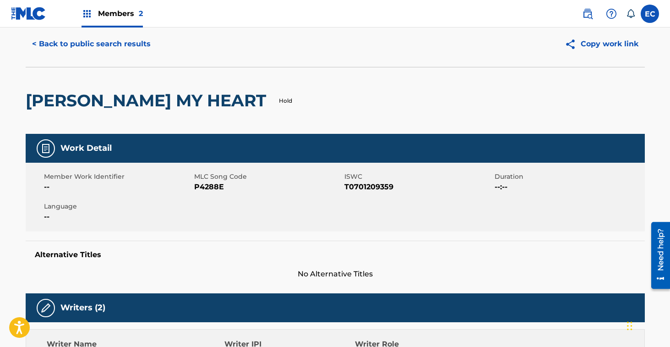
scroll to position [30, 0]
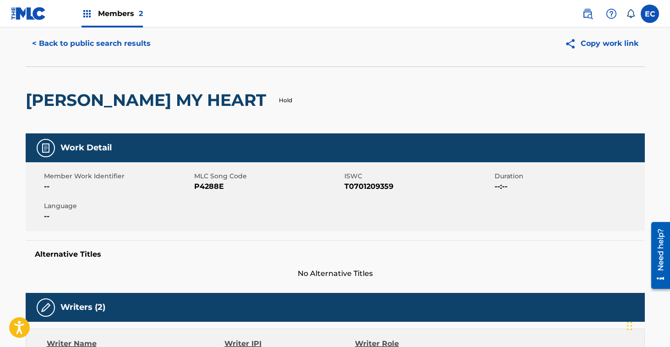
click at [208, 185] on span "P4288E" at bounding box center [268, 186] width 148 height 11
click at [271, 78] on div "Hold" at bounding box center [282, 100] width 22 height 66
click at [214, 185] on span "P4288E" at bounding box center [268, 186] width 148 height 11
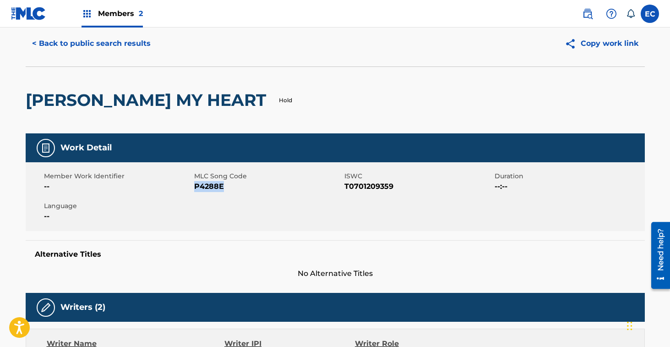
click at [117, 42] on button "< Back to public search results" at bounding box center [91, 43] width 131 height 23
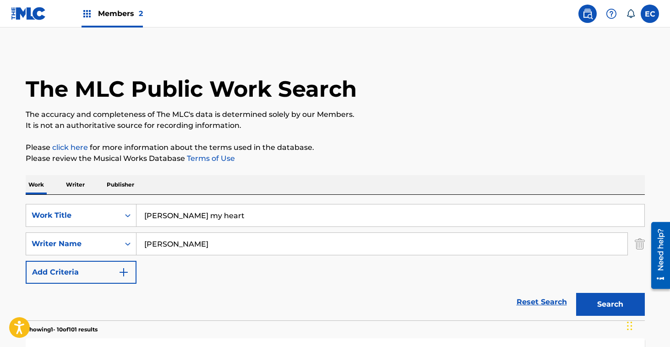
click at [116, 4] on div "Members 2" at bounding box center [112, 13] width 61 height 27
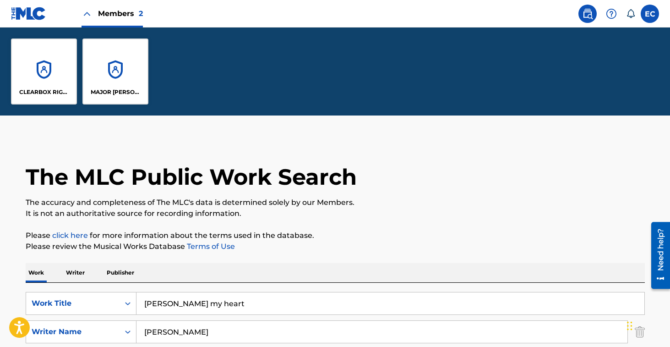
click at [41, 71] on div "CLEARBOX RIGHTS LLC" at bounding box center [44, 71] width 66 height 66
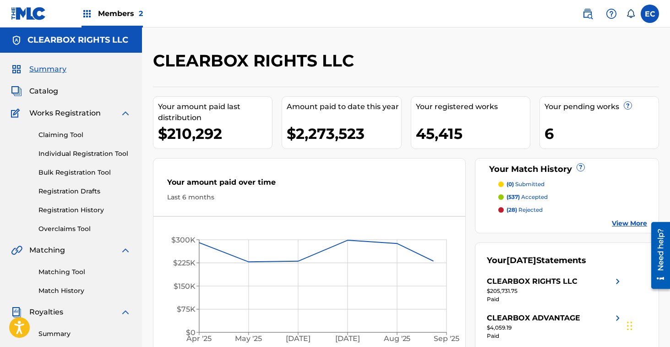
click at [67, 136] on link "Claiming Tool" at bounding box center [84, 135] width 93 height 10
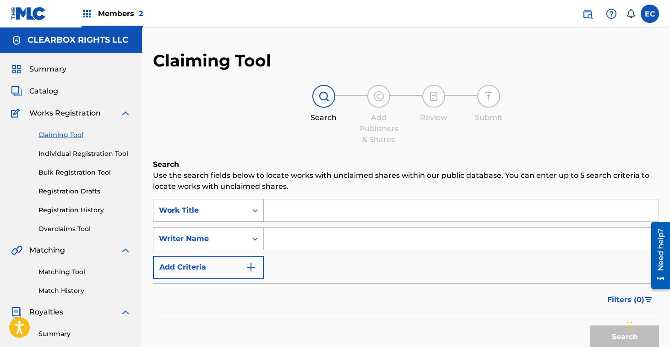
click at [232, 214] on div "Work Title" at bounding box center [208, 210] width 111 height 23
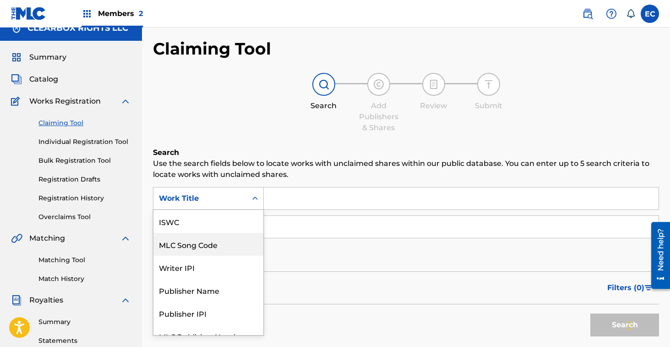
scroll to position [13, 0]
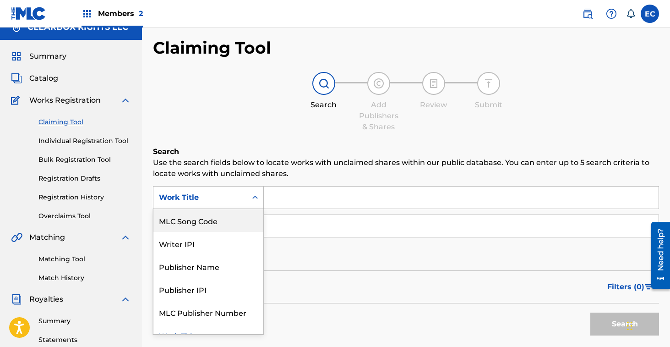
click at [214, 223] on div "MLC Song Code" at bounding box center [208, 220] width 110 height 23
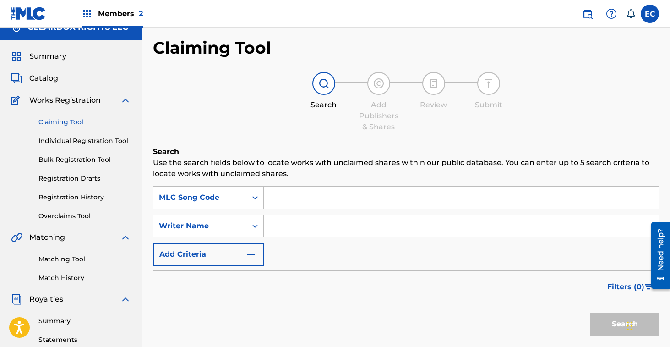
click at [301, 199] on input "Search Form" at bounding box center [461, 197] width 395 height 22
paste input "P4288E"
type input "P4288E"
click at [616, 324] on button "Search" at bounding box center [625, 323] width 69 height 23
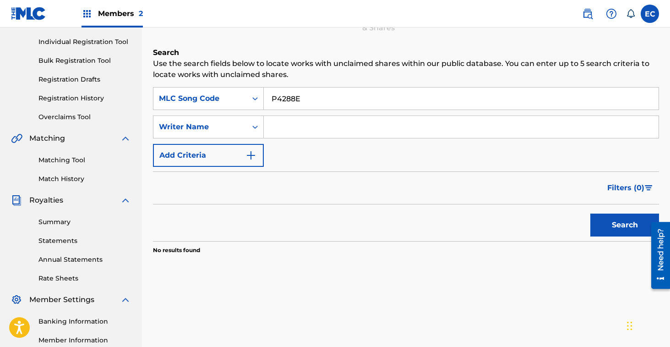
scroll to position [0, 0]
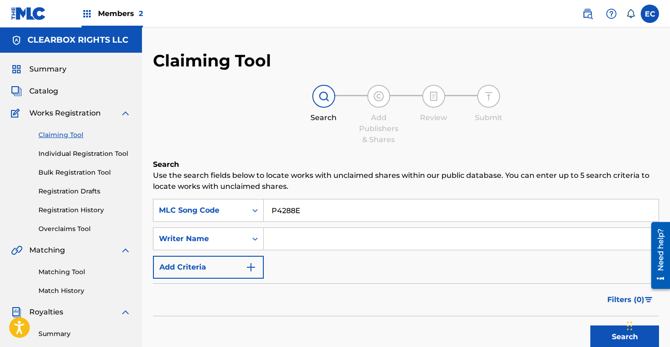
click at [47, 88] on span "Catalog" at bounding box center [43, 91] width 29 height 11
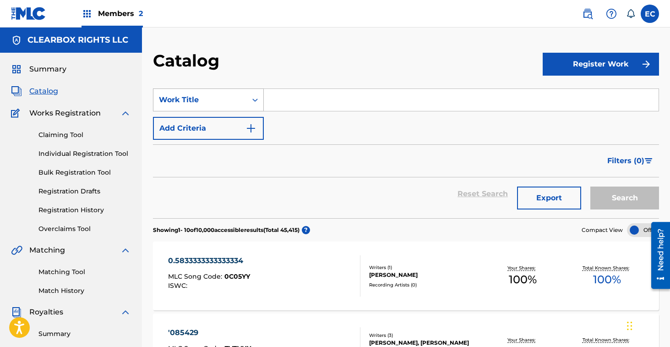
click at [209, 94] on div "Work Title" at bounding box center [199, 99] width 93 height 17
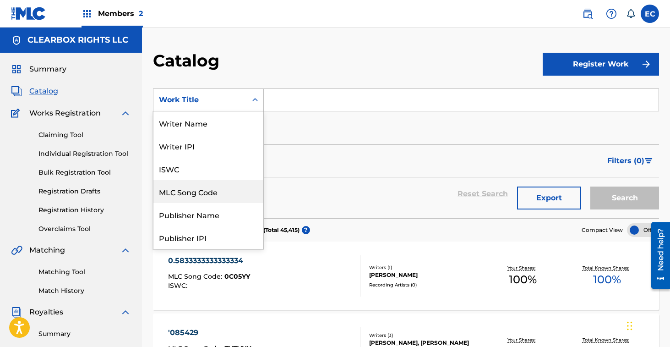
click at [201, 192] on div "MLC Song Code" at bounding box center [208, 191] width 110 height 23
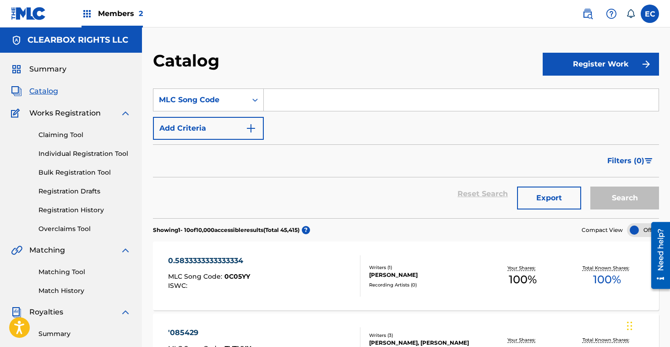
click at [303, 96] on input "Search Form" at bounding box center [461, 100] width 395 height 22
paste input "P4288E"
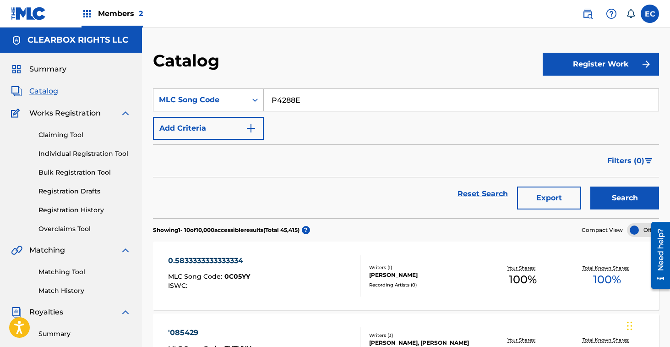
type input "P4288E"
click at [617, 194] on button "Search" at bounding box center [625, 197] width 69 height 23
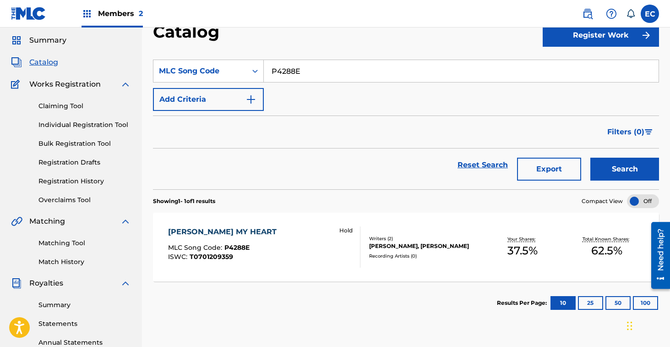
scroll to position [29, 0]
click at [232, 233] on div "[PERSON_NAME] MY HEART" at bounding box center [224, 231] width 113 height 11
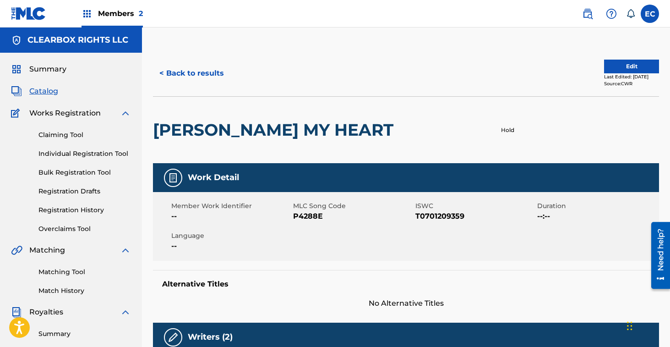
click at [605, 69] on button "Edit" at bounding box center [631, 67] width 55 height 14
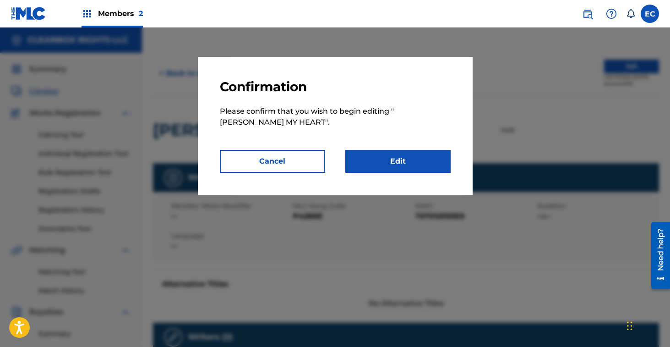
click at [387, 157] on link "Edit" at bounding box center [397, 161] width 105 height 23
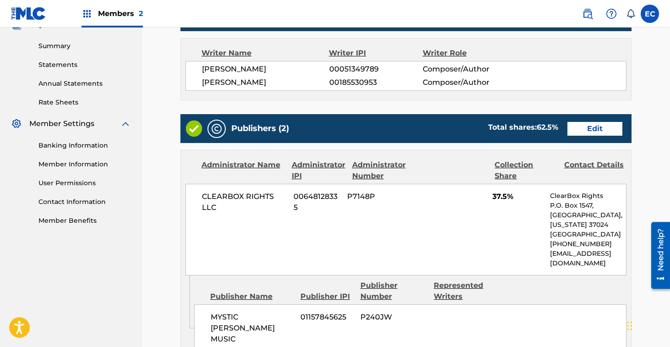
scroll to position [288, 0]
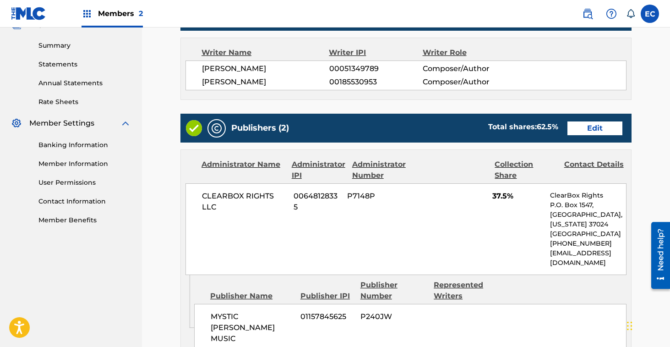
click at [586, 127] on link "Edit" at bounding box center [595, 128] width 55 height 14
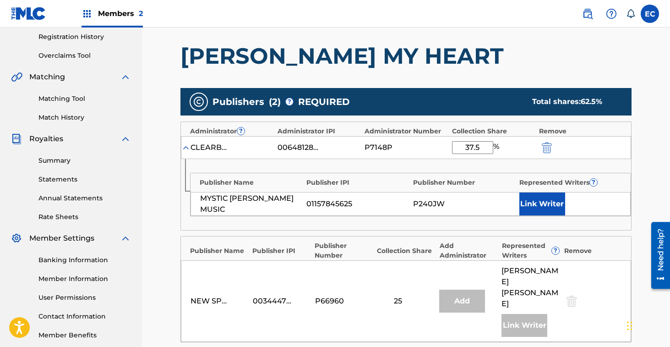
scroll to position [181, 0]
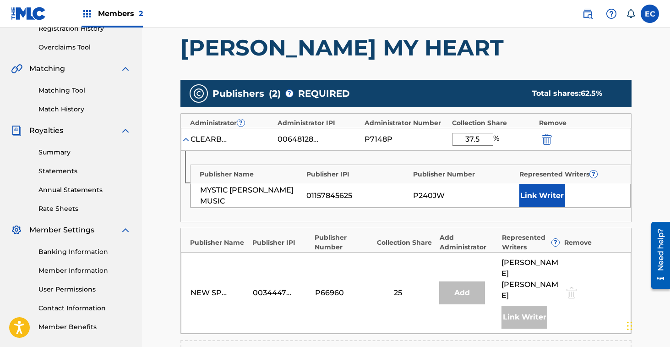
drag, startPoint x: 486, startPoint y: 137, endPoint x: 428, endPoint y: 137, distance: 57.7
click at [428, 137] on div "CLEARBOX RIGHTS LLC 00648128335 P7148P 37.5 %" at bounding box center [406, 139] width 450 height 23
type input "75"
click at [545, 191] on button "Link Writer" at bounding box center [543, 195] width 46 height 23
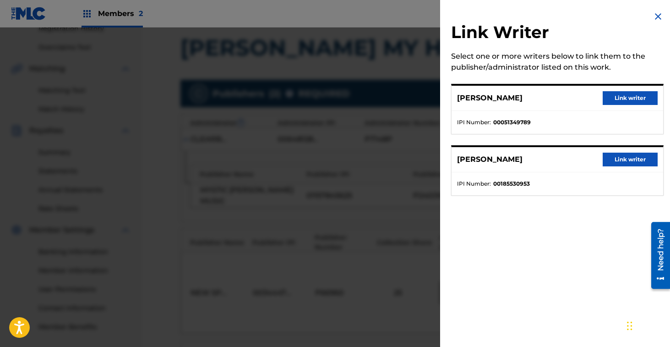
click at [632, 159] on button "Link writer" at bounding box center [630, 160] width 55 height 14
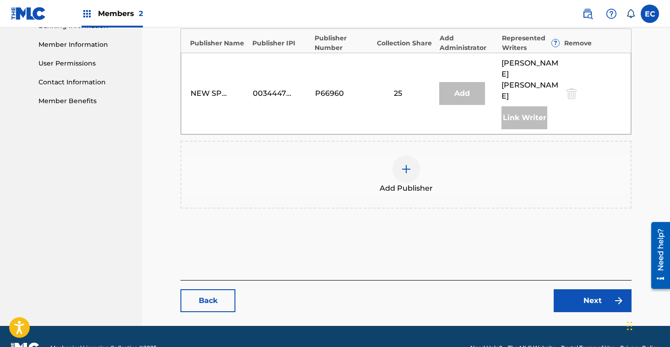
scroll to position [408, 0]
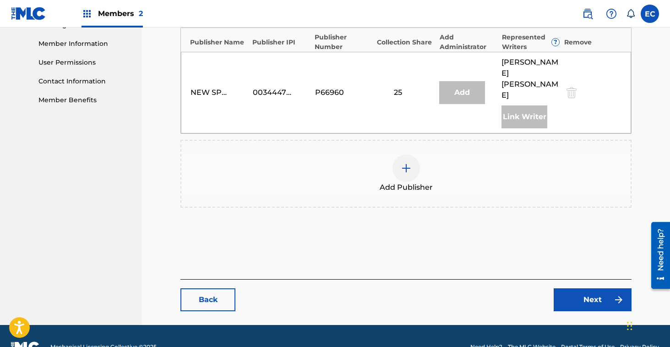
click at [574, 288] on link "Next" at bounding box center [593, 299] width 78 height 23
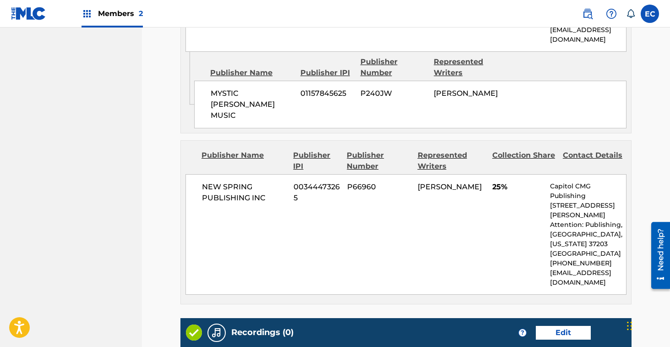
scroll to position [633, 0]
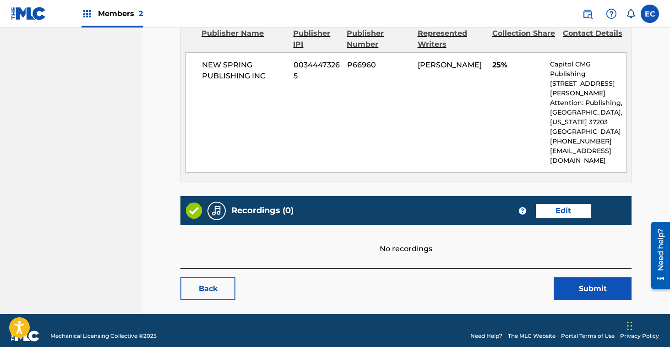
click at [584, 282] on button "Submit" at bounding box center [593, 288] width 78 height 23
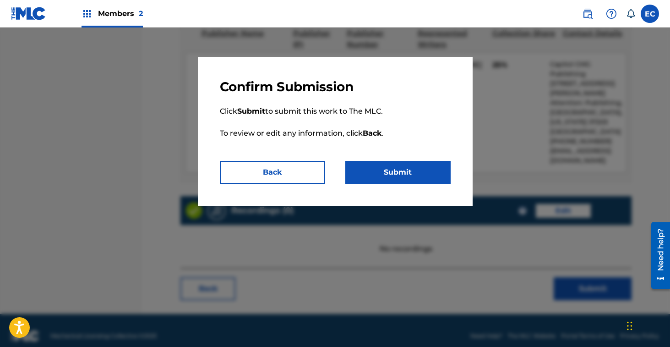
click at [389, 175] on button "Submit" at bounding box center [397, 172] width 105 height 23
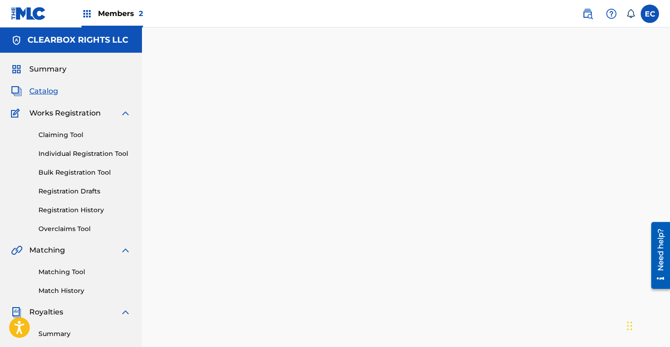
click at [218, 111] on div "Back Done" at bounding box center [406, 223] width 451 height 319
click at [60, 135] on link "Claiming Tool" at bounding box center [84, 135] width 93 height 10
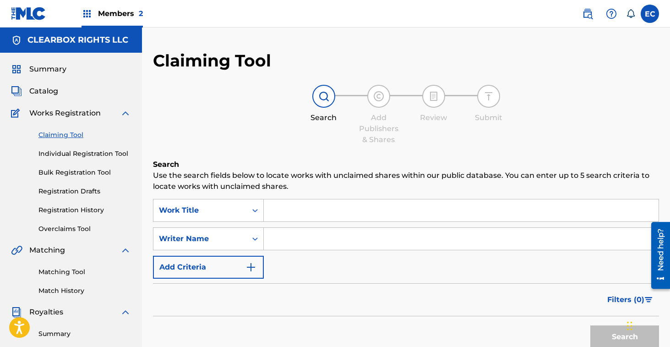
click at [591, 16] on img at bounding box center [587, 13] width 11 height 11
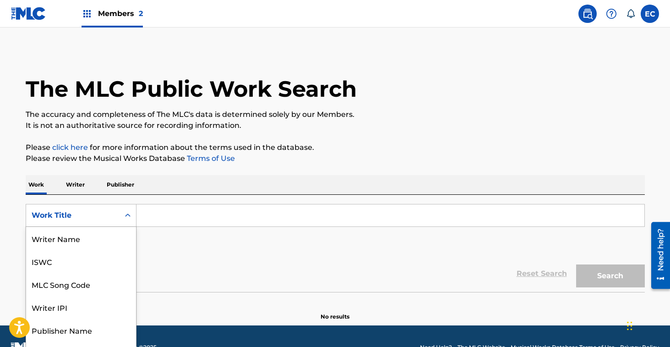
click at [94, 214] on div "Work Title" at bounding box center [81, 215] width 111 height 23
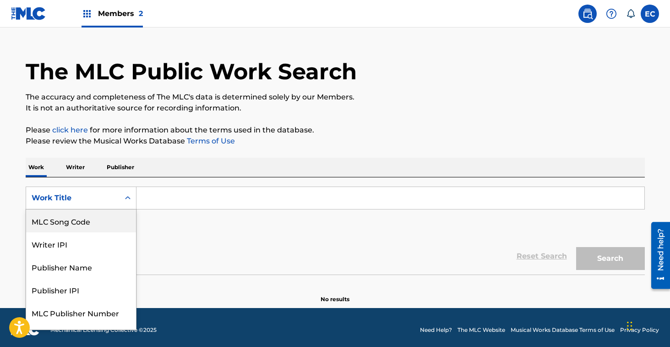
scroll to position [18, 0]
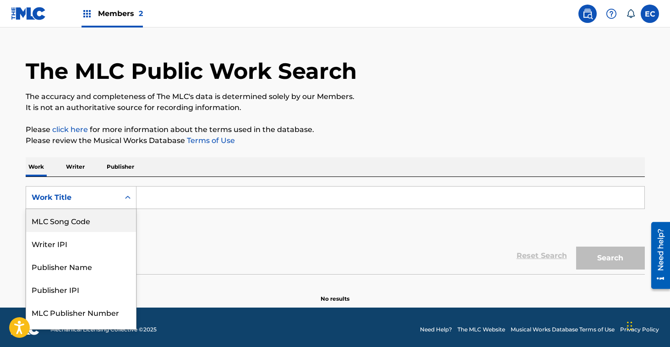
click at [96, 221] on div "MLC Song Code" at bounding box center [81, 220] width 110 height 23
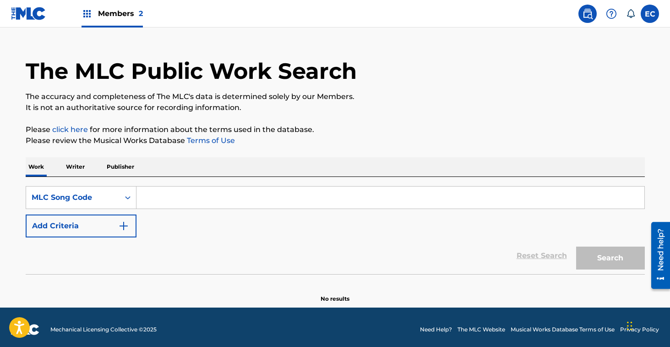
click at [151, 197] on input "Search Form" at bounding box center [391, 197] width 508 height 22
paste input "P4288E"
type input "P4288E"
click at [609, 261] on button "Search" at bounding box center [610, 257] width 69 height 23
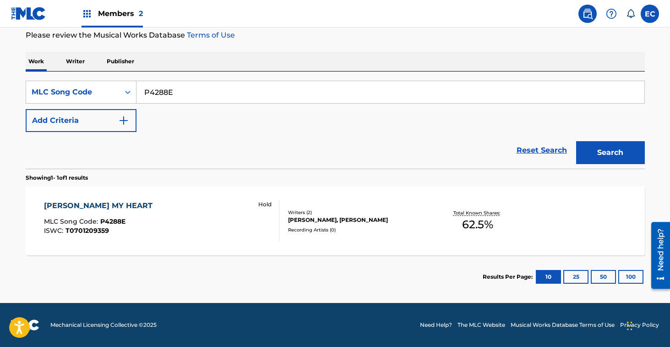
scroll to position [123, 0]
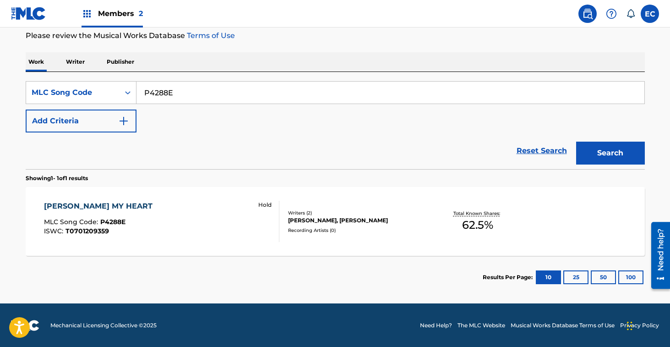
click at [94, 203] on div "[PERSON_NAME] MY HEART" at bounding box center [100, 206] width 113 height 11
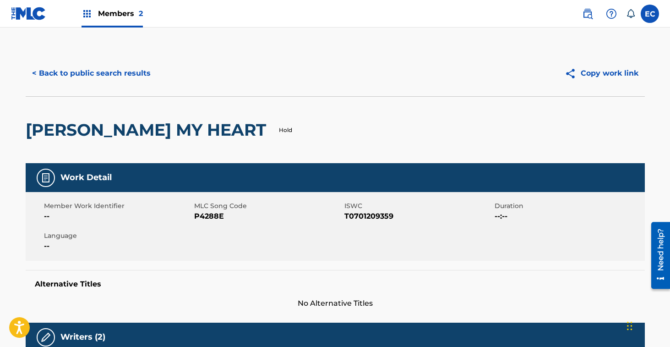
click at [213, 214] on span "P4288E" at bounding box center [268, 216] width 148 height 11
click at [119, 73] on button "< Back to public search results" at bounding box center [91, 73] width 131 height 23
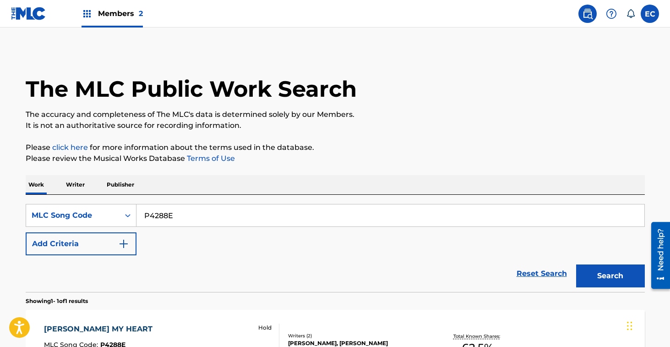
scroll to position [99, 0]
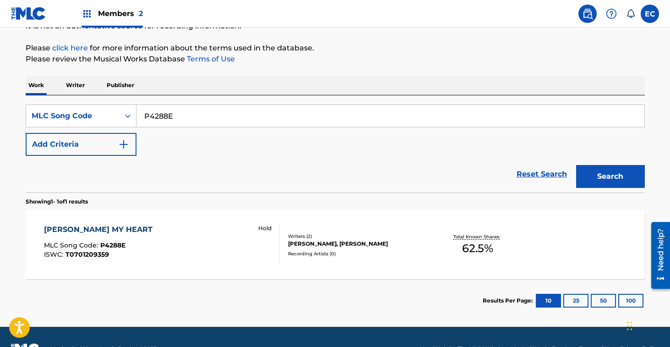
click at [160, 115] on input "P4288E" at bounding box center [391, 116] width 508 height 22
paste input "S5893K"
type input "S5893K"
click at [625, 176] on button "Search" at bounding box center [610, 176] width 69 height 23
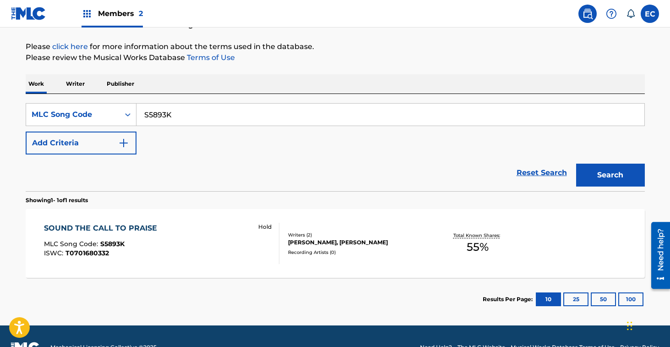
scroll to position [123, 0]
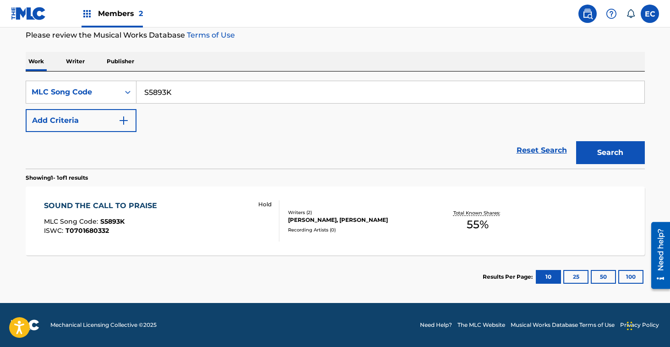
click at [116, 204] on div "SOUND THE CALL TO PRAISE" at bounding box center [103, 205] width 118 height 11
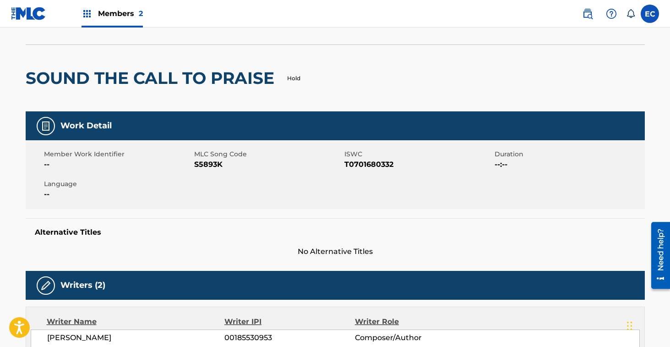
scroll to position [51, 0]
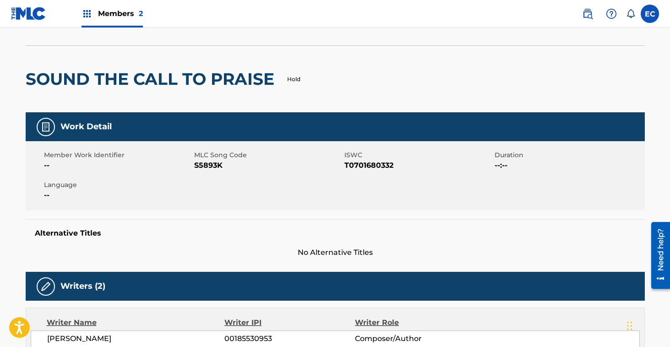
click at [204, 161] on span "S5893K" at bounding box center [268, 165] width 148 height 11
click at [152, 92] on div "SOUND THE CALL TO PRAISE" at bounding box center [152, 79] width 253 height 66
click at [131, 14] on span "Members 2" at bounding box center [120, 13] width 45 height 11
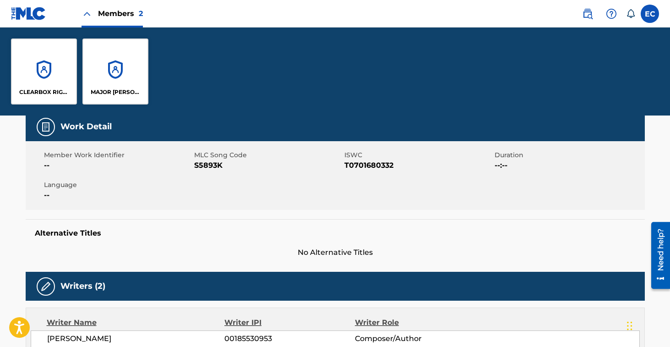
click at [40, 78] on div "CLEARBOX RIGHTS LLC" at bounding box center [44, 71] width 66 height 66
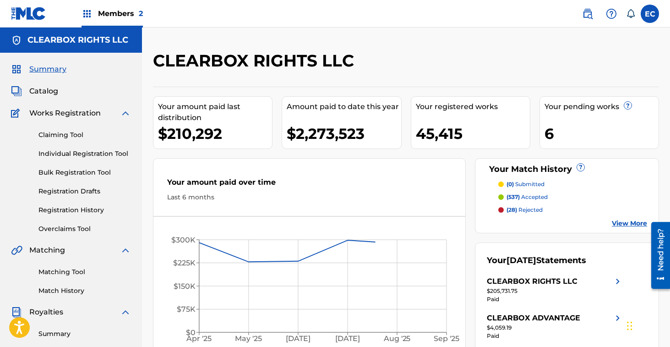
click at [49, 95] on span "Catalog" at bounding box center [43, 91] width 29 height 11
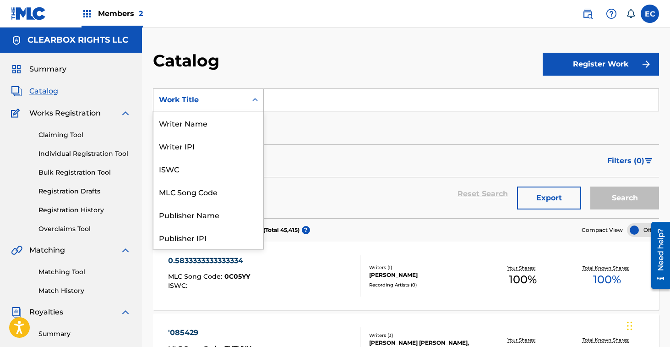
click at [192, 99] on div "Work Title" at bounding box center [200, 99] width 82 height 11
click at [199, 200] on div "MLC Song Code" at bounding box center [208, 191] width 110 height 23
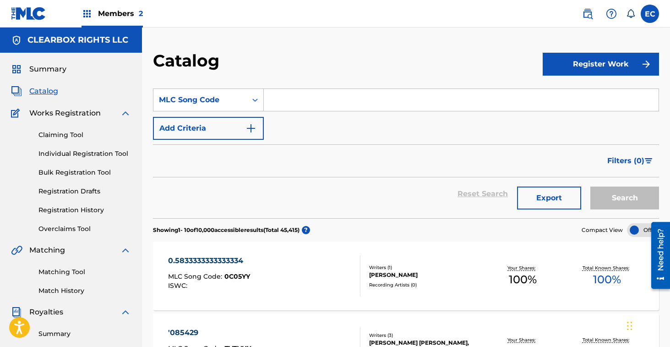
click at [334, 99] on input "Search Form" at bounding box center [461, 100] width 395 height 22
paste input "S5893K"
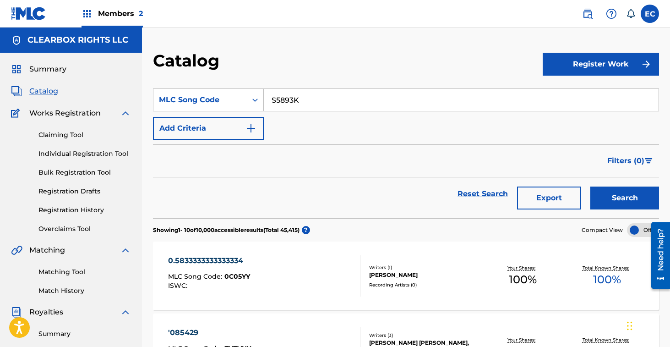
type input "S5893K"
click at [627, 207] on button "Search" at bounding box center [625, 197] width 69 height 23
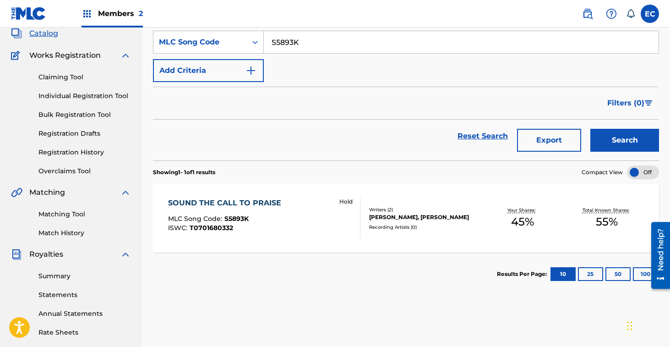
scroll to position [65, 0]
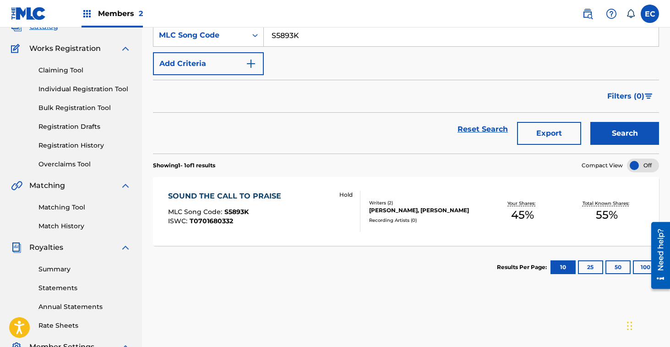
click at [237, 193] on div "SOUND THE CALL TO PRAISE" at bounding box center [227, 196] width 118 height 11
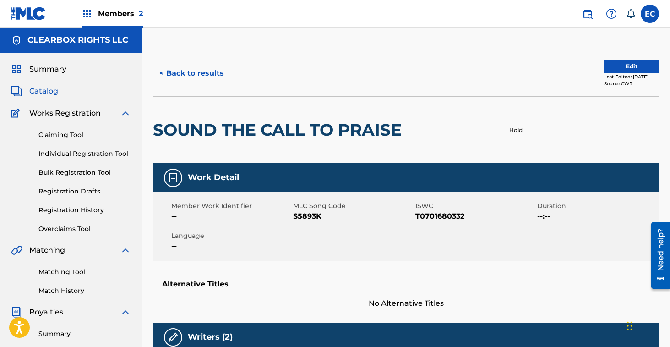
click at [604, 69] on button "Edit" at bounding box center [631, 67] width 55 height 14
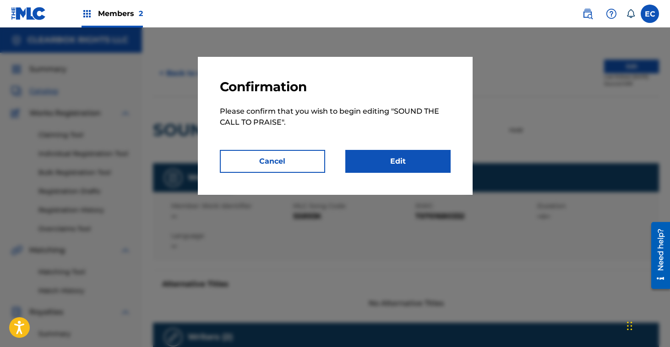
click at [407, 160] on link "Edit" at bounding box center [397, 161] width 105 height 23
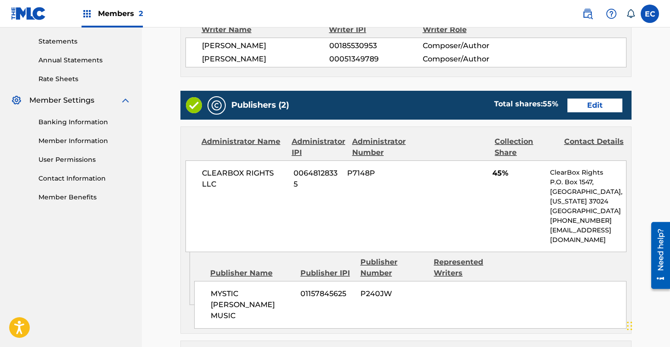
scroll to position [315, 0]
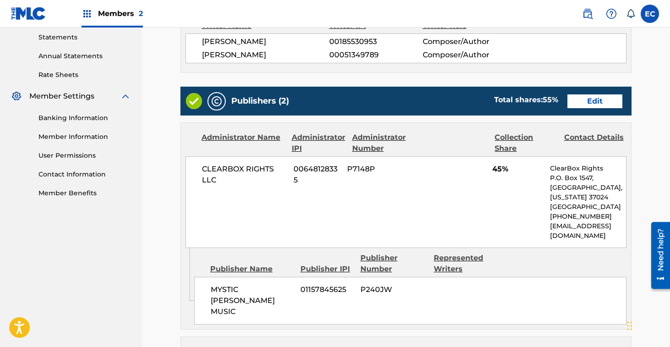
click at [607, 97] on link "Edit" at bounding box center [595, 101] width 55 height 14
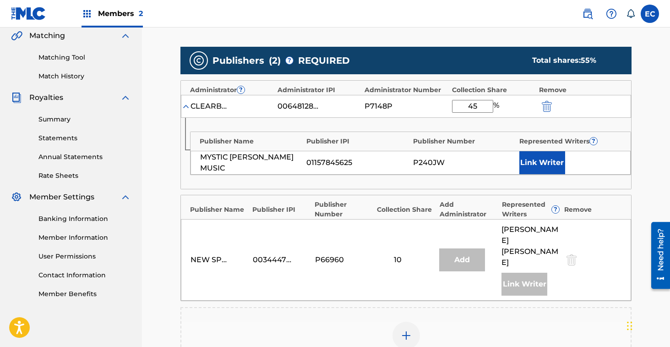
scroll to position [224, 0]
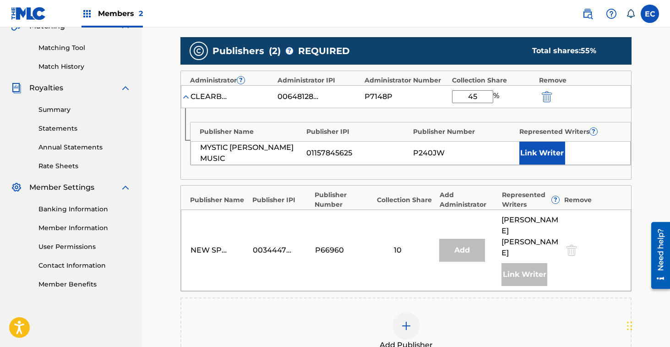
drag, startPoint x: 485, startPoint y: 94, endPoint x: 431, endPoint y: 94, distance: 54.1
click at [431, 94] on div "CLEARBOX RIGHTS LLC 00648128335 P7148P 45 %" at bounding box center [406, 96] width 450 height 23
type input "90"
click at [529, 153] on button "Link Writer" at bounding box center [543, 153] width 46 height 23
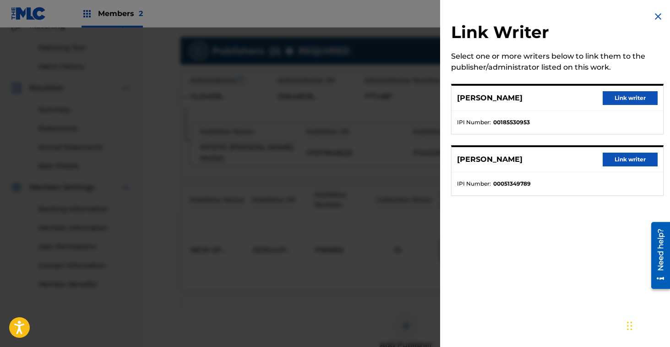
click at [636, 99] on button "Link writer" at bounding box center [630, 98] width 55 height 14
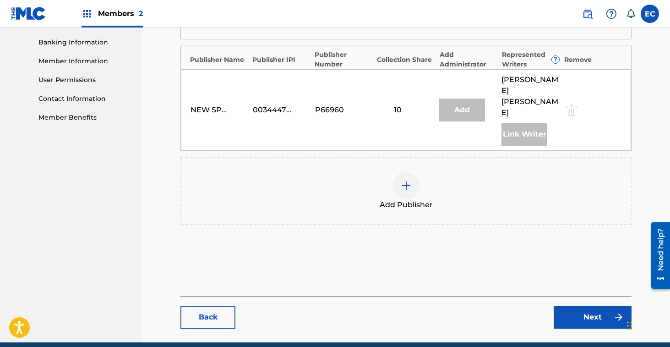
scroll to position [408, 0]
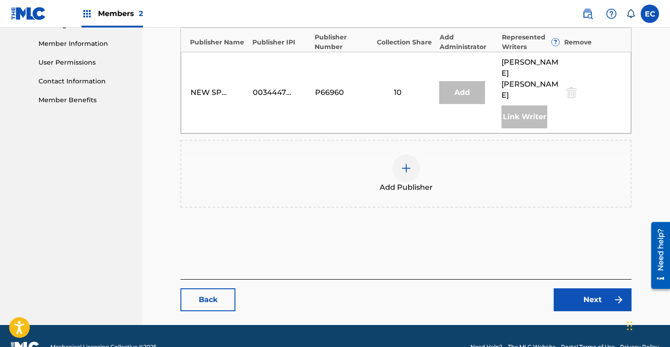
click at [595, 288] on link "Next" at bounding box center [593, 299] width 78 height 23
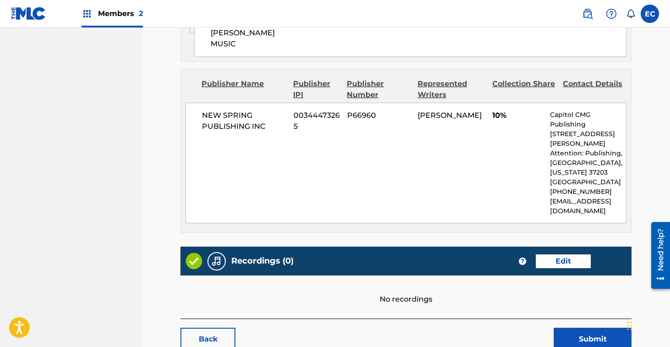
scroll to position [633, 0]
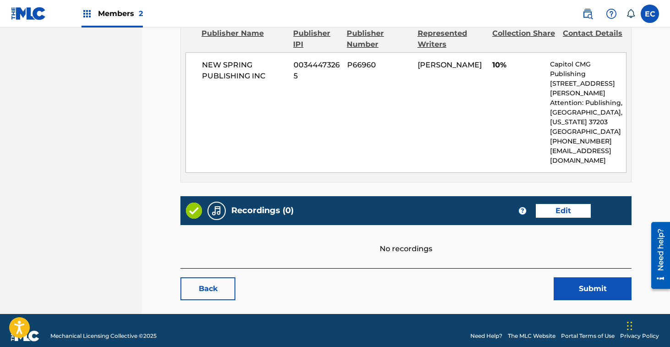
click at [581, 277] on button "Submit" at bounding box center [593, 288] width 78 height 23
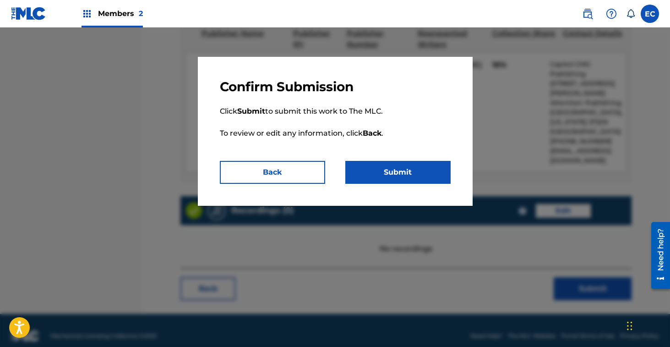
click at [406, 170] on button "Submit" at bounding box center [397, 172] width 105 height 23
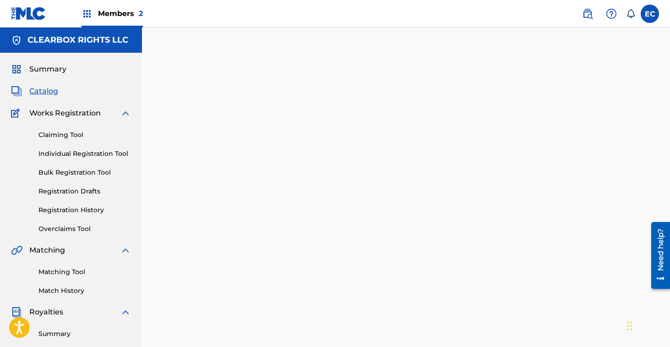
click at [591, 15] on img at bounding box center [587, 13] width 11 height 11
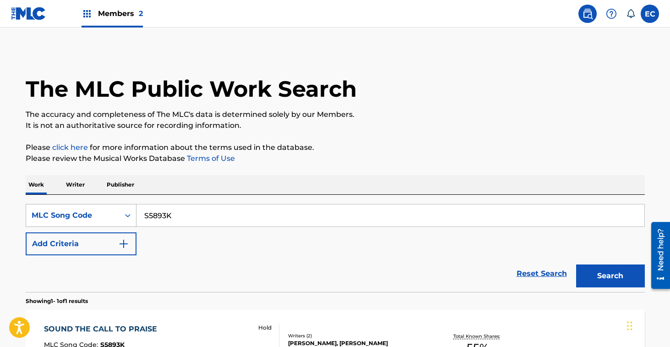
click at [93, 211] on div "MLC Song Code" at bounding box center [73, 215] width 82 height 11
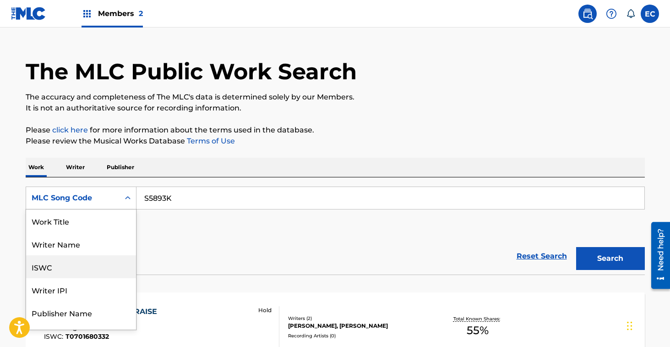
scroll to position [18, 0]
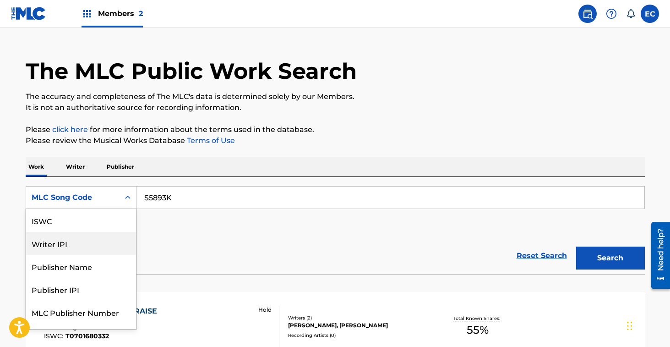
click at [80, 242] on div "Writer IPI" at bounding box center [81, 243] width 110 height 23
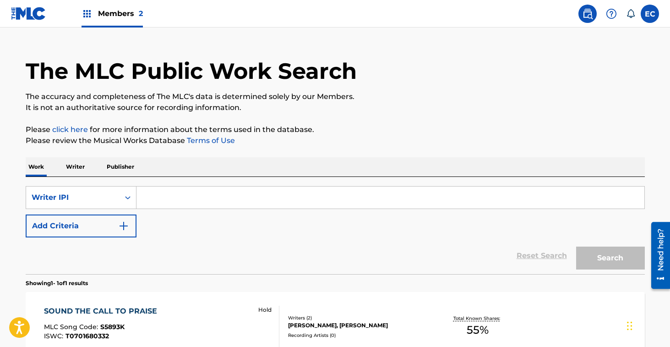
scroll to position [0, 0]
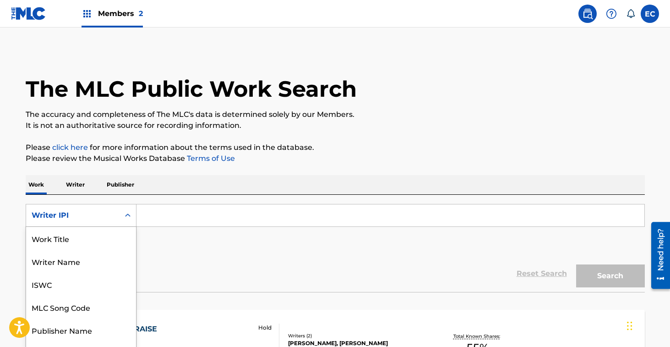
click at [88, 209] on div "Writer IPI" at bounding box center [72, 215] width 93 height 17
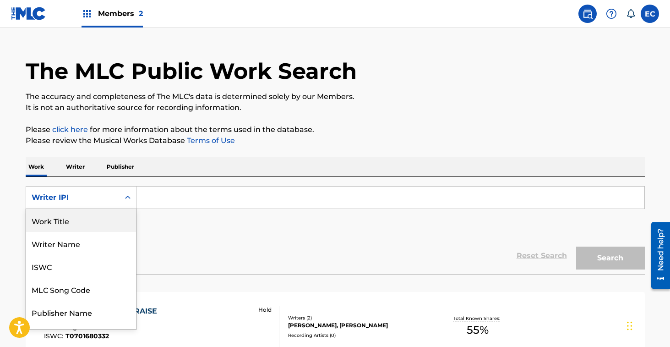
click at [82, 216] on div "Work Title" at bounding box center [81, 220] width 110 height 23
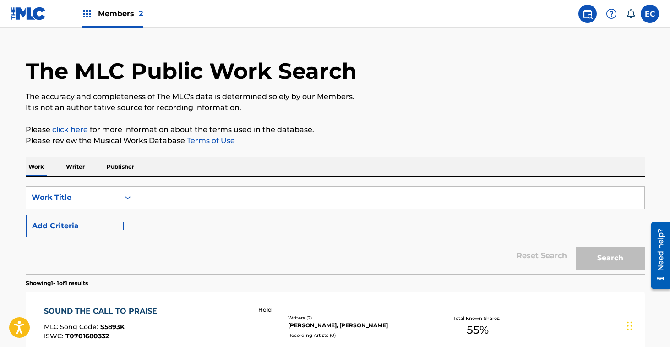
click at [175, 191] on input "Search Form" at bounding box center [391, 197] width 508 height 22
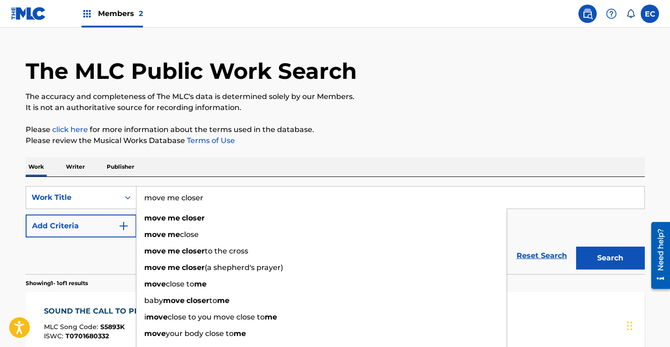
type input "move me closer"
click at [576, 246] on button "Search" at bounding box center [610, 257] width 69 height 23
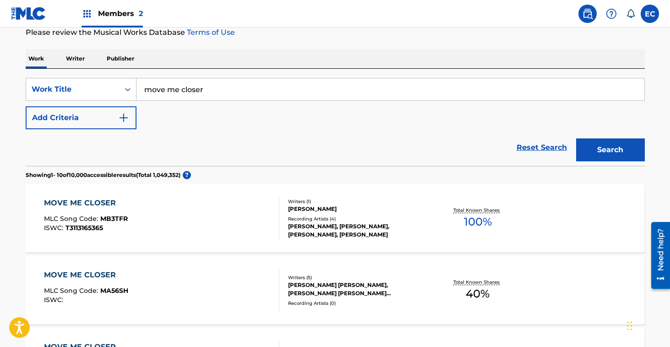
scroll to position [124, 0]
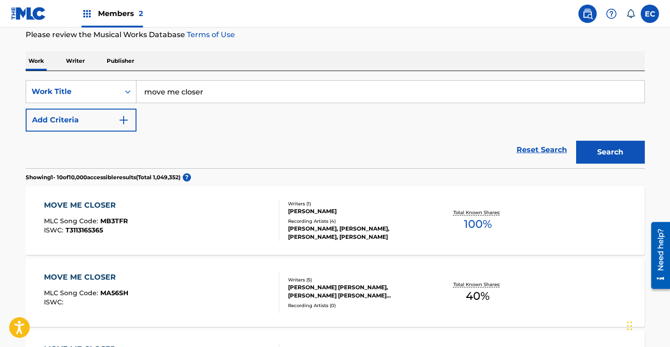
click at [88, 120] on button "Add Criteria" at bounding box center [81, 120] width 111 height 23
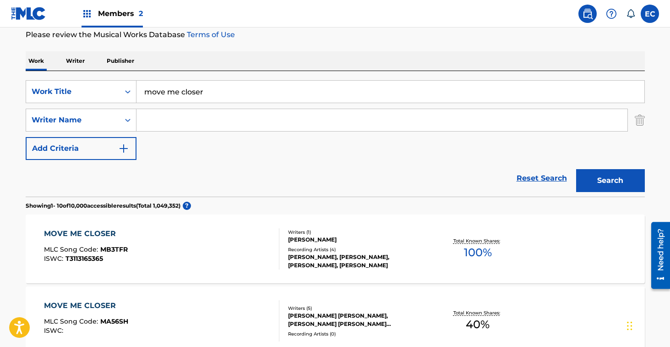
click at [159, 120] on input "Search Form" at bounding box center [382, 120] width 491 height 22
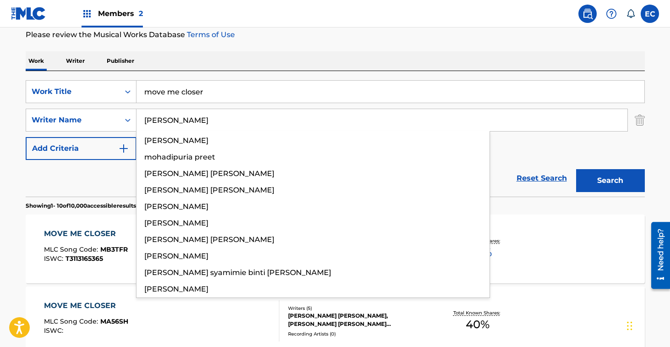
type input "[PERSON_NAME]"
click at [576, 169] on button "Search" at bounding box center [610, 180] width 69 height 23
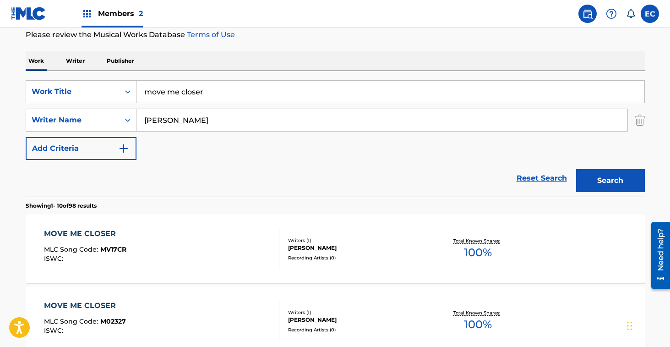
click at [78, 236] on div "MOVE ME CLOSER" at bounding box center [85, 233] width 82 height 11
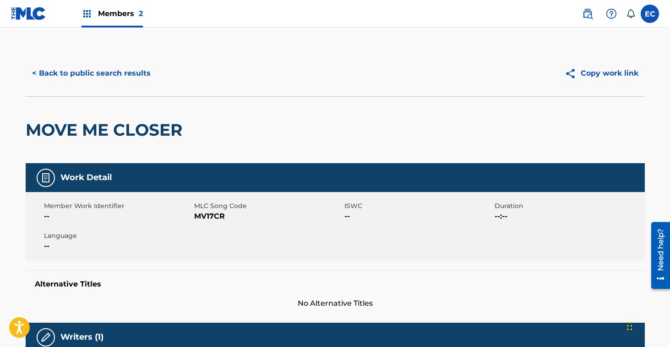
click at [204, 216] on span "MV17CR" at bounding box center [268, 216] width 148 height 11
click at [112, 71] on button "< Back to public search results" at bounding box center [91, 73] width 131 height 23
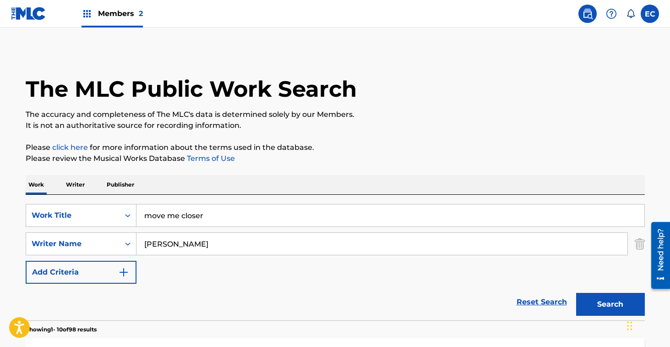
scroll to position [124, 0]
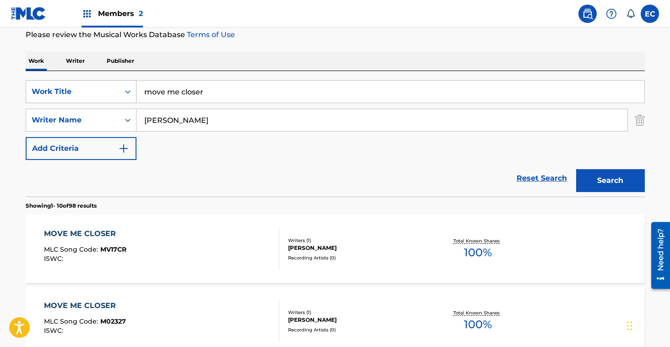
click at [75, 87] on div "Work Title" at bounding box center [73, 91] width 82 height 11
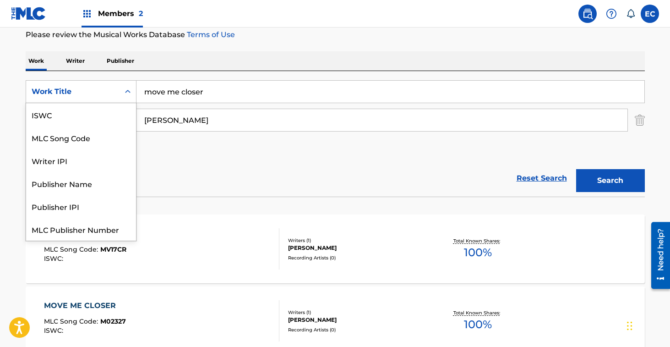
scroll to position [23, 0]
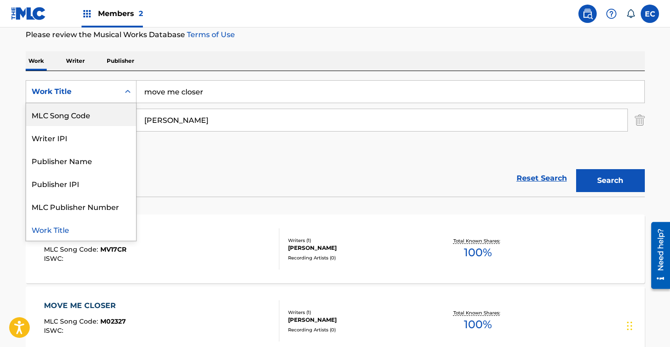
click at [92, 120] on div "MLC Song Code" at bounding box center [81, 114] width 110 height 23
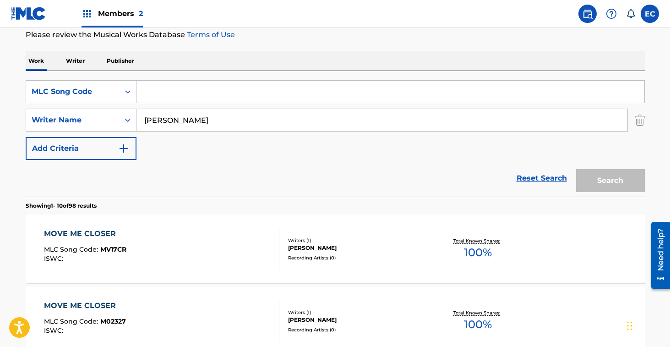
click at [157, 99] on input "Search Form" at bounding box center [391, 92] width 508 height 22
paste input "MA1FU5"
type input "MA1FU5"
click at [636, 123] on img "Search Form" at bounding box center [640, 120] width 10 height 23
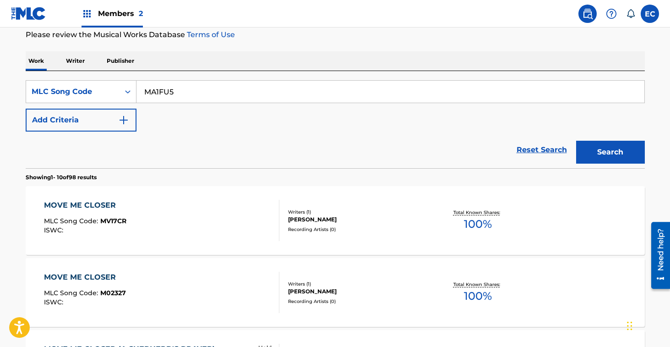
click at [611, 156] on button "Search" at bounding box center [610, 152] width 69 height 23
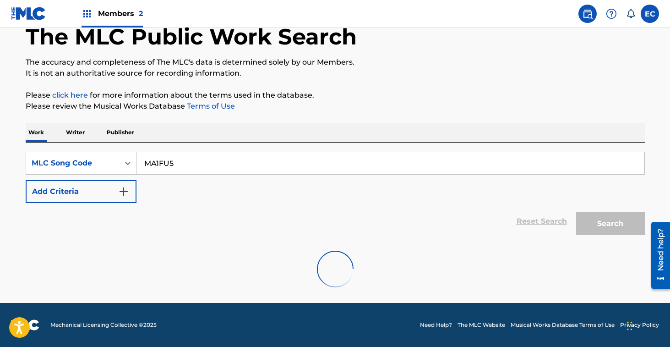
scroll to position [123, 0]
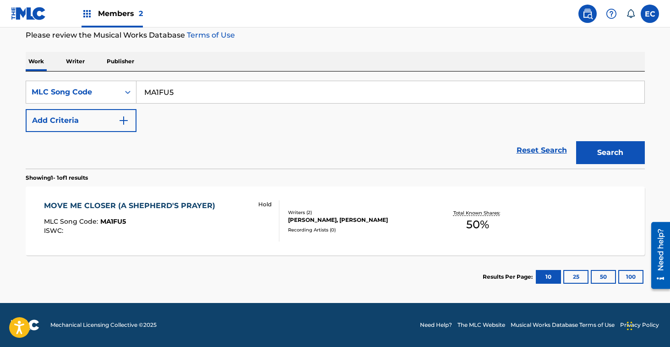
click at [131, 203] on div "MOVE ME CLOSER (A SHEPHERD'S PRAYER)" at bounding box center [132, 205] width 176 height 11
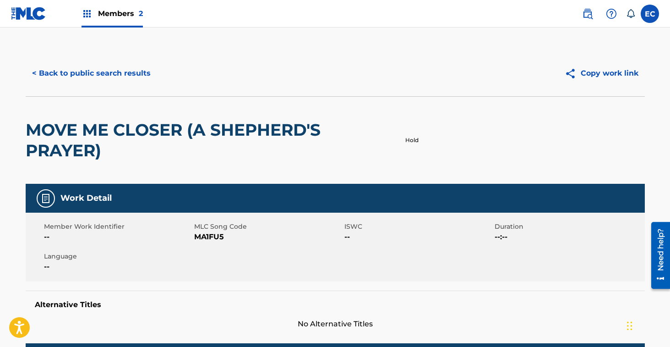
click at [131, 69] on button "< Back to public search results" at bounding box center [91, 73] width 131 height 23
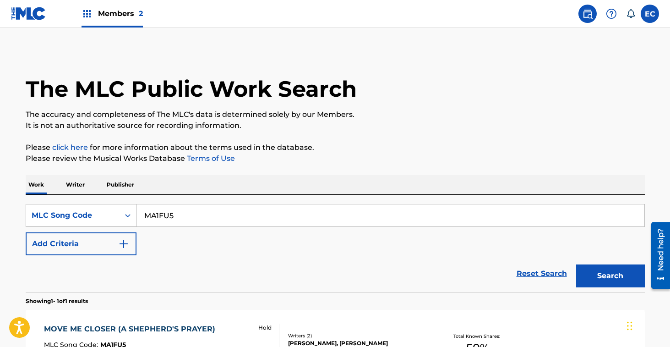
click at [108, 212] on div "MLC Song Code" at bounding box center [73, 215] width 82 height 11
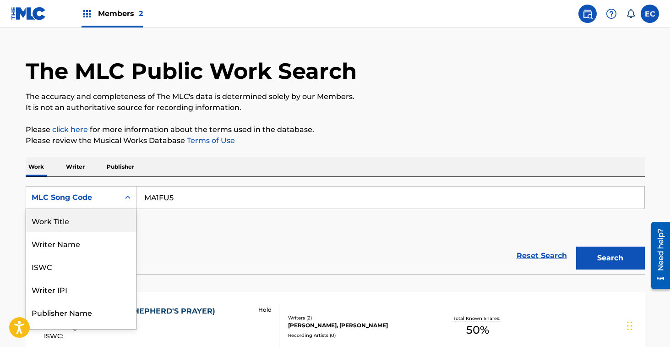
click at [99, 220] on div "Work Title" at bounding box center [81, 220] width 110 height 23
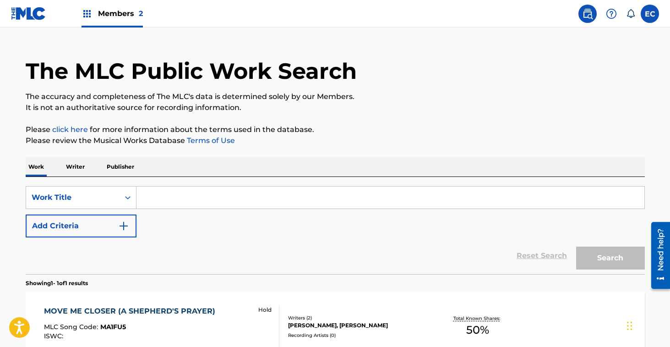
click at [182, 203] on input "Search Form" at bounding box center [391, 197] width 508 height 22
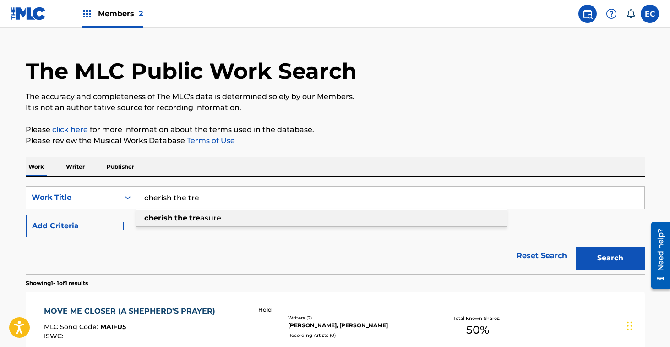
click at [224, 217] on div "cherish the tre asure" at bounding box center [322, 218] width 370 height 16
type input "cherish the treasure"
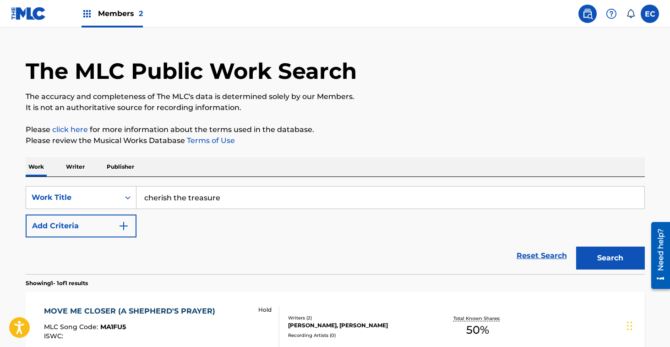
click at [608, 244] on div "Search" at bounding box center [608, 255] width 73 height 37
click at [608, 249] on button "Search" at bounding box center [610, 257] width 69 height 23
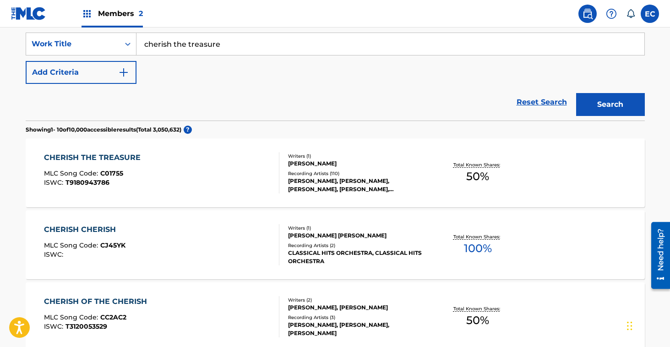
scroll to position [172, 0]
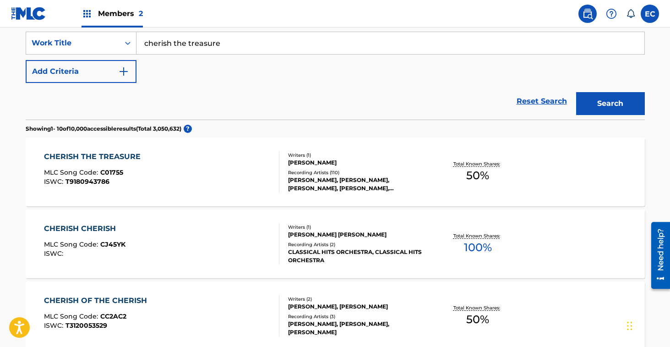
click at [115, 149] on div "CHERISH THE TREASURE MLC Song Code : C01755 ISWC : T9180943786 Writers ( 1 ) [P…" at bounding box center [335, 171] width 619 height 69
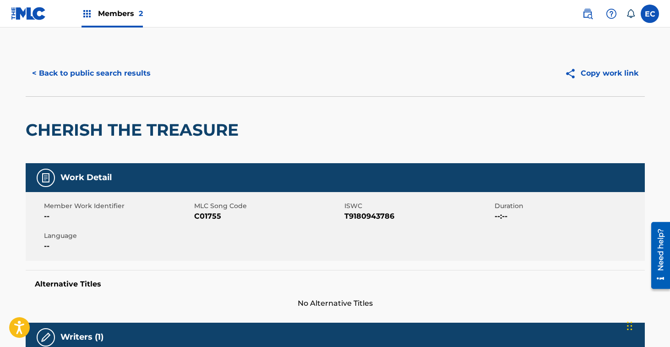
click at [209, 216] on span "C01755" at bounding box center [268, 216] width 148 height 11
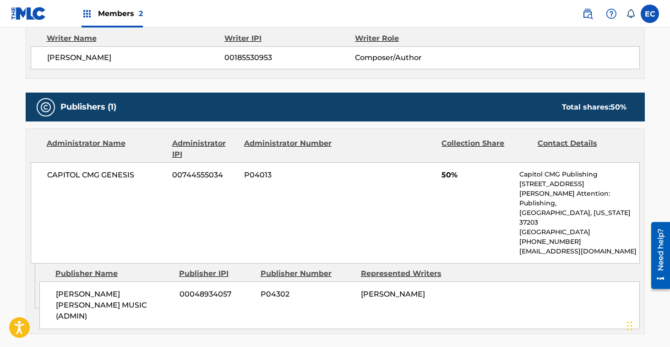
scroll to position [335, 0]
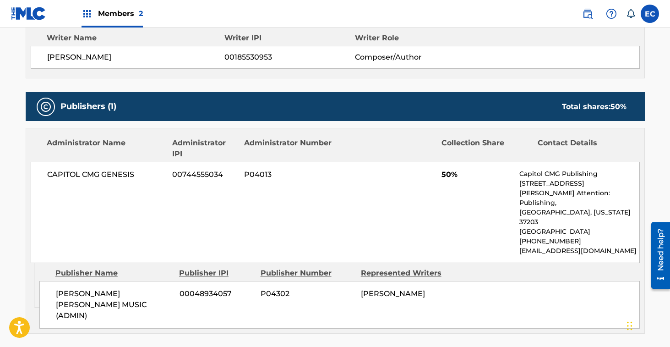
click at [173, 93] on div "Publishers (1) Total shares: 50 %" at bounding box center [335, 106] width 619 height 29
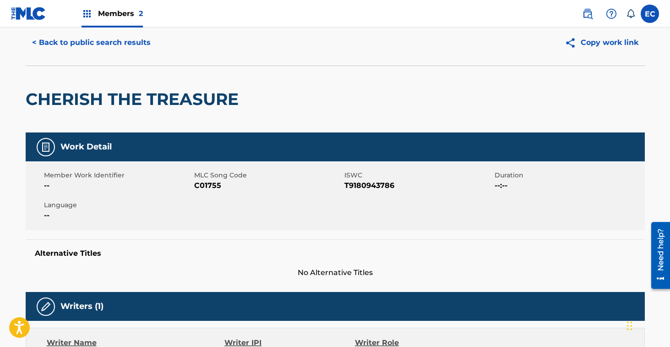
scroll to position [0, 0]
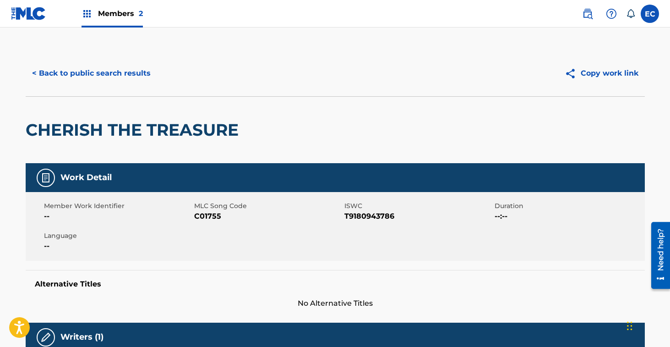
click at [113, 77] on button "< Back to public search results" at bounding box center [91, 73] width 131 height 23
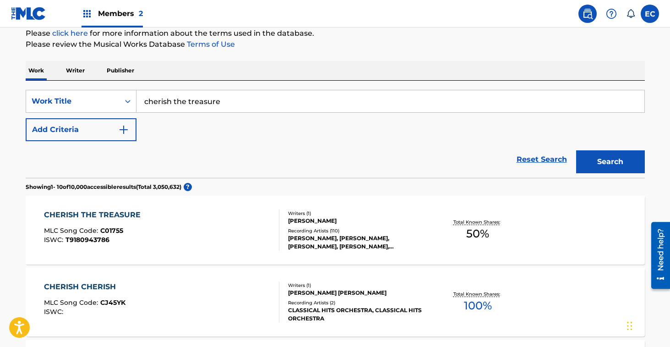
scroll to position [100, 0]
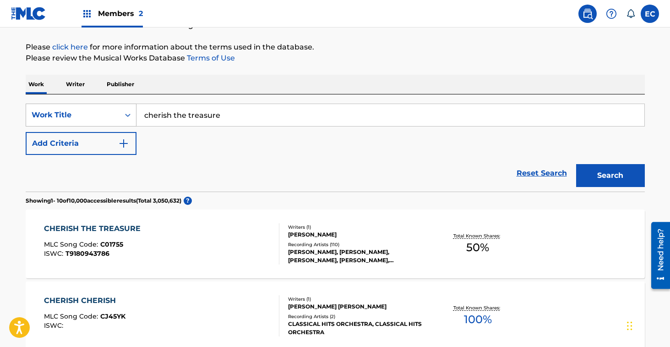
click at [89, 112] on div "Work Title" at bounding box center [73, 115] width 82 height 11
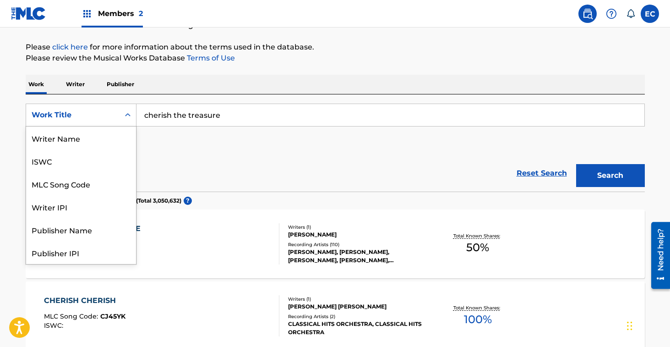
scroll to position [46, 0]
click at [95, 134] on div "MLC Song Code" at bounding box center [81, 137] width 110 height 23
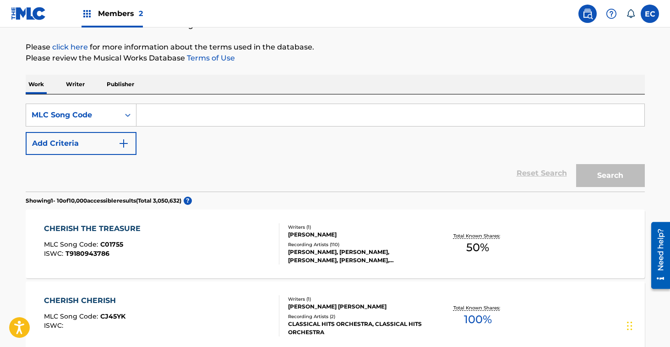
click at [162, 115] on input "Search Form" at bounding box center [391, 115] width 508 height 22
paste input "H3397P"
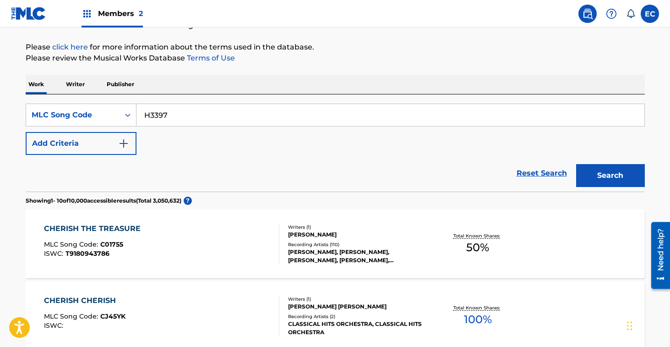
type input "H3397P"
click at [617, 173] on button "Search" at bounding box center [610, 175] width 69 height 23
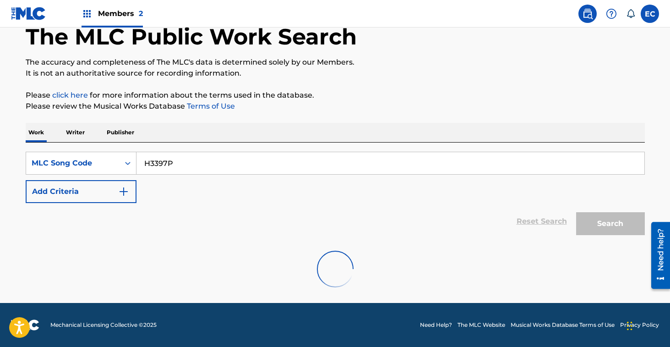
scroll to position [100, 0]
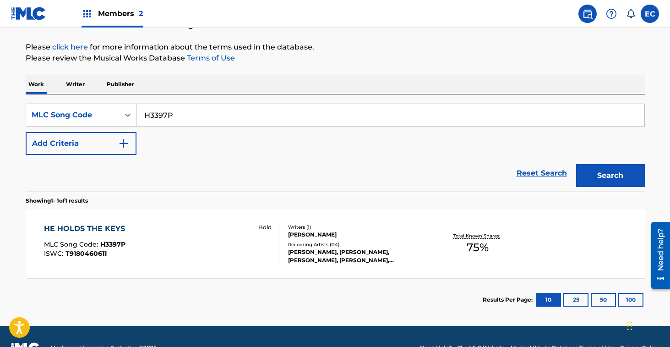
click at [105, 226] on div "HE HOLDS THE KEYS" at bounding box center [87, 228] width 86 height 11
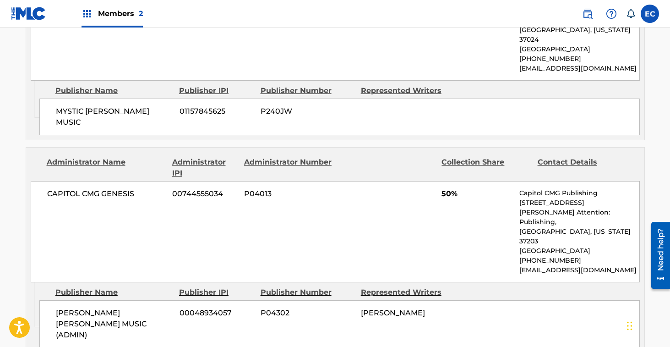
scroll to position [504, 0]
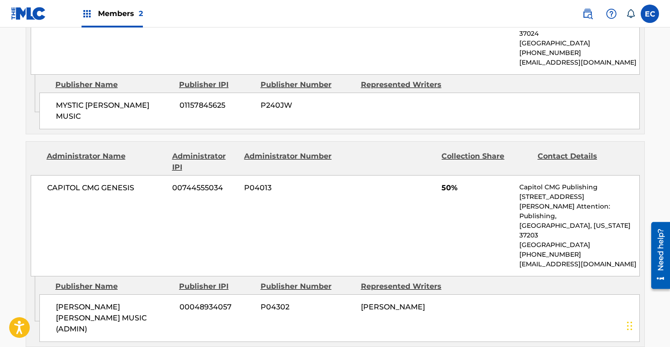
click at [176, 114] on div "Admin Original Publisher Connecting Line Publisher Name Publisher IPI Publisher…" at bounding box center [335, 104] width 619 height 59
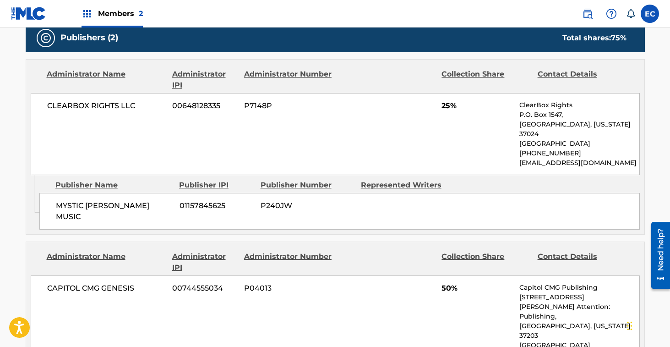
scroll to position [402, 0]
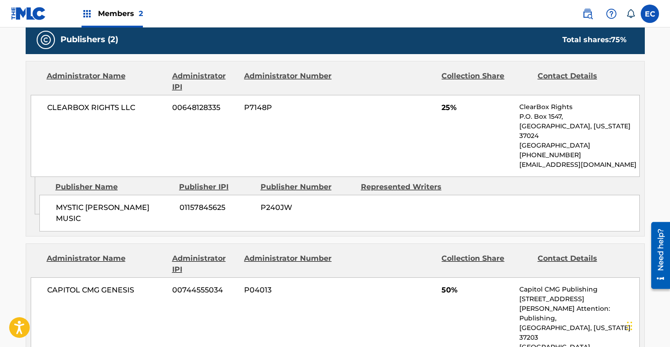
click at [141, 134] on div "CLEARBOX RIGHTS LLC 00648128335 P7148P 25% ClearBox Rights P.O. [GEOGRAPHIC_DAT…" at bounding box center [335, 136] width 609 height 82
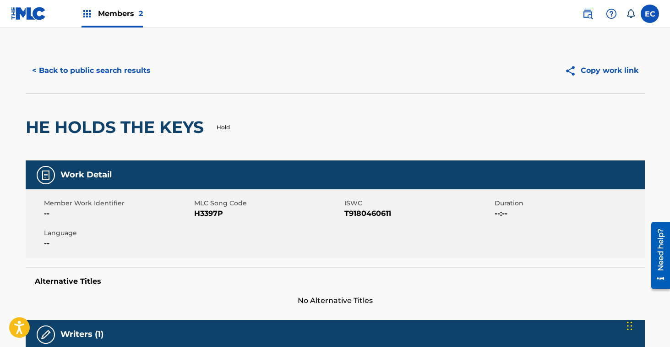
scroll to position [0, 0]
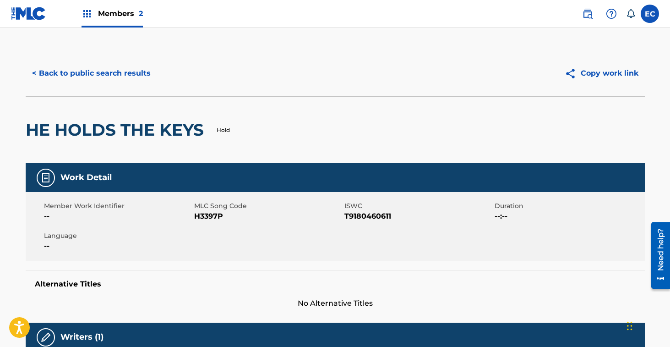
click at [99, 68] on button "< Back to public search results" at bounding box center [91, 73] width 131 height 23
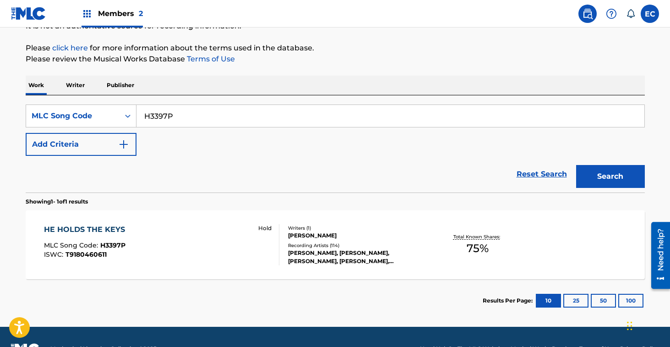
click at [152, 117] on input "H3397P" at bounding box center [391, 116] width 508 height 22
paste input "F2824W"
type input "F2824W"
click at [626, 170] on button "Search" at bounding box center [610, 176] width 69 height 23
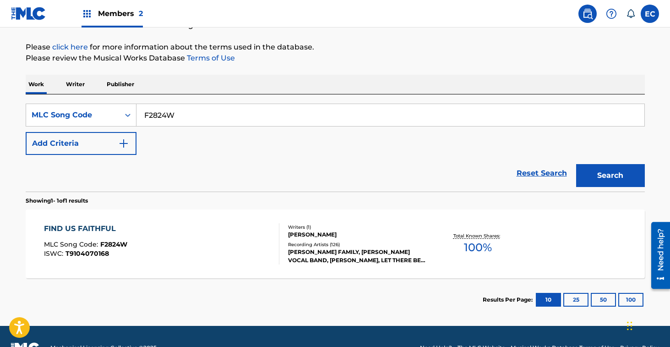
scroll to position [123, 0]
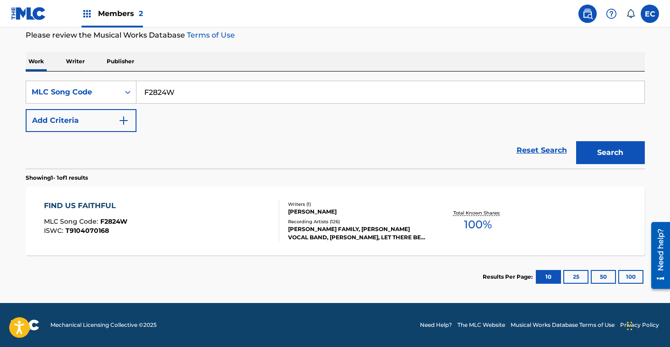
click at [92, 201] on div "FIND US FAITHFUL" at bounding box center [85, 205] width 83 height 11
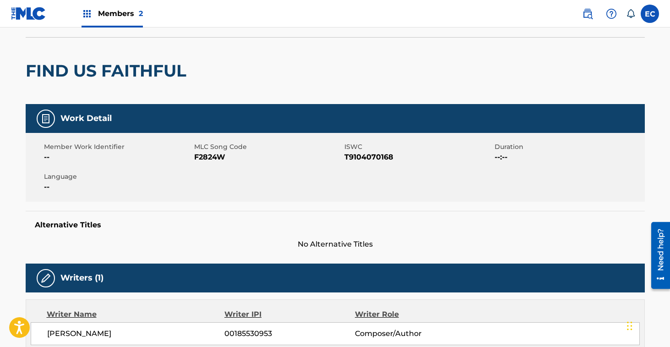
scroll to position [56, 0]
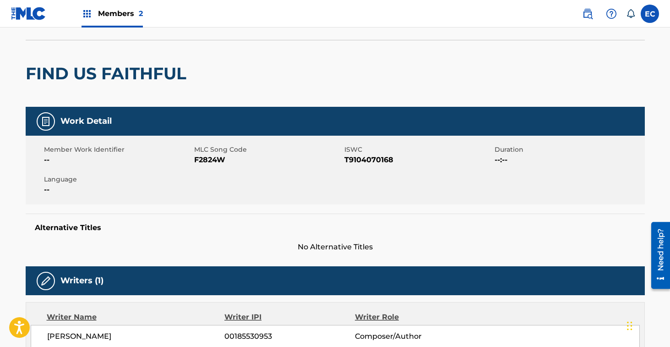
click at [205, 159] on span "F2824W" at bounding box center [268, 159] width 148 height 11
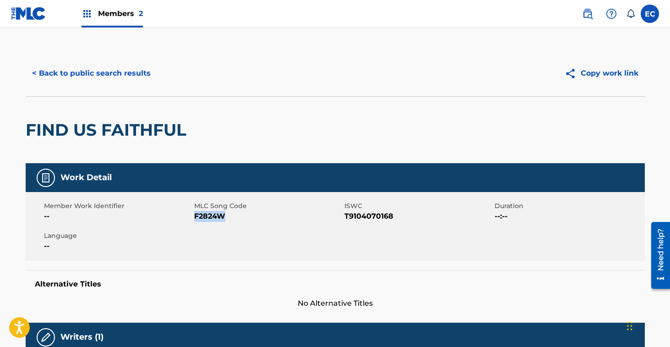
click at [92, 66] on button "< Back to public search results" at bounding box center [91, 73] width 131 height 23
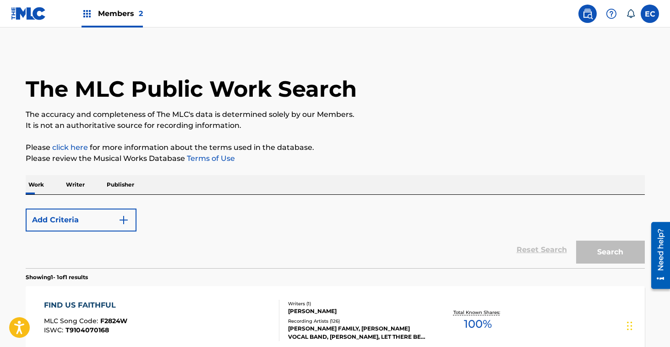
scroll to position [99, 0]
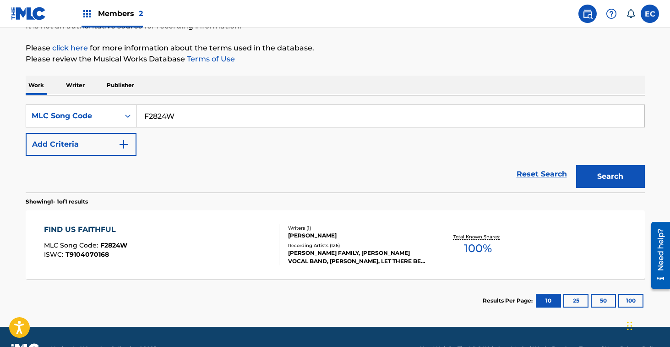
click at [158, 116] on input "F2824W" at bounding box center [391, 116] width 508 height 22
paste input "HB7C0J"
type input "HB7C0J"
click at [576, 165] on button "Search" at bounding box center [610, 176] width 69 height 23
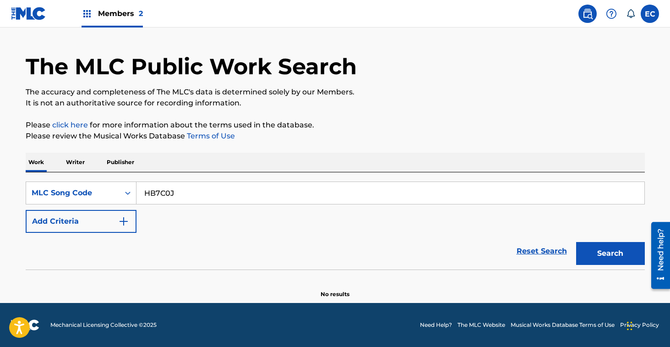
scroll to position [22, 0]
